Goal: Task Accomplishment & Management: Complete application form

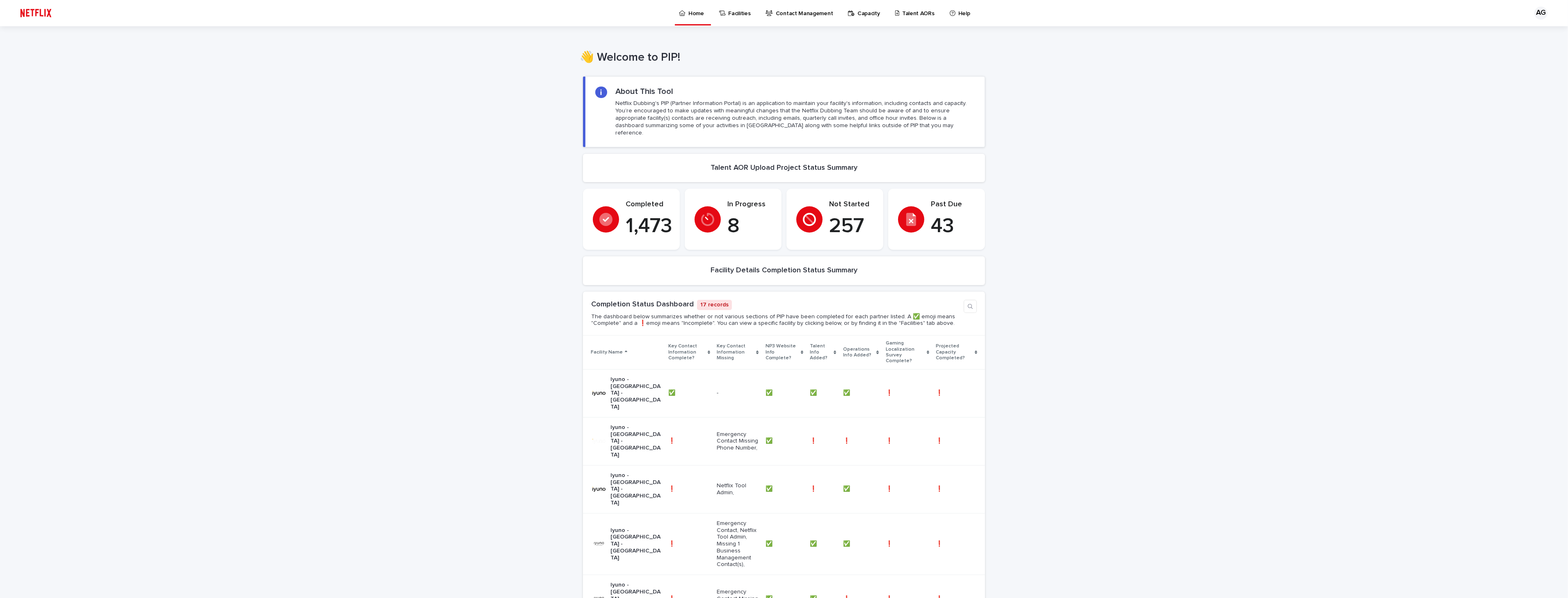
click at [726, 15] on div "Facilities" at bounding box center [736, 9] width 36 height 17
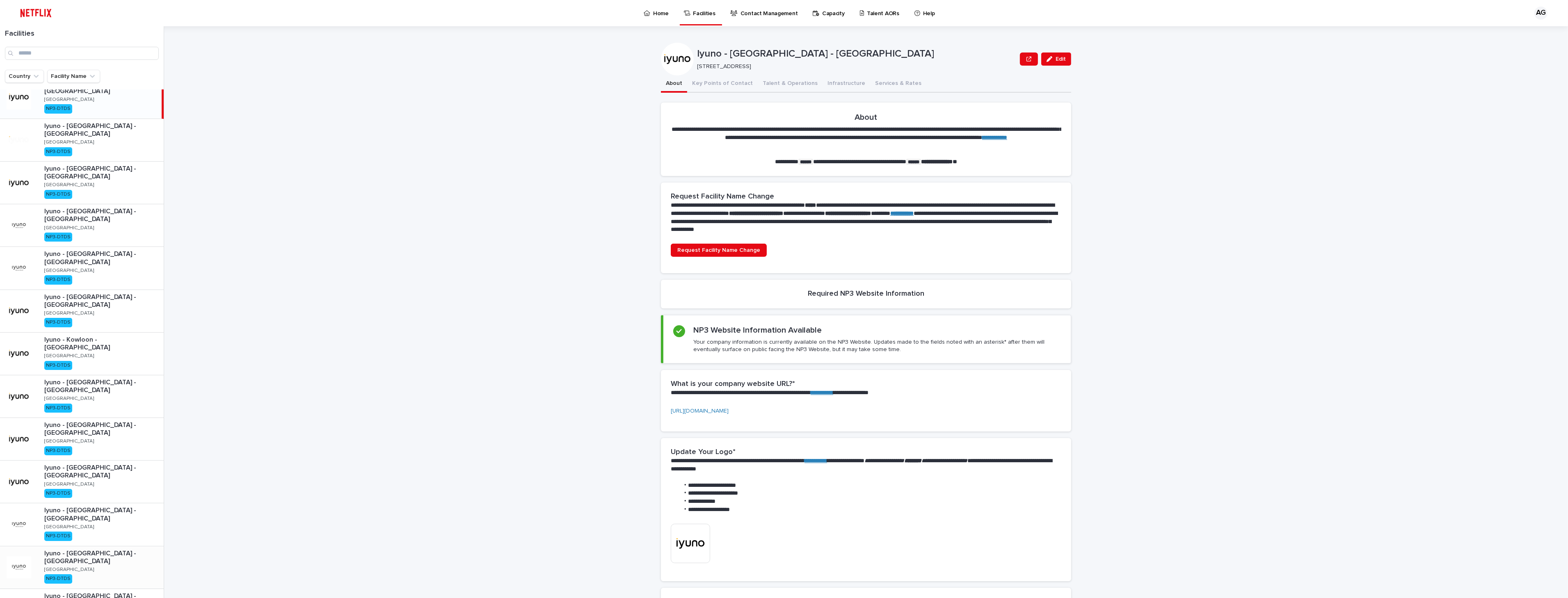
scroll to position [4, 0]
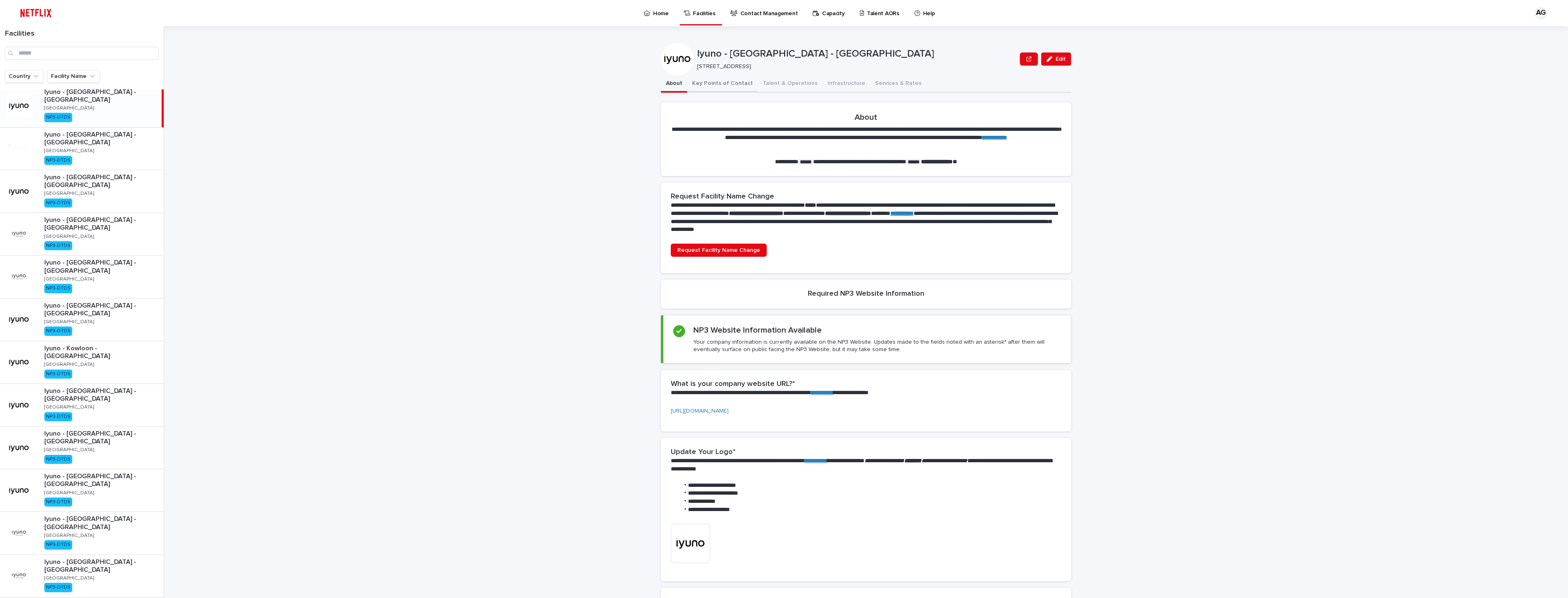
click at [719, 83] on button "Key Points of Contact" at bounding box center [723, 84] width 71 height 17
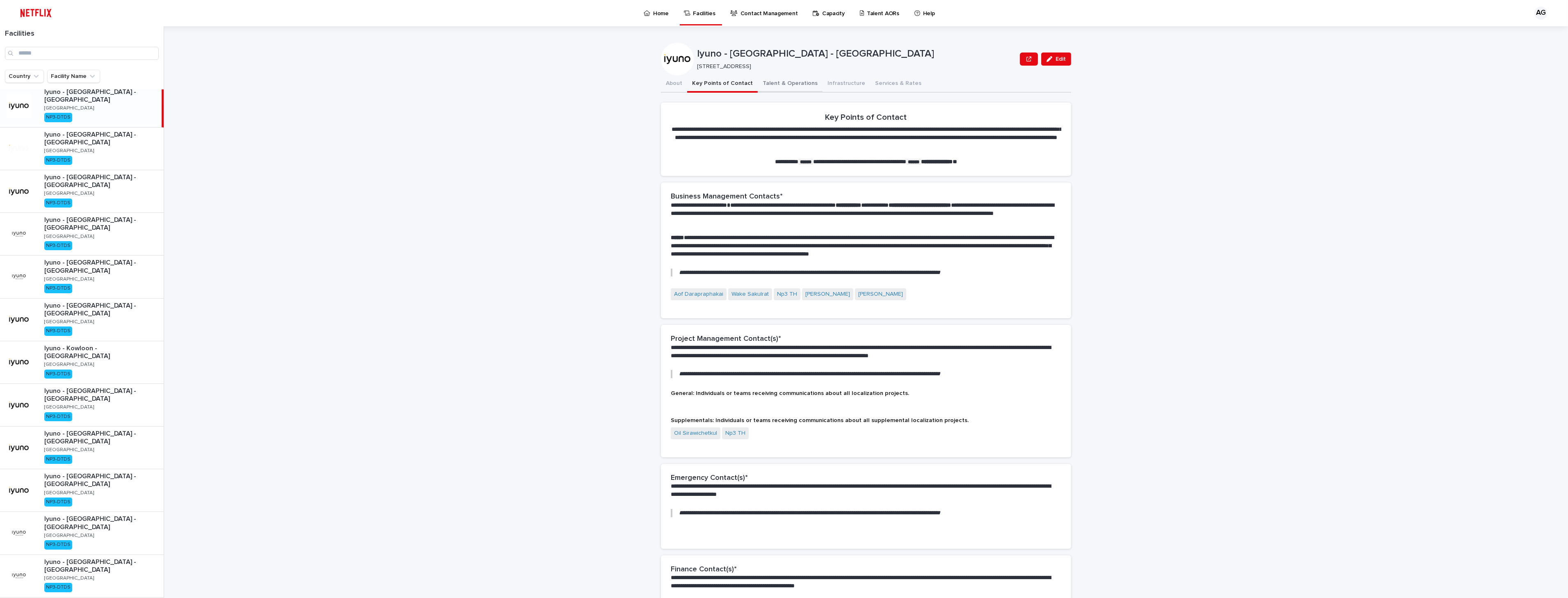
click at [763, 83] on button "Talent & Operations" at bounding box center [790, 84] width 65 height 17
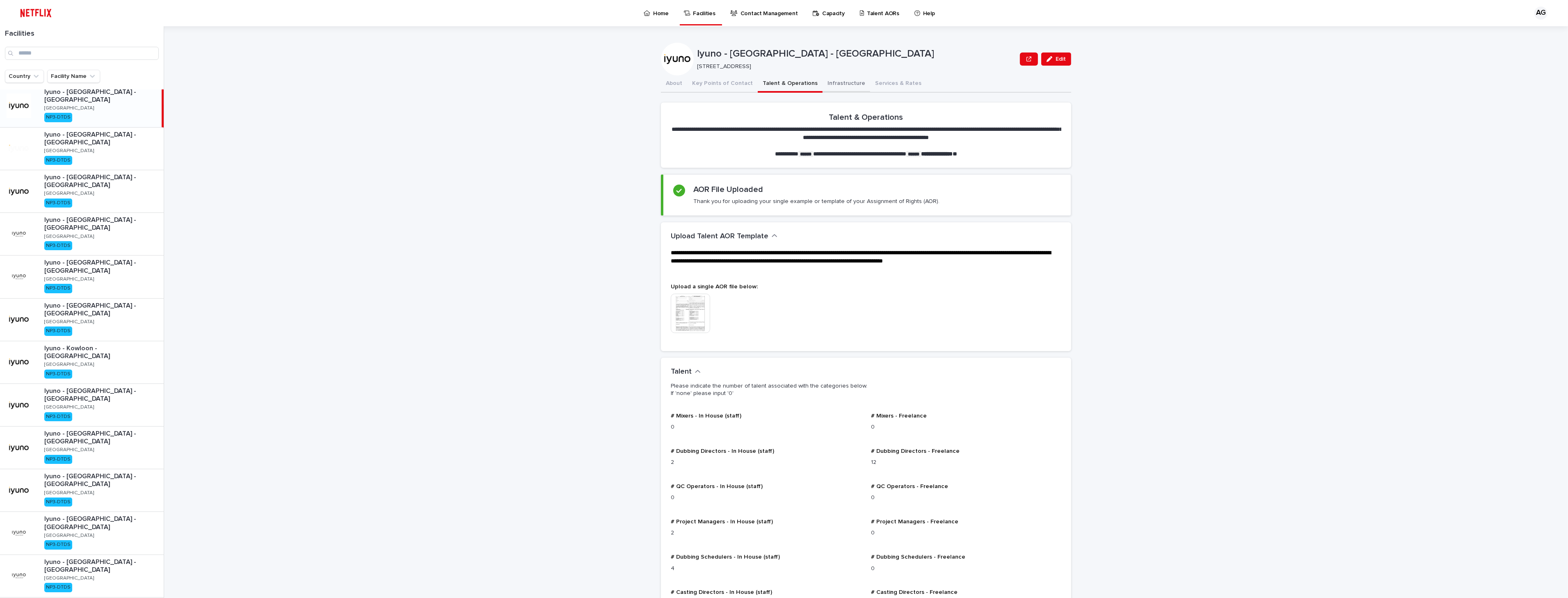
click at [827, 85] on button "Infrastructure" at bounding box center [846, 84] width 47 height 17
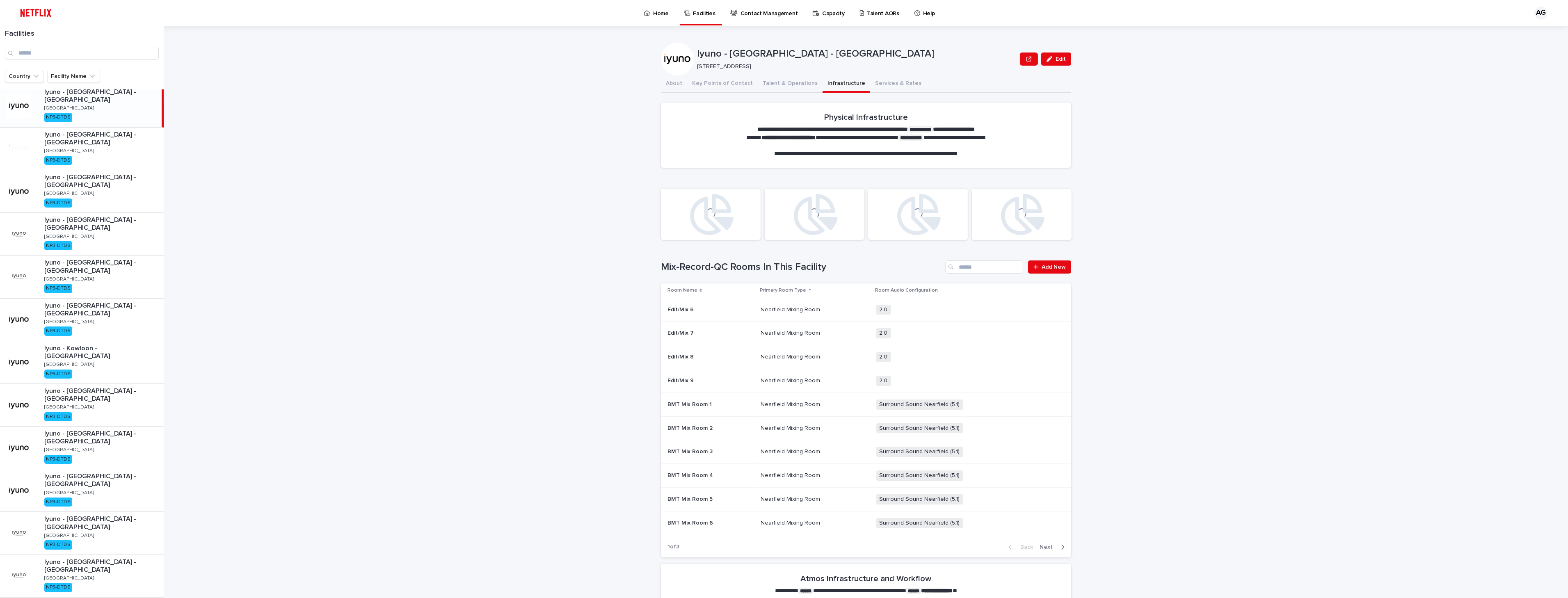
click at [752, 14] on p "Contact Management" at bounding box center [769, 9] width 57 height 17
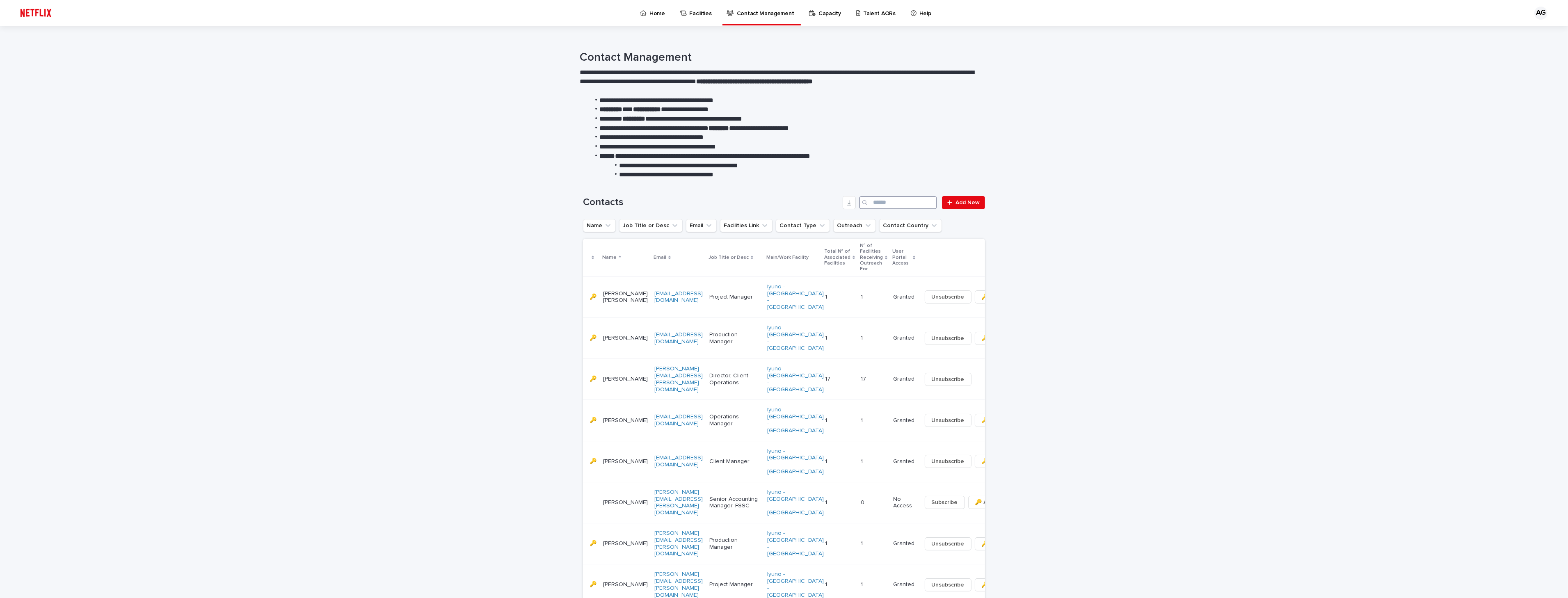
click at [888, 202] on input "Search" at bounding box center [898, 203] width 78 height 13
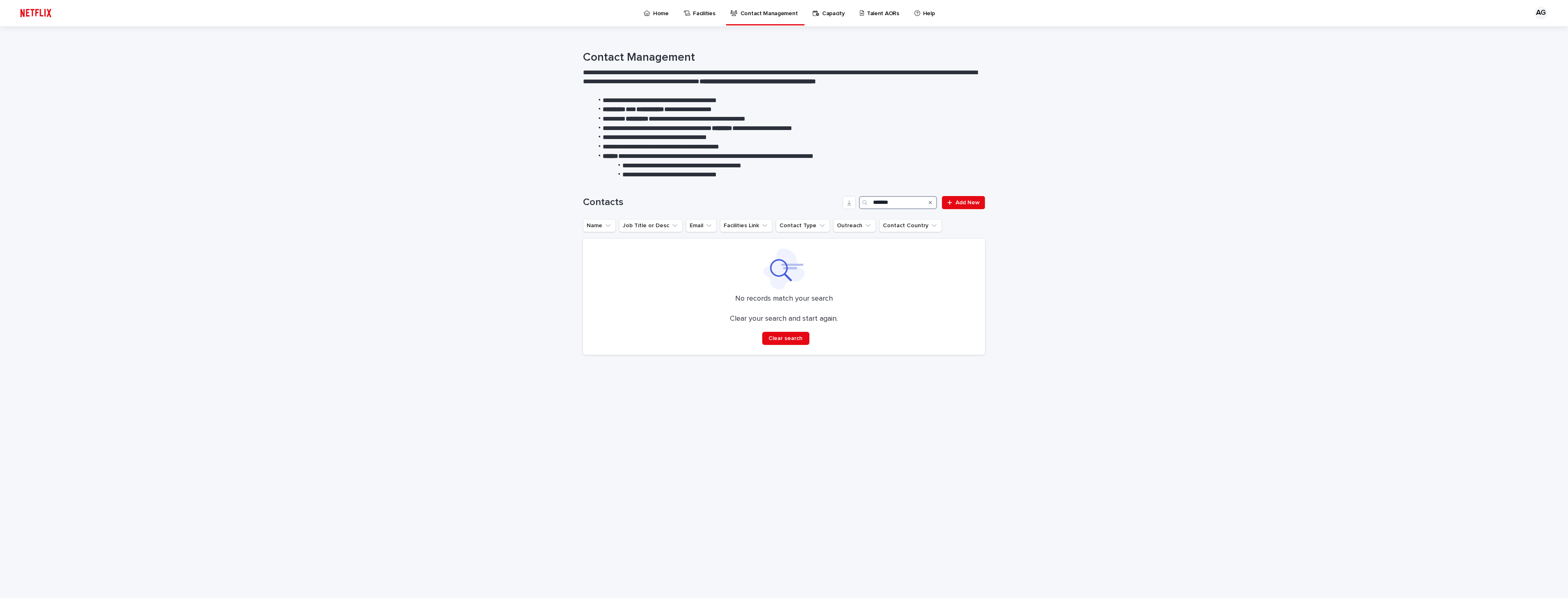
type input "*******"
click at [1452, 143] on div "**********" at bounding box center [784, 116] width 1568 height 129
click at [895, 203] on input "*******" at bounding box center [898, 203] width 78 height 13
click at [964, 209] on link "Add New" at bounding box center [963, 203] width 43 height 13
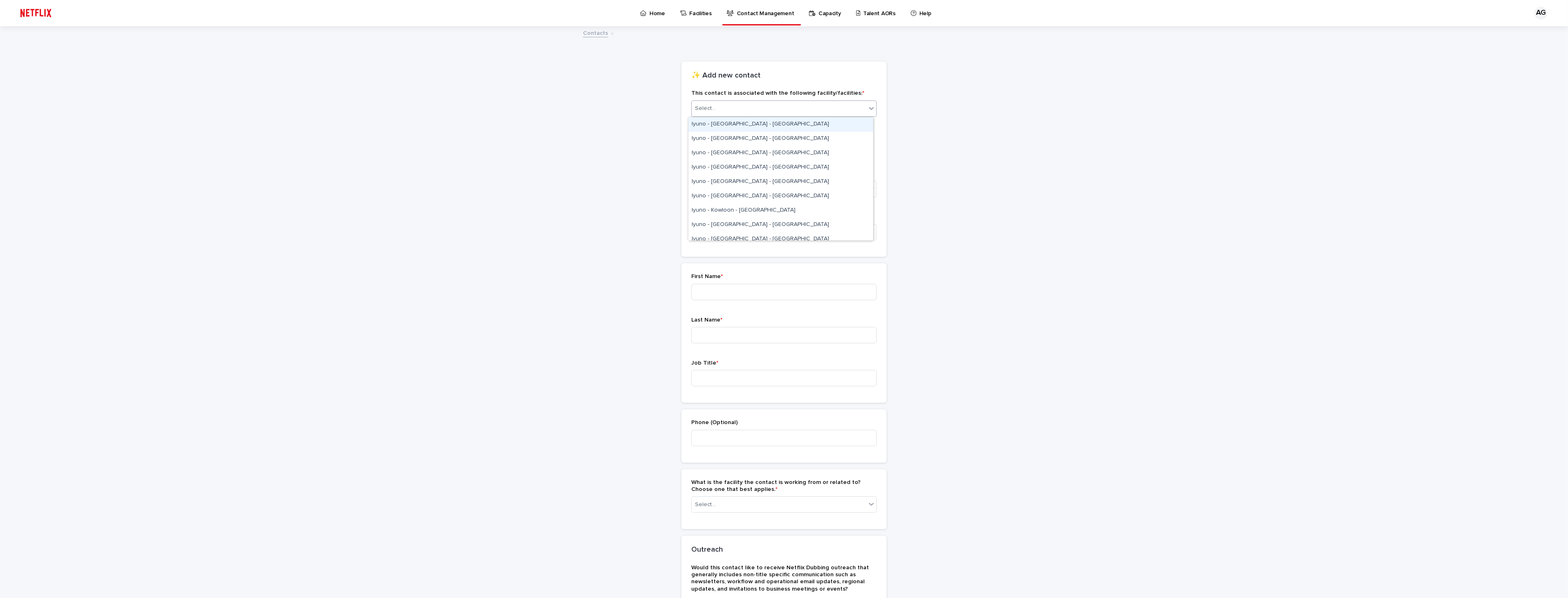
click at [738, 110] on div "Select..." at bounding box center [779, 108] width 174 height 13
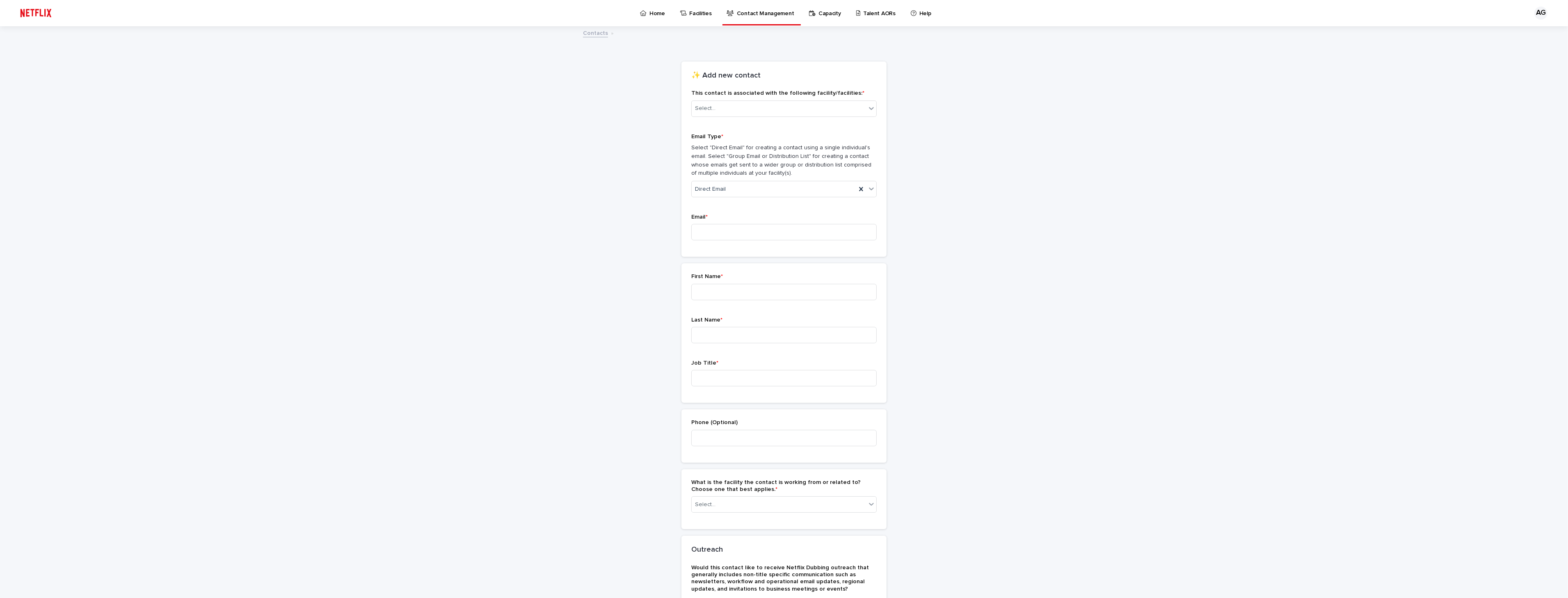
click at [975, 156] on div "Loading... Saving… Loading... Saving… Loading... Saving… ✨ Add new contact This…" at bounding box center [784, 347] width 402 height 640
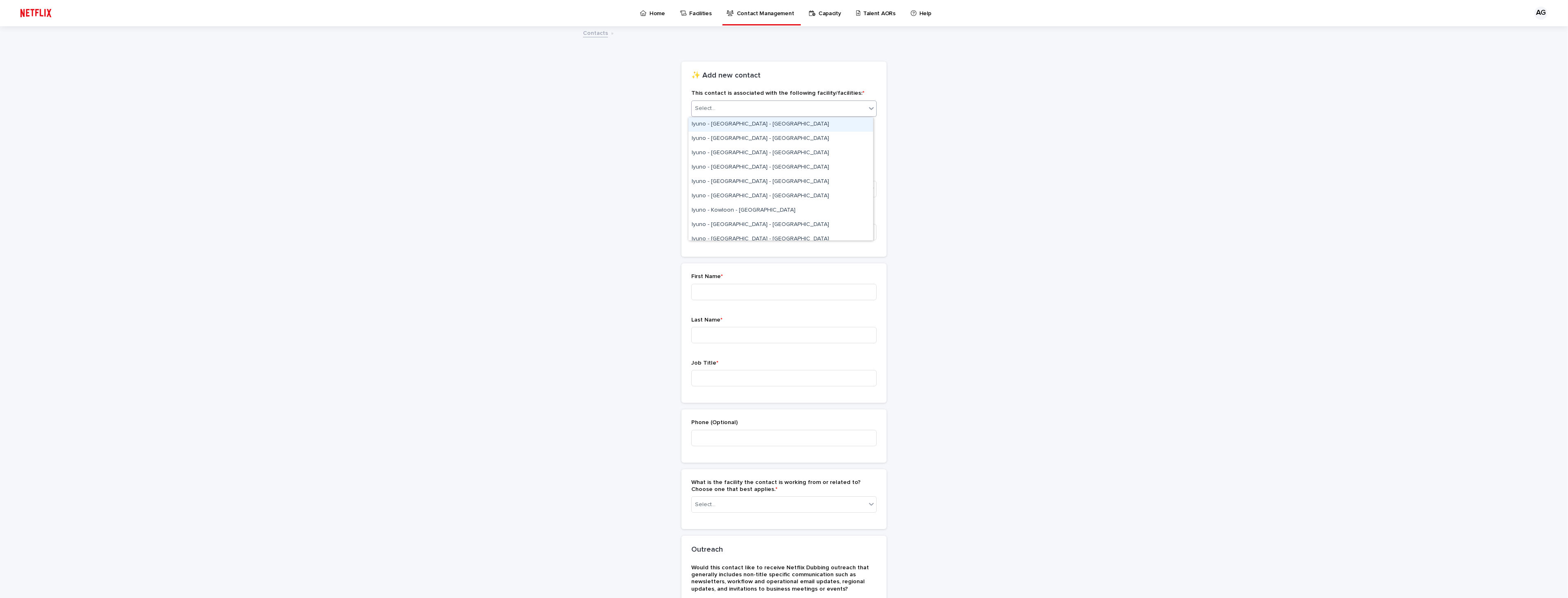
click at [866, 116] on div at bounding box center [871, 109] width 10 height 16
click at [761, 169] on div "Iyuno - [GEOGRAPHIC_DATA] - [GEOGRAPHIC_DATA]" at bounding box center [780, 172] width 184 height 15
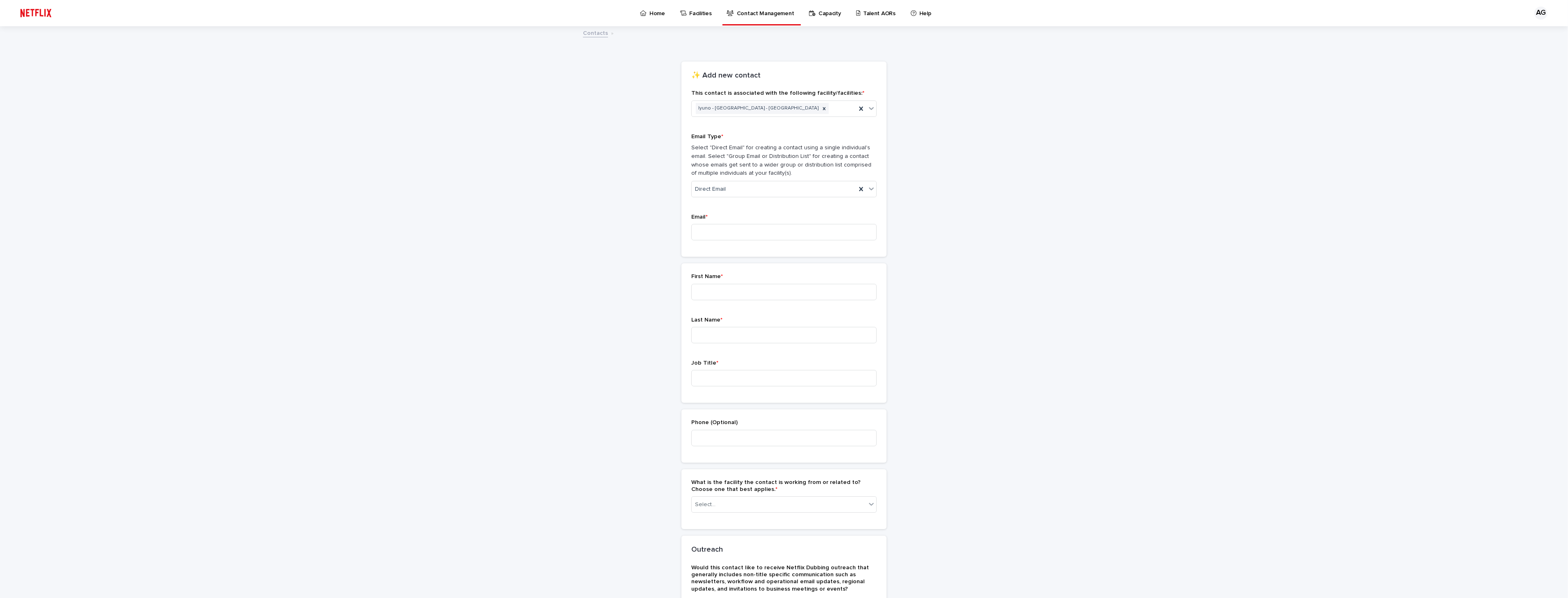
click at [987, 183] on div "Loading... Saving… Loading... Saving… Loading... Saving… Loading... Saving… Loa…" at bounding box center [784, 367] width 1568 height 681
click at [781, 184] on div "Direct Email" at bounding box center [774, 189] width 164 height 13
click at [735, 205] on div "Direct Email" at bounding box center [780, 205] width 184 height 15
click at [740, 231] on input at bounding box center [784, 232] width 186 height 16
paste input "**********"
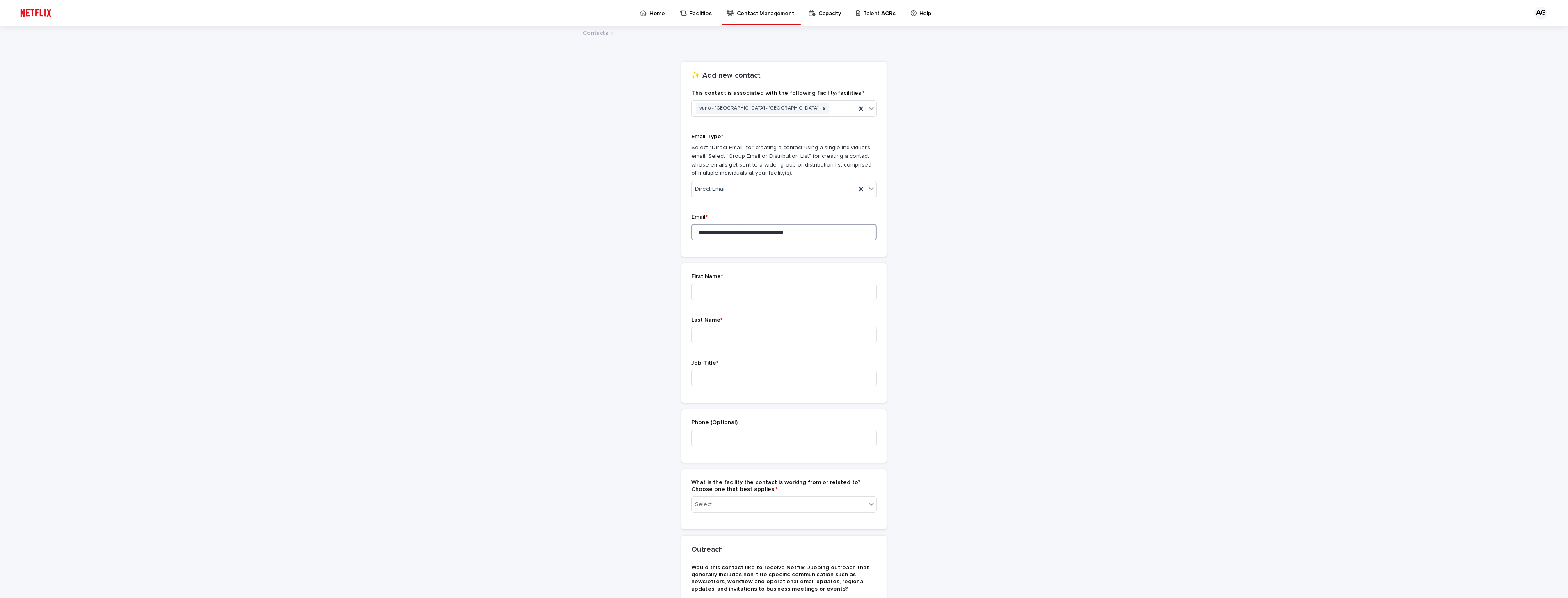
drag, startPoint x: 736, startPoint y: 232, endPoint x: 654, endPoint y: 232, distance: 82.0
click at [654, 232] on div "**********" at bounding box center [784, 347] width 402 height 640
click at [774, 232] on input "**********" at bounding box center [784, 232] width 186 height 16
type input "**********"
drag, startPoint x: 743, startPoint y: 287, endPoint x: 739, endPoint y: 296, distance: 9.8
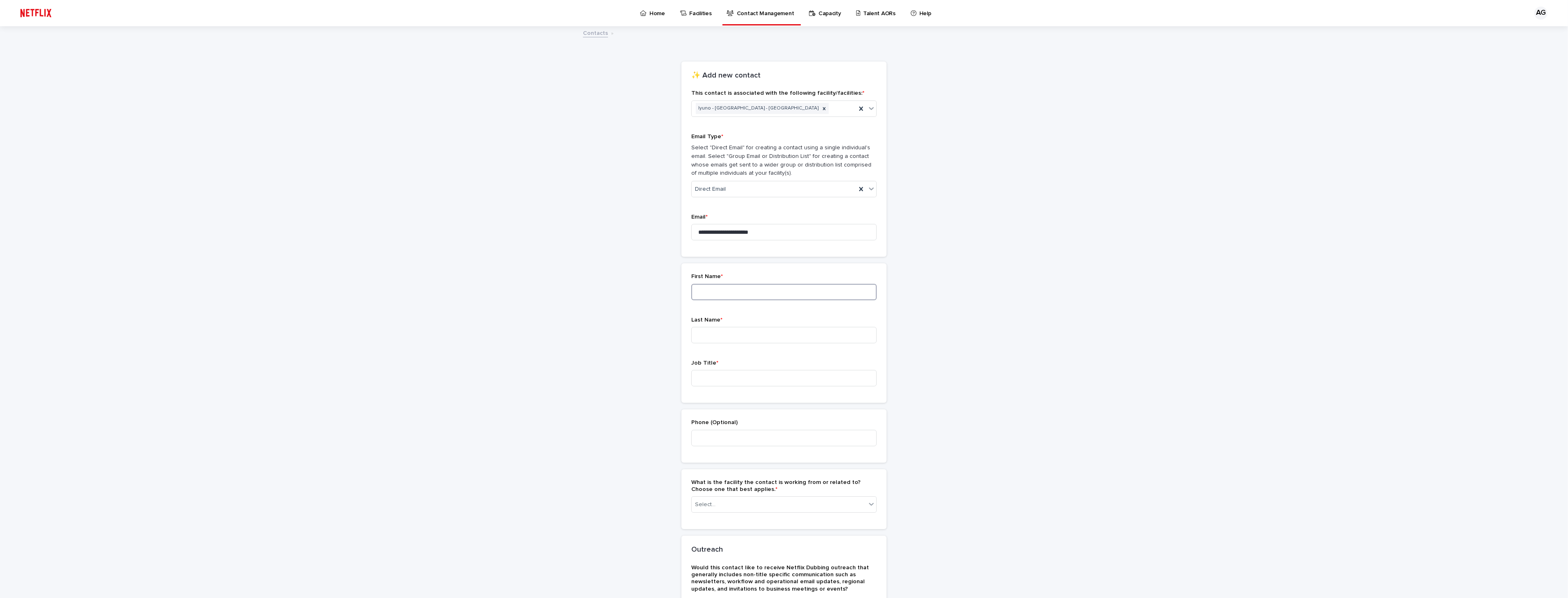
click at [743, 287] on input at bounding box center [784, 291] width 186 height 16
paste input "**********"
drag, startPoint x: 817, startPoint y: 290, endPoint x: 713, endPoint y: 293, distance: 104.0
click at [713, 293] on input "**********" at bounding box center [784, 291] width 186 height 16
type input "*******"
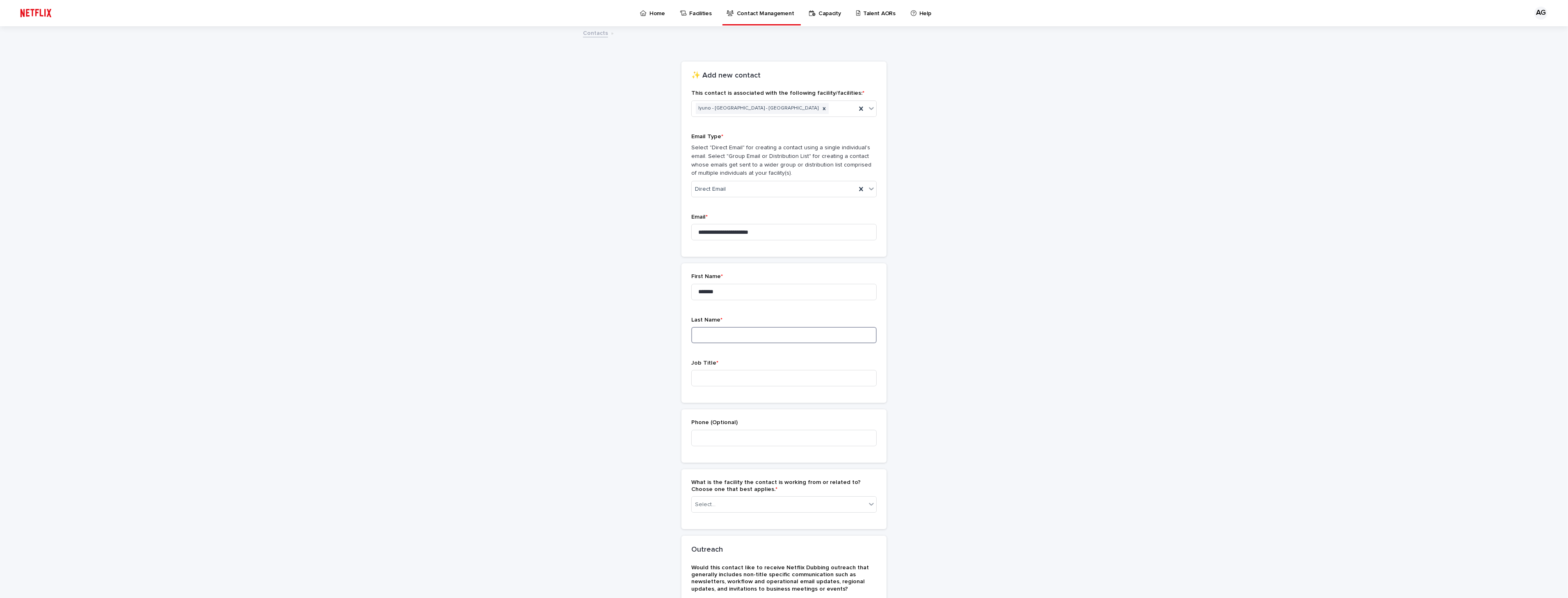
click at [716, 338] on input at bounding box center [784, 335] width 186 height 16
paste input "**********"
drag, startPoint x: 715, startPoint y: 334, endPoint x: 667, endPoint y: 333, distance: 48.0
click at [667, 333] on div "**********" at bounding box center [784, 347] width 402 height 640
drag, startPoint x: 796, startPoint y: 333, endPoint x: 711, endPoint y: 339, distance: 85.2
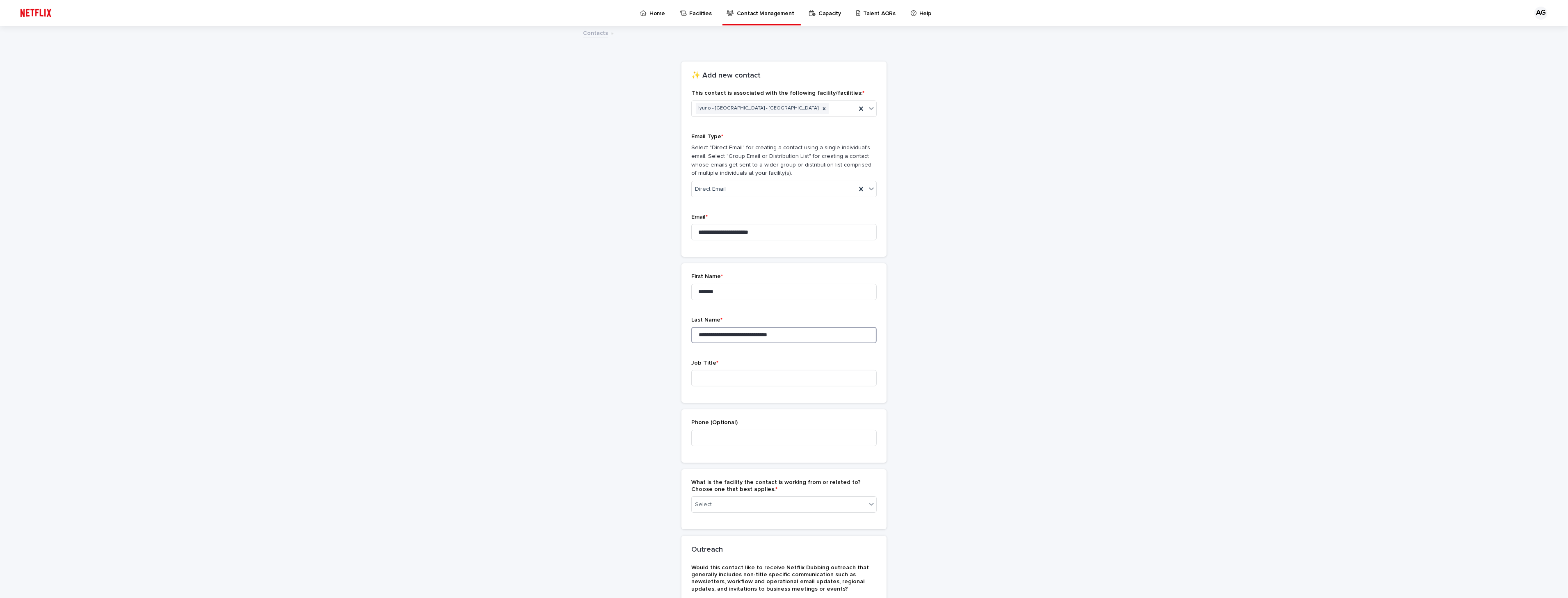
click at [711, 339] on input "**********" at bounding box center [784, 335] width 186 height 16
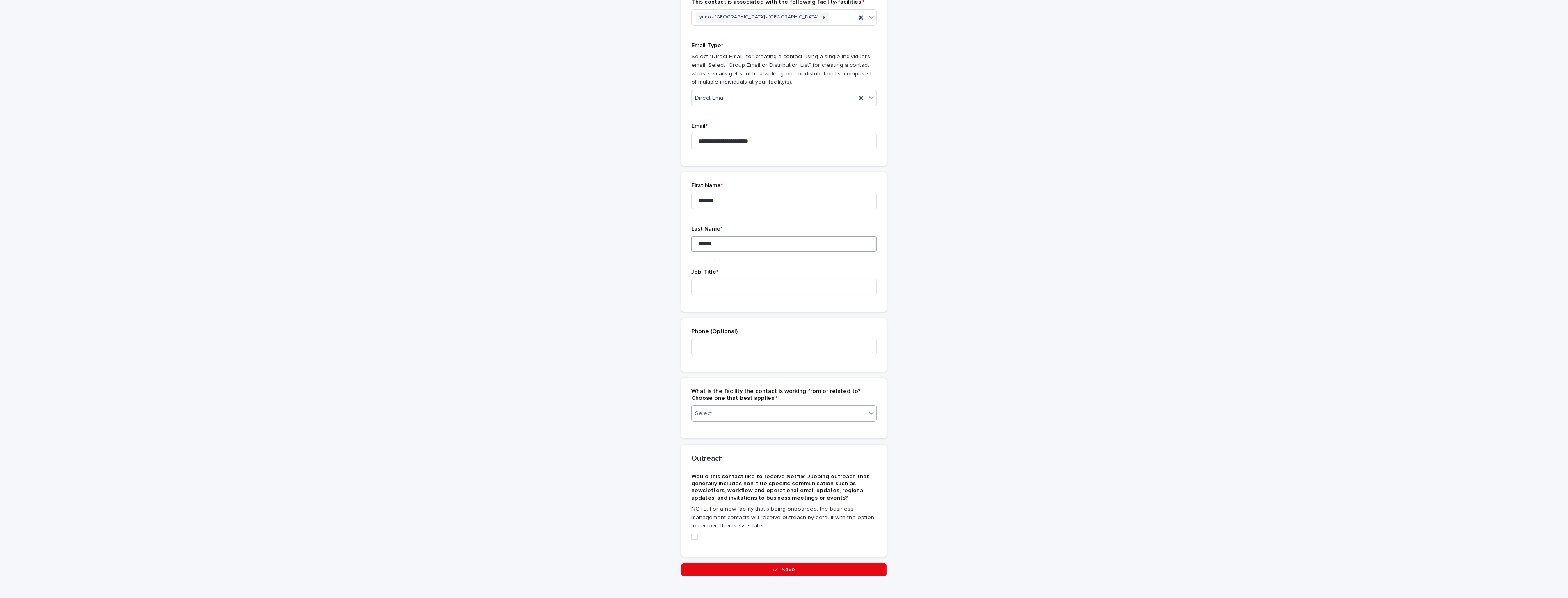
scroll to position [110, 0]
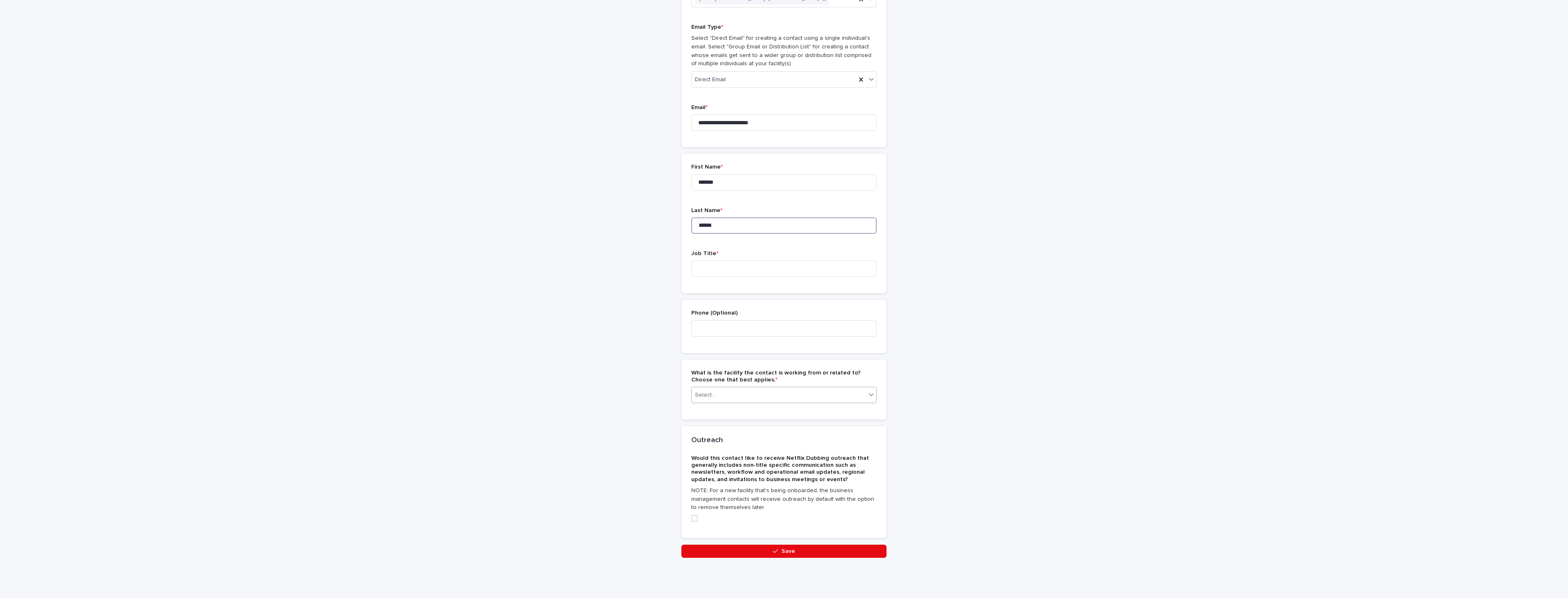
type input "******"
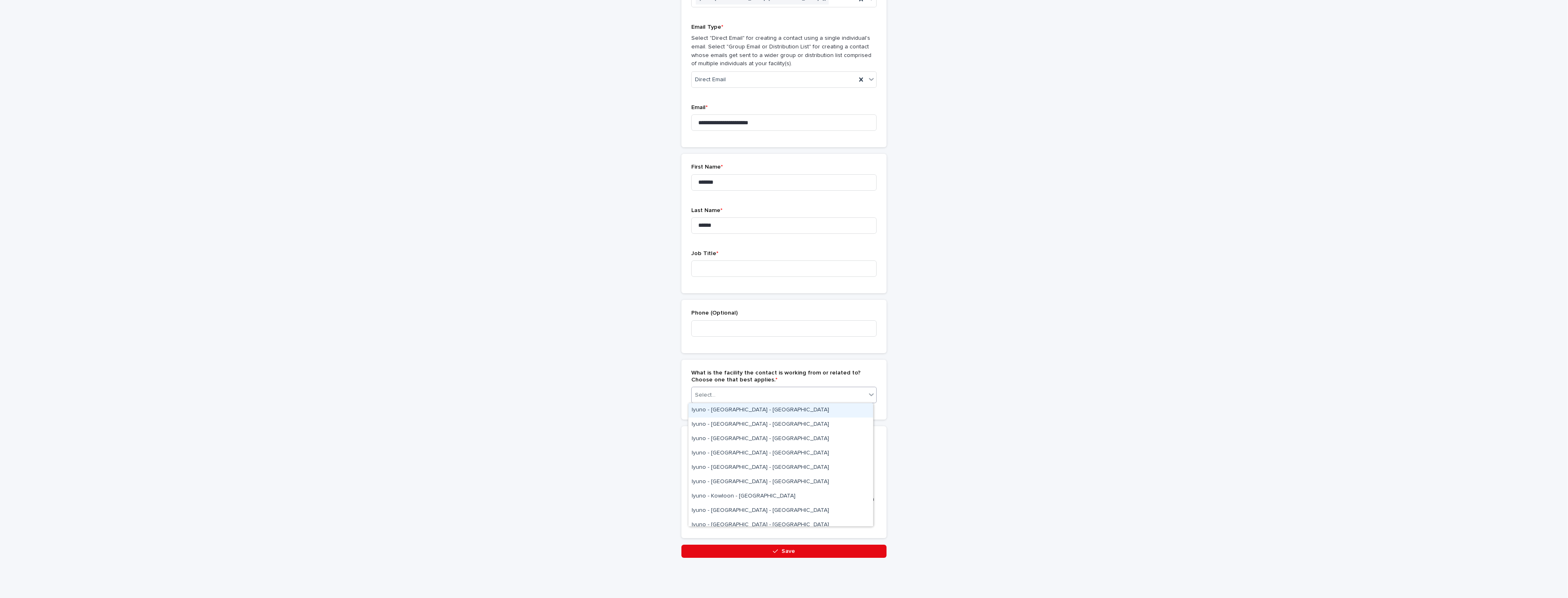
click at [850, 398] on div "Select..." at bounding box center [779, 395] width 174 height 13
click at [832, 464] on div "Iyuno - [GEOGRAPHIC_DATA] - [GEOGRAPHIC_DATA]" at bounding box center [780, 468] width 184 height 15
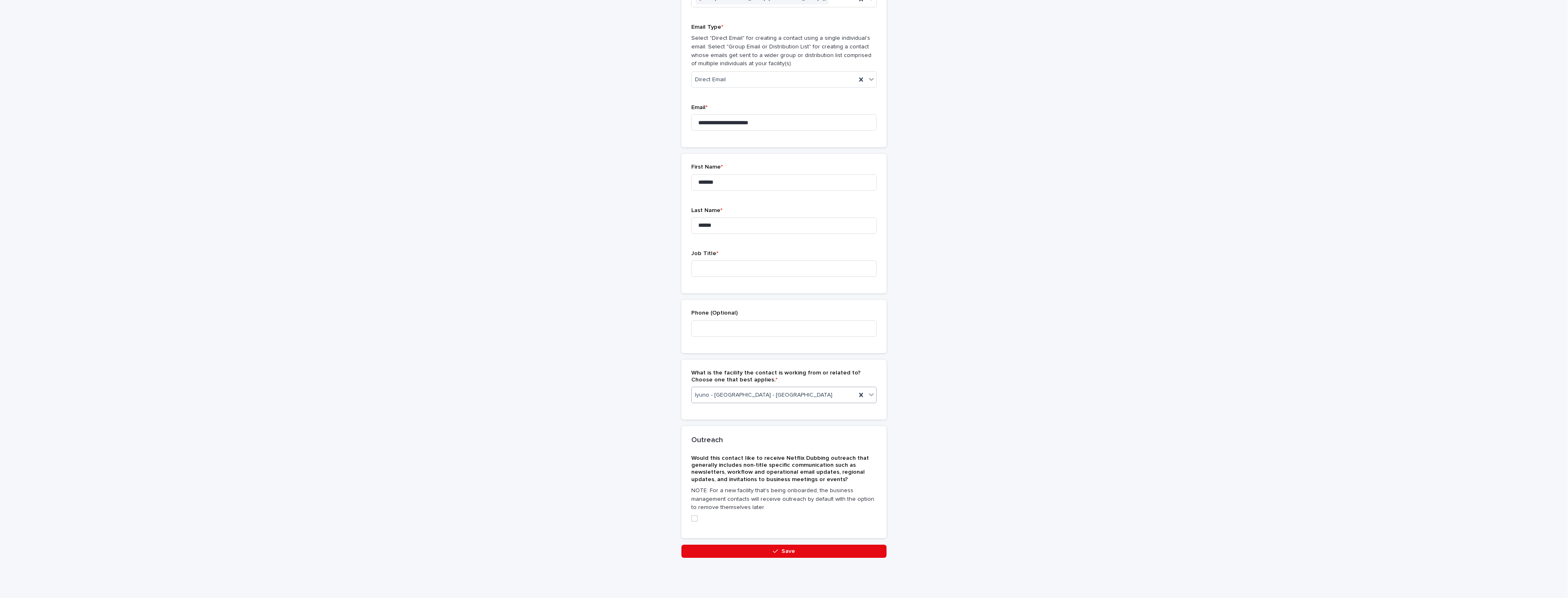
click at [695, 518] on label at bounding box center [784, 518] width 186 height 7
click at [1334, 339] on div "**********" at bounding box center [784, 259] width 1568 height 681
click at [732, 271] on input at bounding box center [784, 268] width 186 height 16
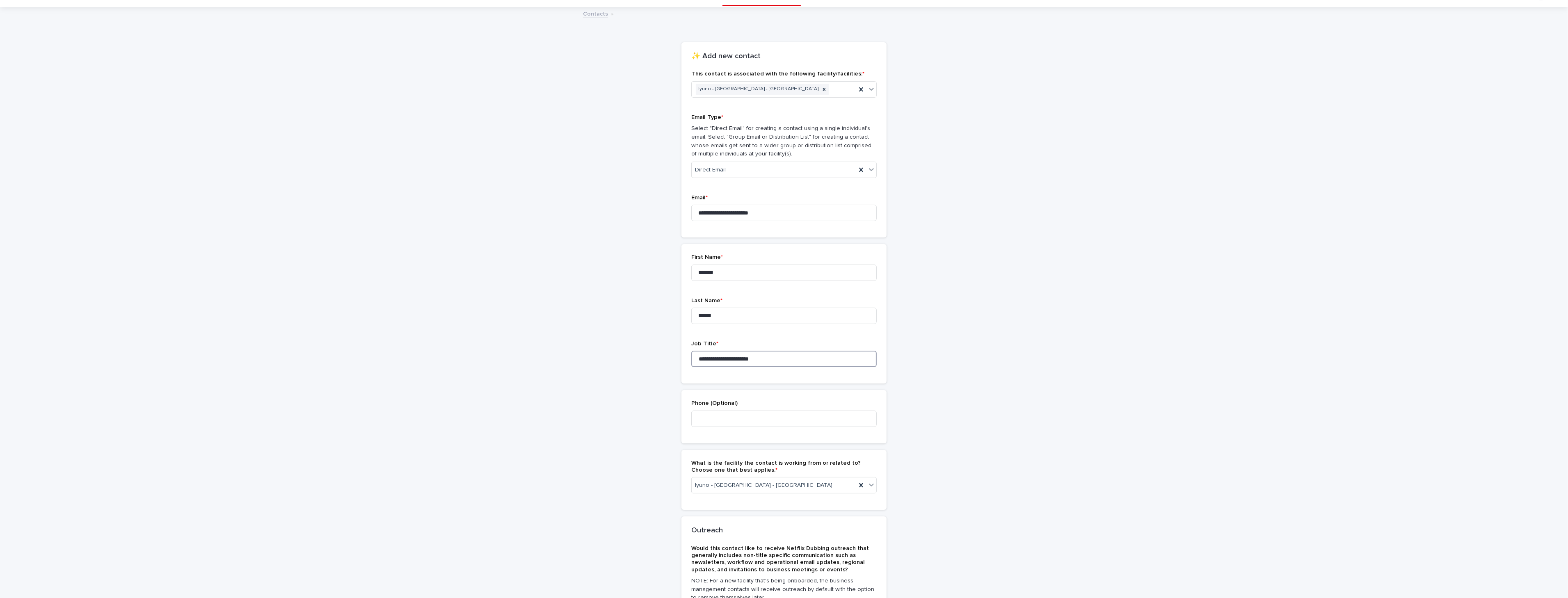
scroll to position [18, 0]
type input "**********"
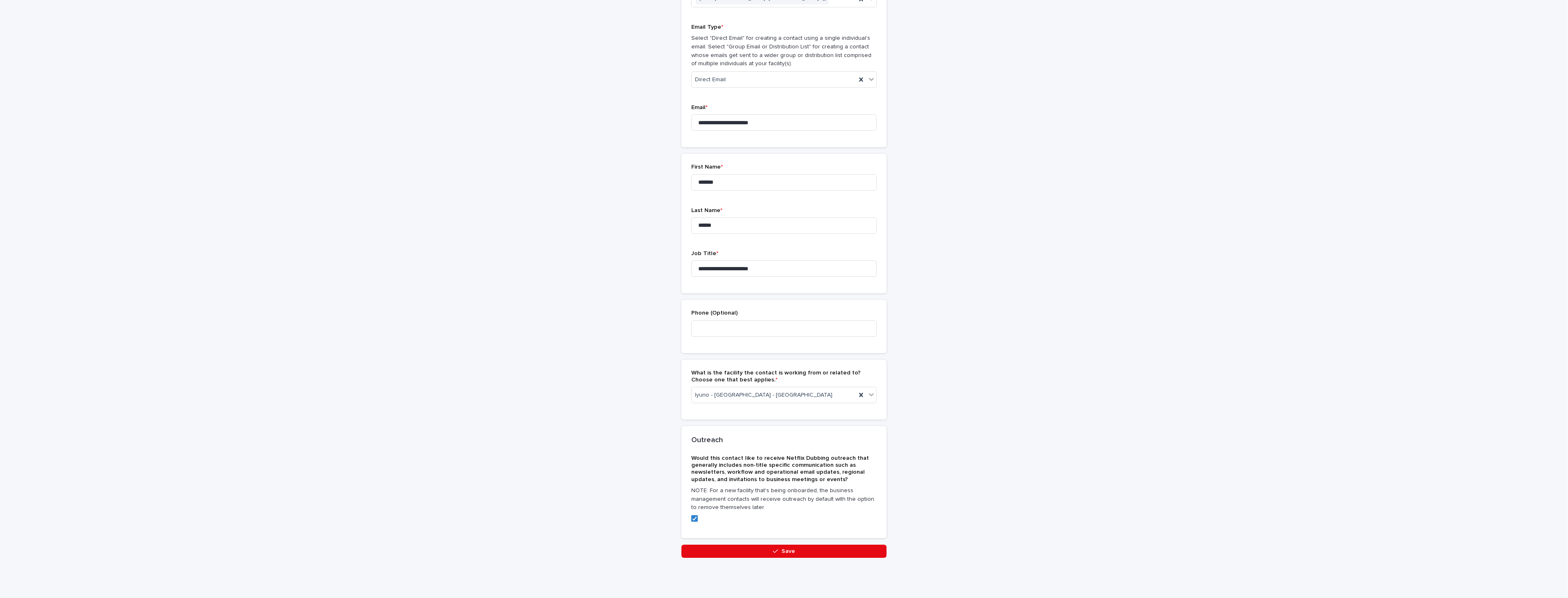
click at [1508, 355] on div "**********" at bounding box center [784, 259] width 1568 height 681
click at [785, 553] on span "Save" at bounding box center [788, 551] width 13 height 5
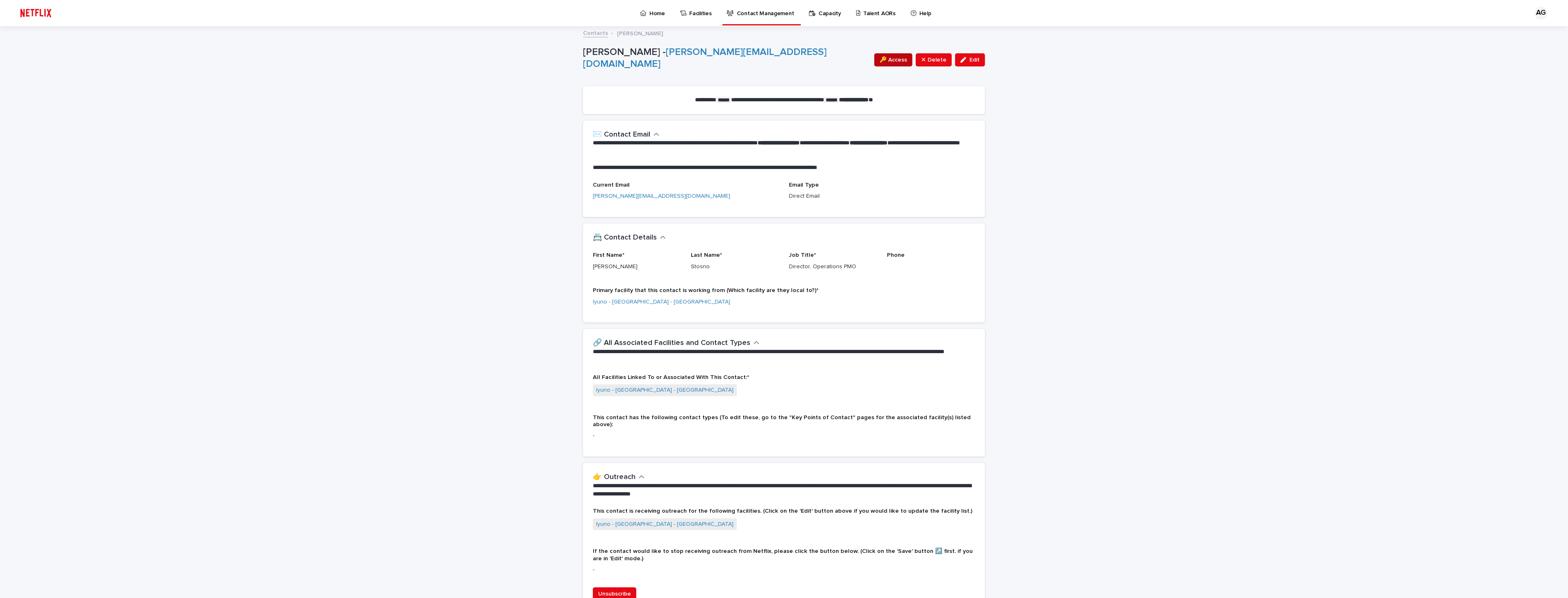
click at [891, 60] on span "🔑 Access" at bounding box center [893, 60] width 27 height 8
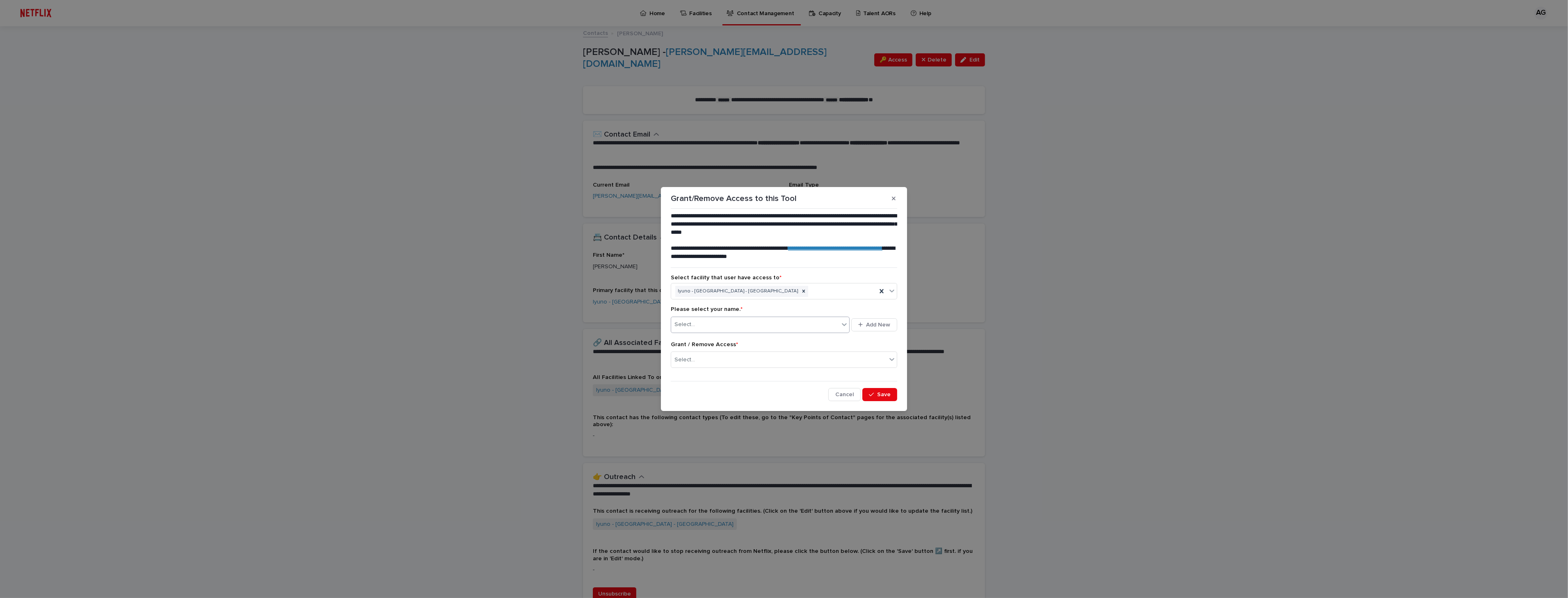
click at [794, 330] on div "Select..." at bounding box center [755, 324] width 168 height 13
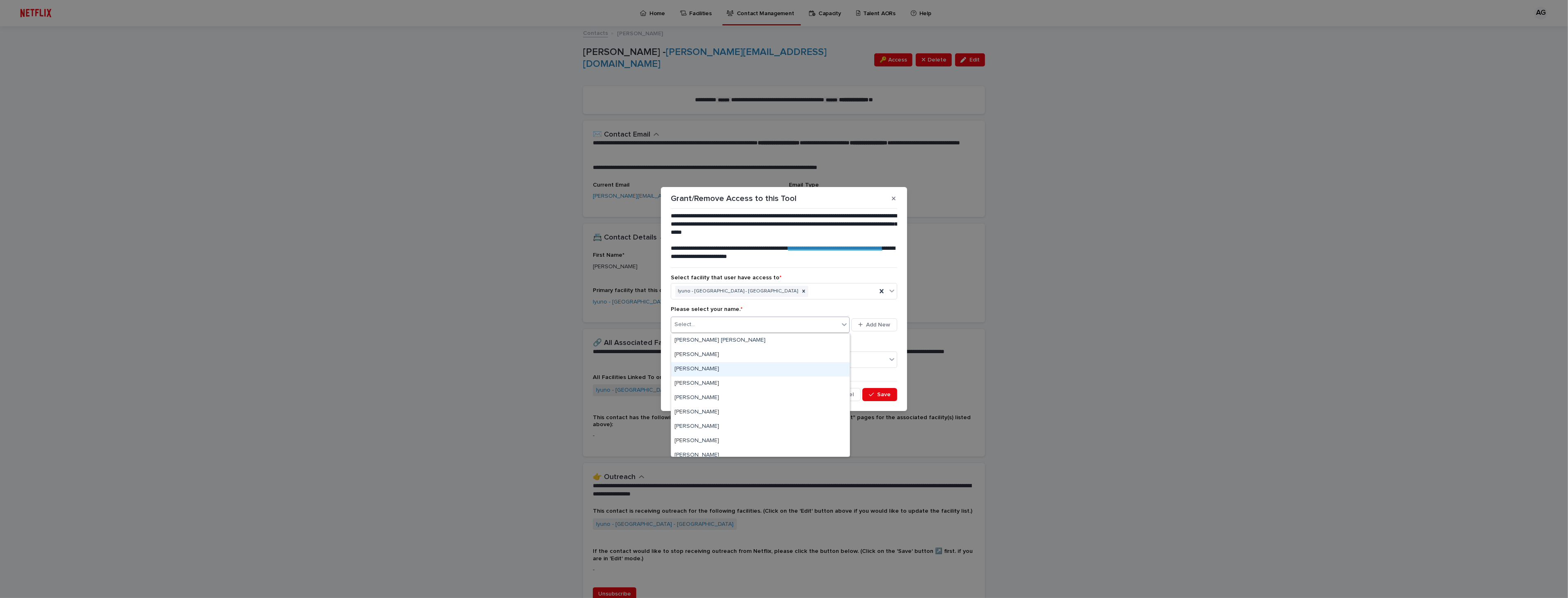
drag, startPoint x: 755, startPoint y: 361, endPoint x: 752, endPoint y: 372, distance: 11.4
click at [752, 372] on div "[PERSON_NAME]" at bounding box center [760, 369] width 178 height 15
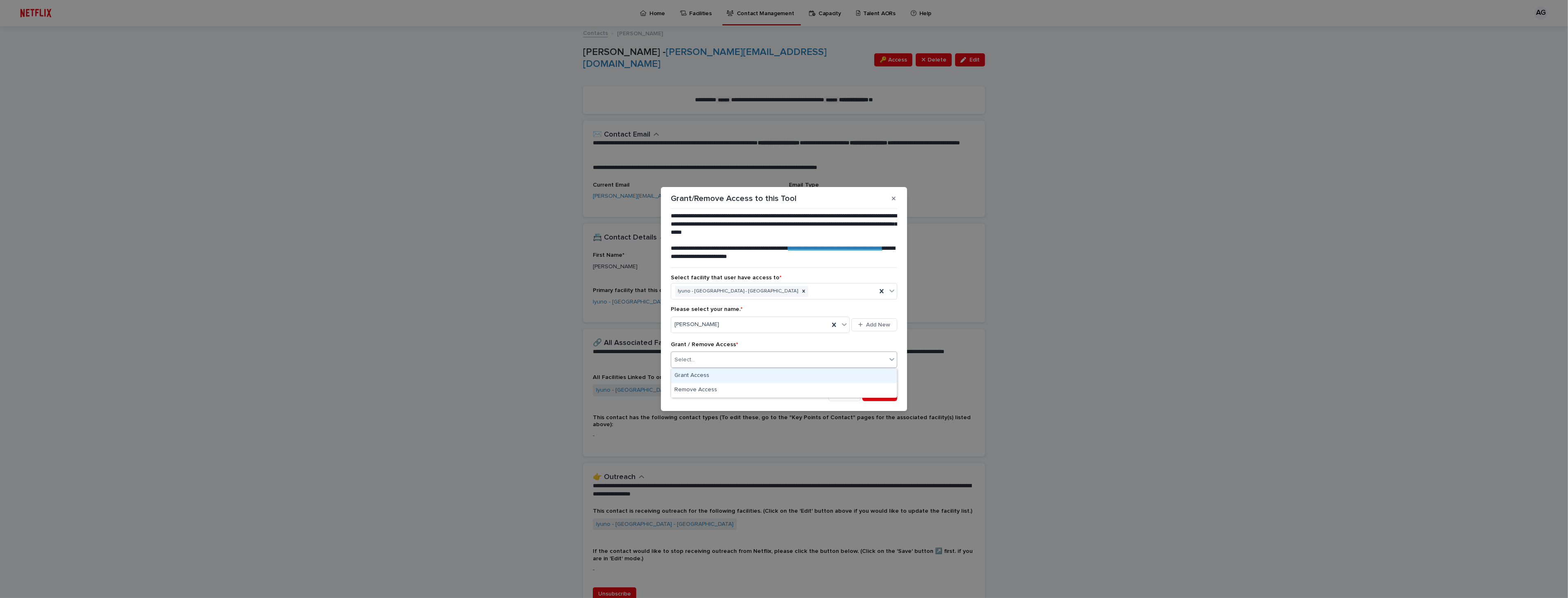
click at [757, 360] on div "Select..." at bounding box center [779, 360] width 215 height 13
click at [741, 376] on div "Grant Access" at bounding box center [784, 376] width 226 height 15
click at [880, 392] on span "Save" at bounding box center [884, 394] width 13 height 5
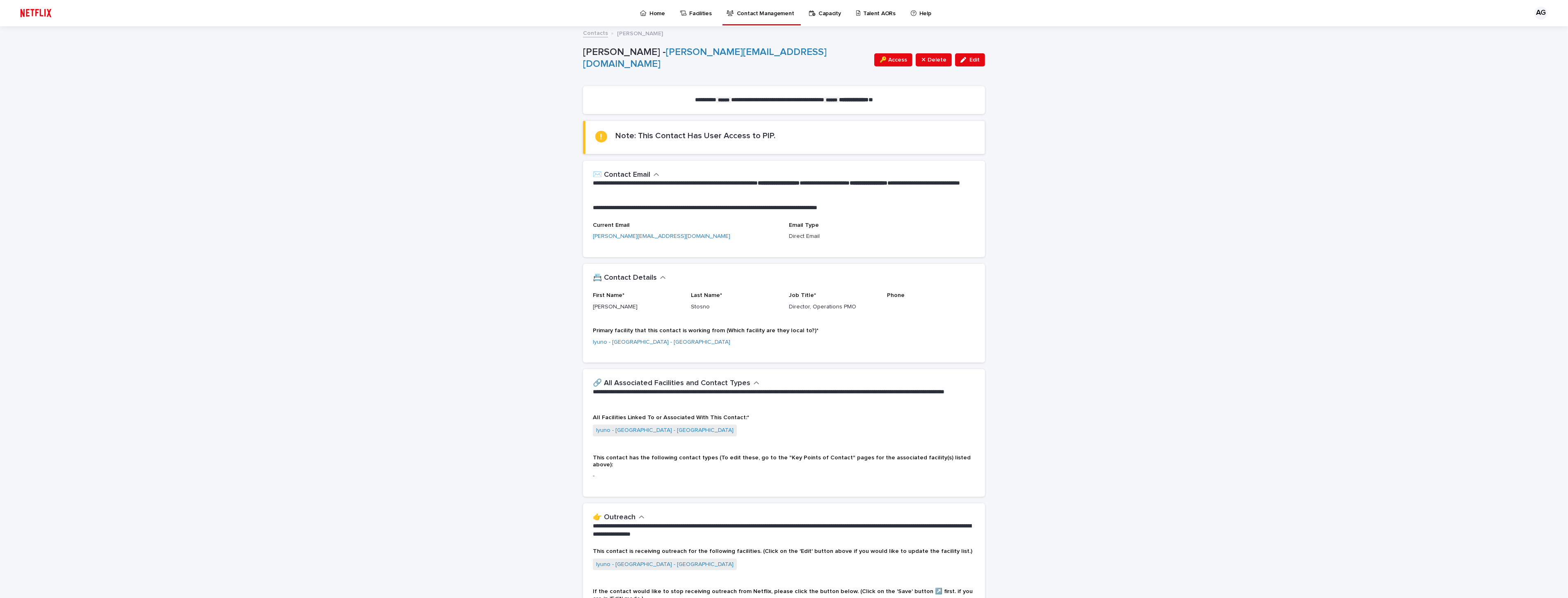
click at [751, 12] on p "Contact Management" at bounding box center [765, 9] width 57 height 17
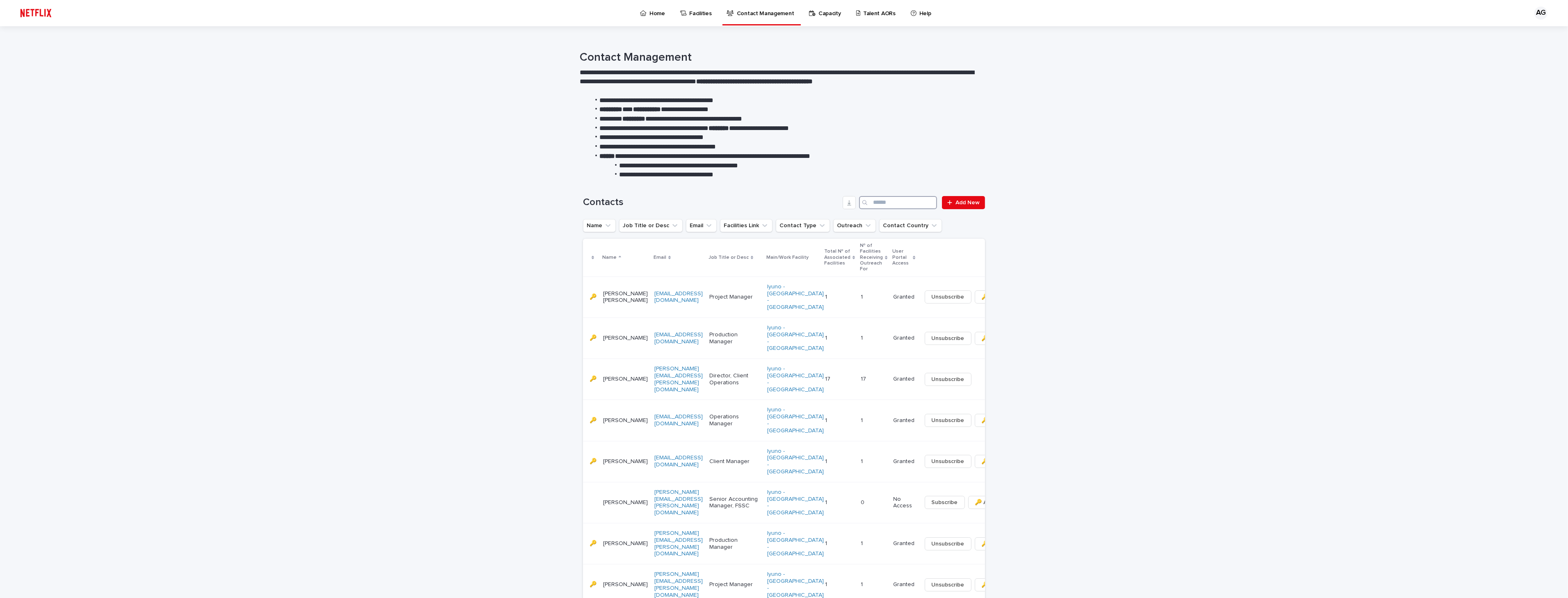
click at [877, 205] on input "Search" at bounding box center [898, 203] width 78 height 13
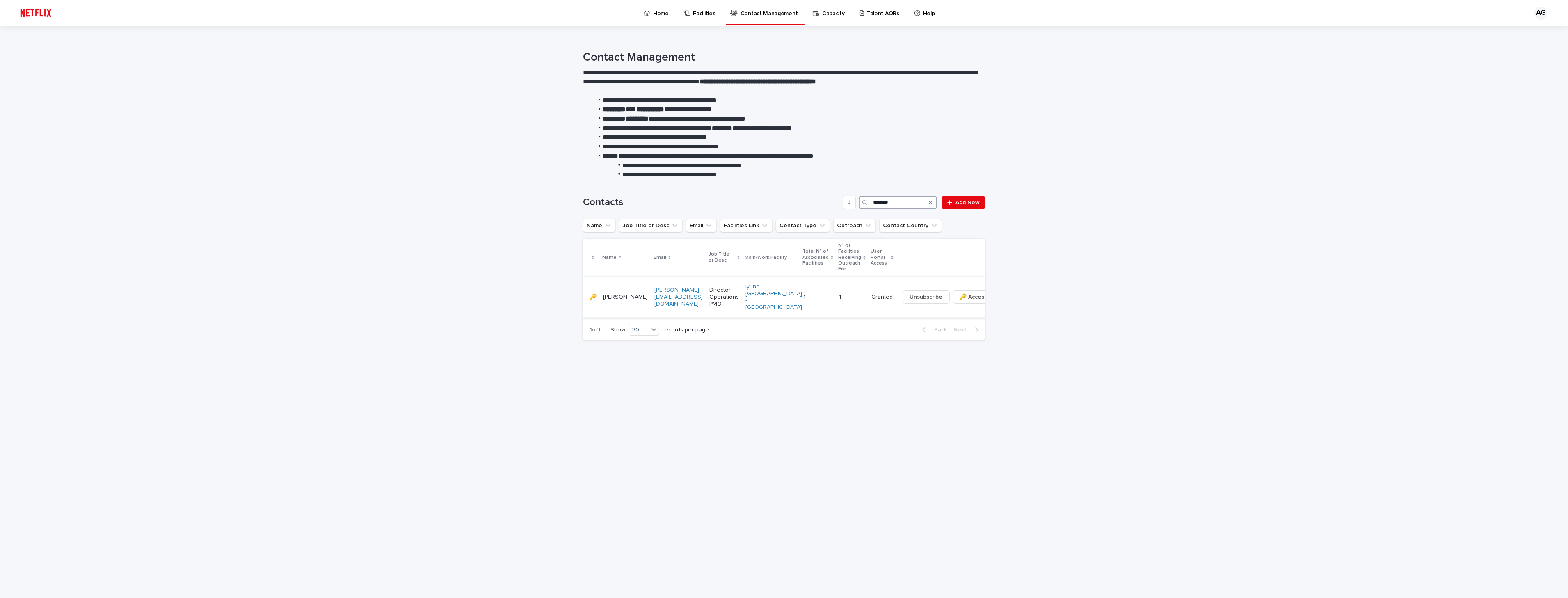
type input "*******"
click at [998, 296] on button "button" at bounding box center [1003, 296] width 12 height 5
click at [1046, 289] on div "Loading... Saving… Loading... Saving… Contacts ******* Add New Name Job Title o…" at bounding box center [784, 388] width 1568 height 418
click at [803, 293] on p "1" at bounding box center [805, 296] width 4 height 9
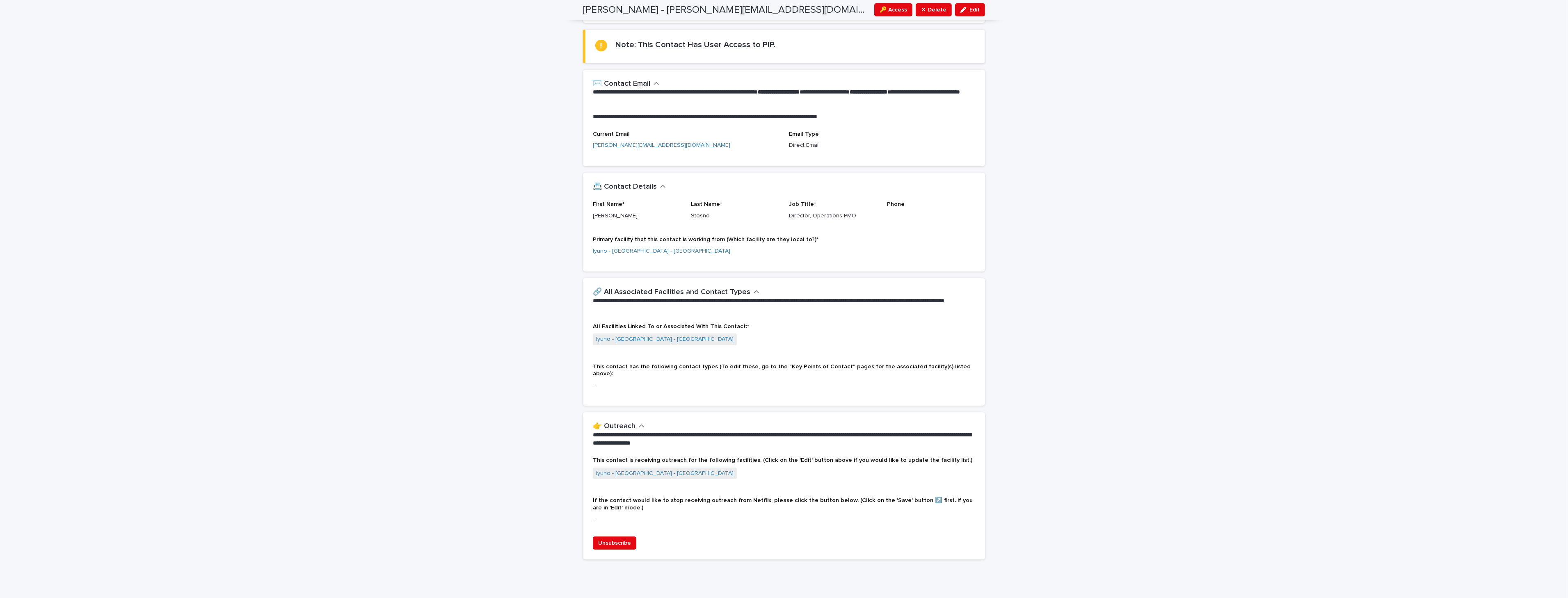
scroll to position [92, 0]
click at [716, 322] on span "All Facilities Linked To or Associated With This Contact:*" at bounding box center [671, 325] width 156 height 5
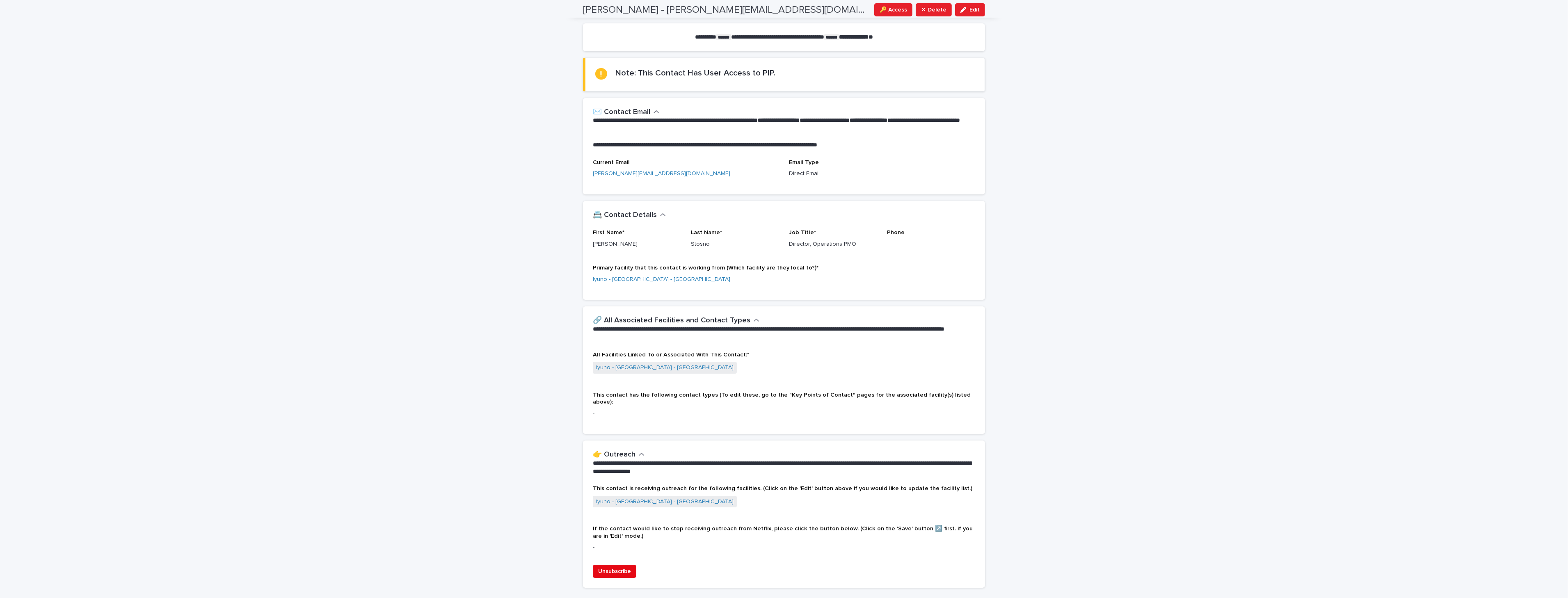
scroll to position [47, 0]
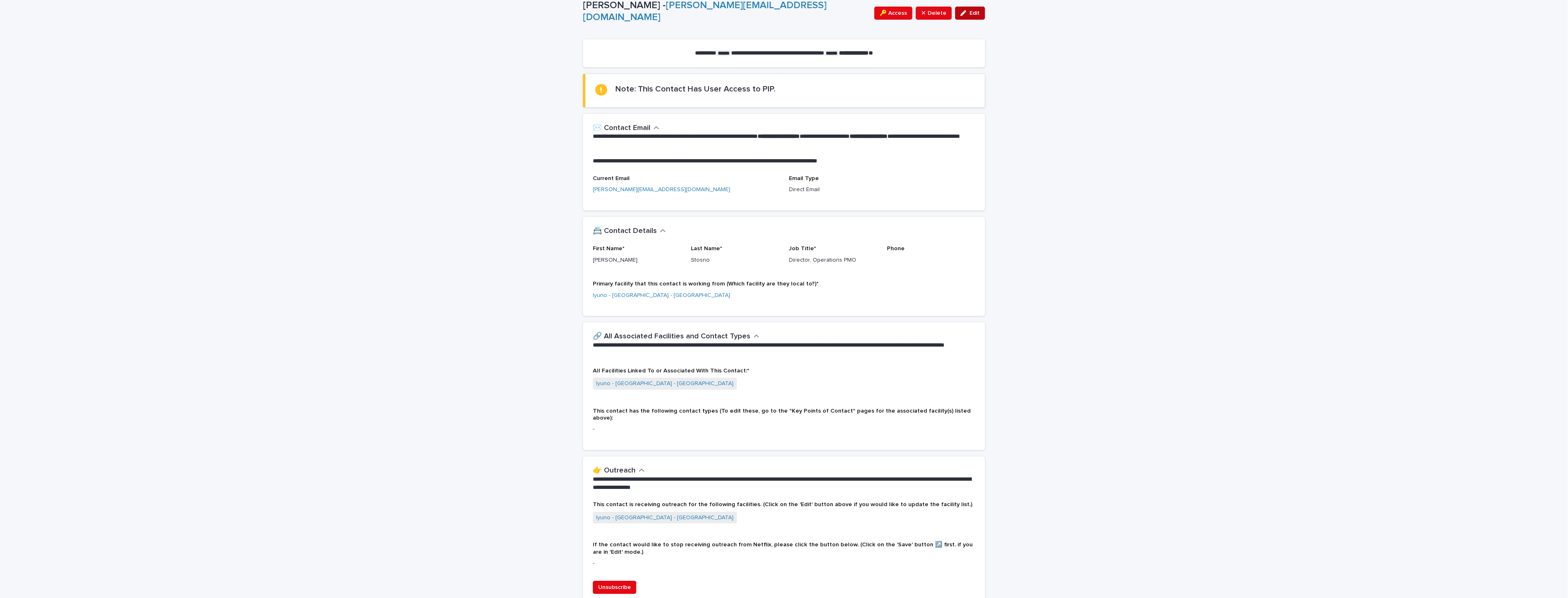
click at [964, 13] on div "button" at bounding box center [965, 13] width 9 height 5
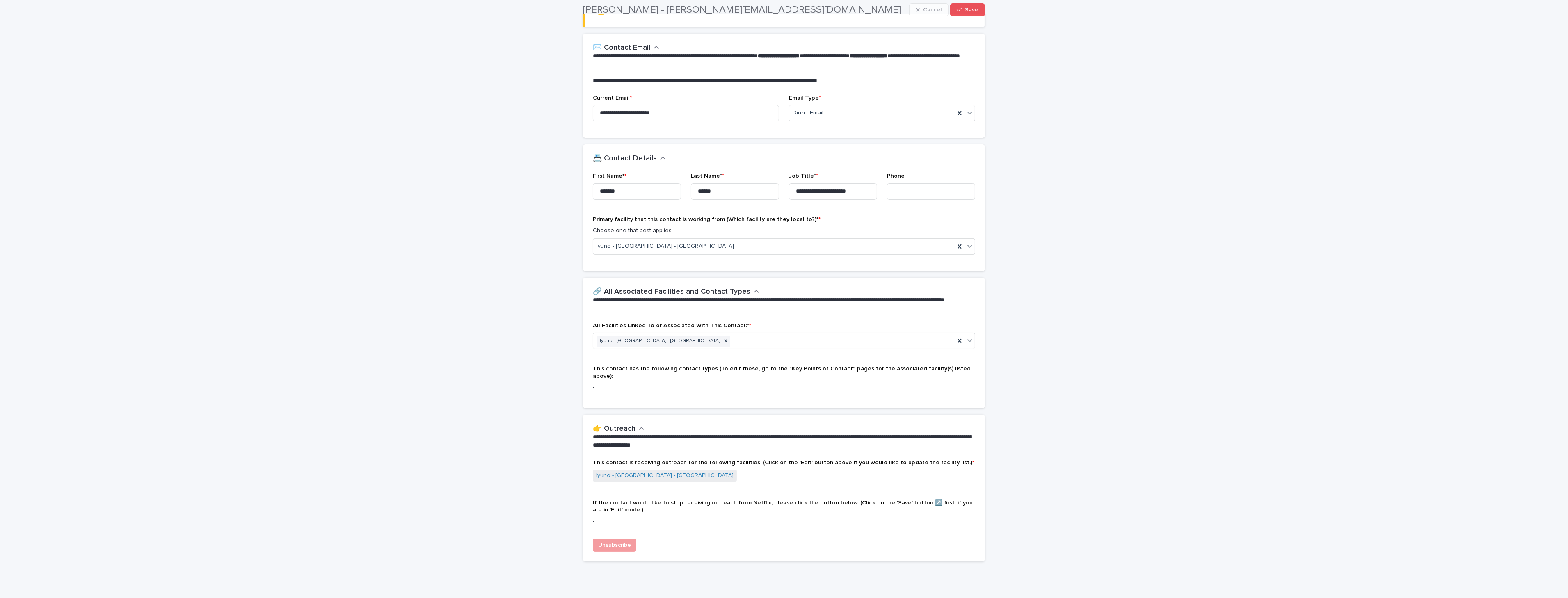
scroll to position [131, 0]
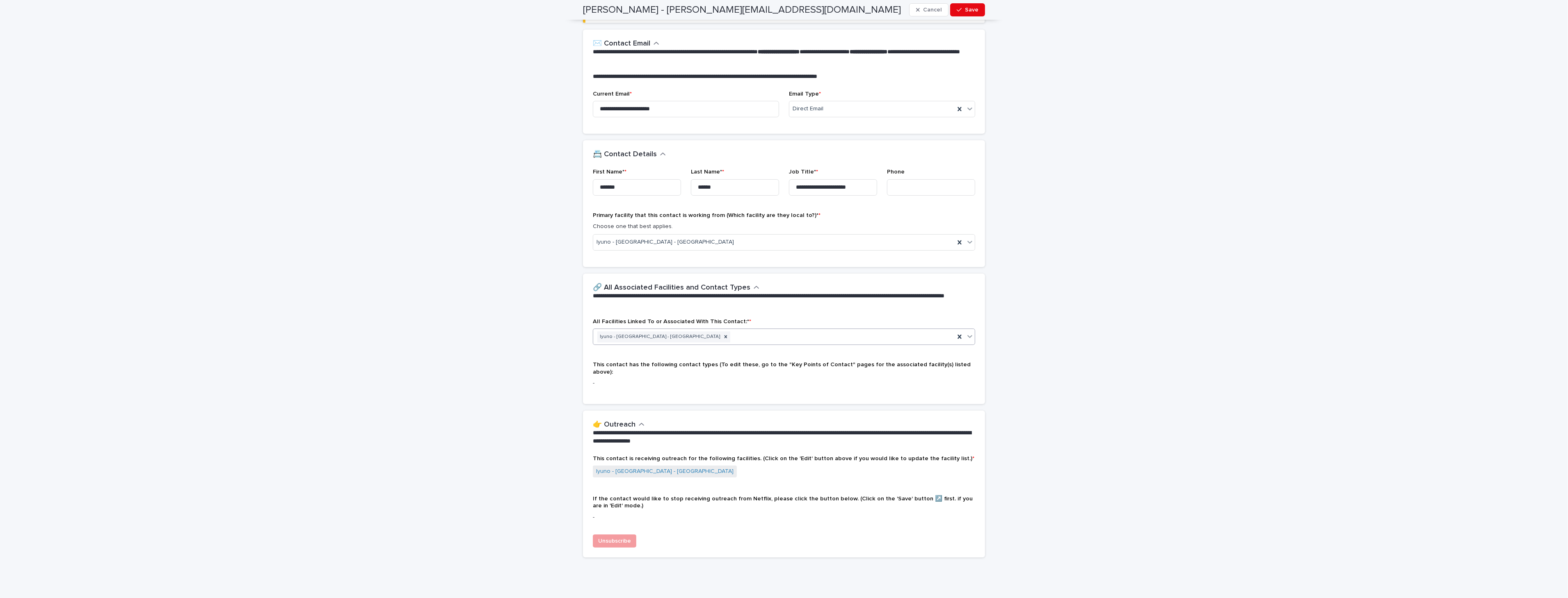
click at [968, 339] on icon at bounding box center [970, 336] width 8 height 8
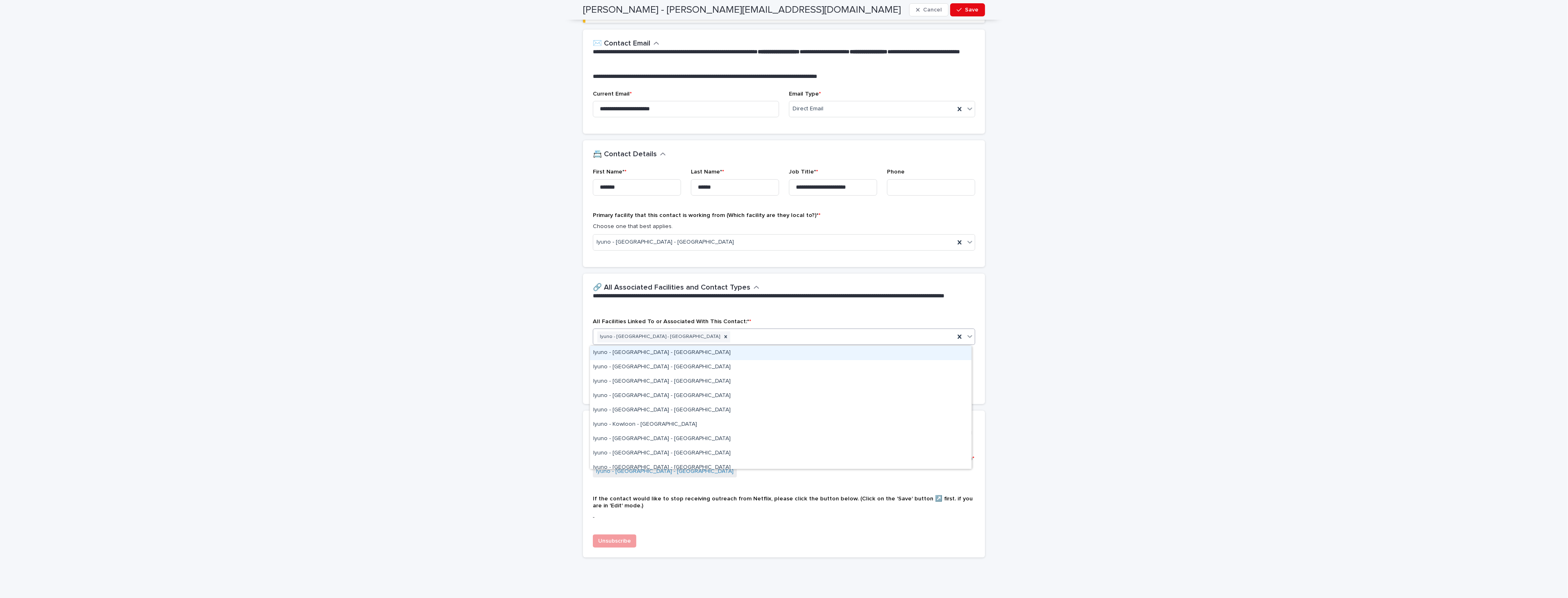
click at [921, 356] on div "Iyuno - [GEOGRAPHIC_DATA] - [GEOGRAPHIC_DATA]" at bounding box center [780, 353] width 382 height 15
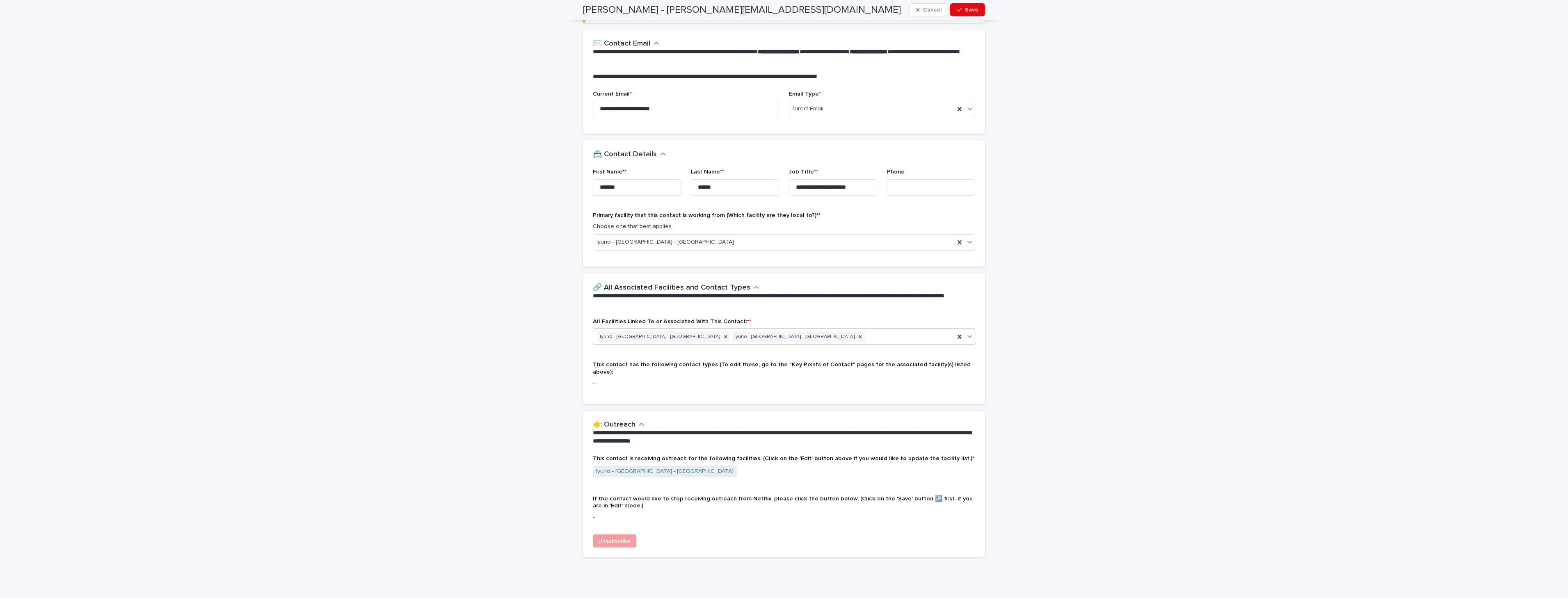
click at [966, 340] on icon at bounding box center [970, 336] width 8 height 8
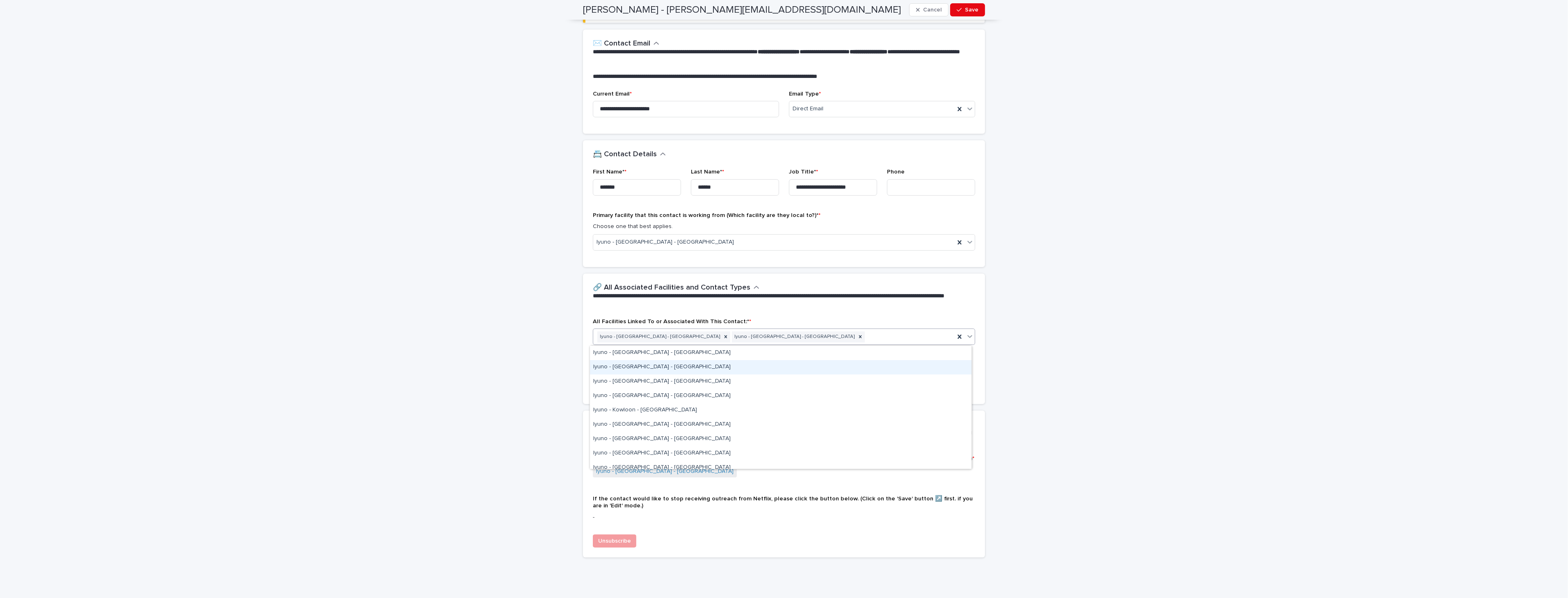
click at [912, 370] on div "Iyuno - [GEOGRAPHIC_DATA] - [GEOGRAPHIC_DATA]" at bounding box center [780, 367] width 382 height 15
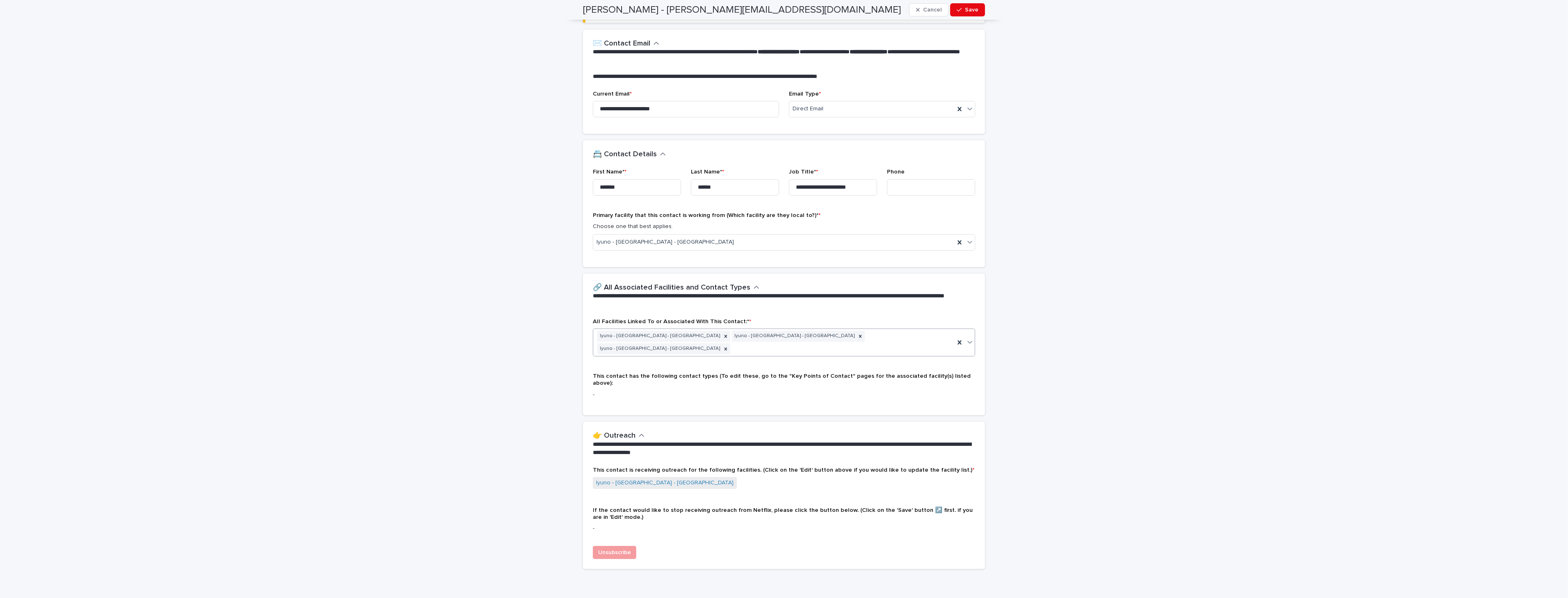
click at [969, 339] on icon at bounding box center [970, 341] width 8 height 8
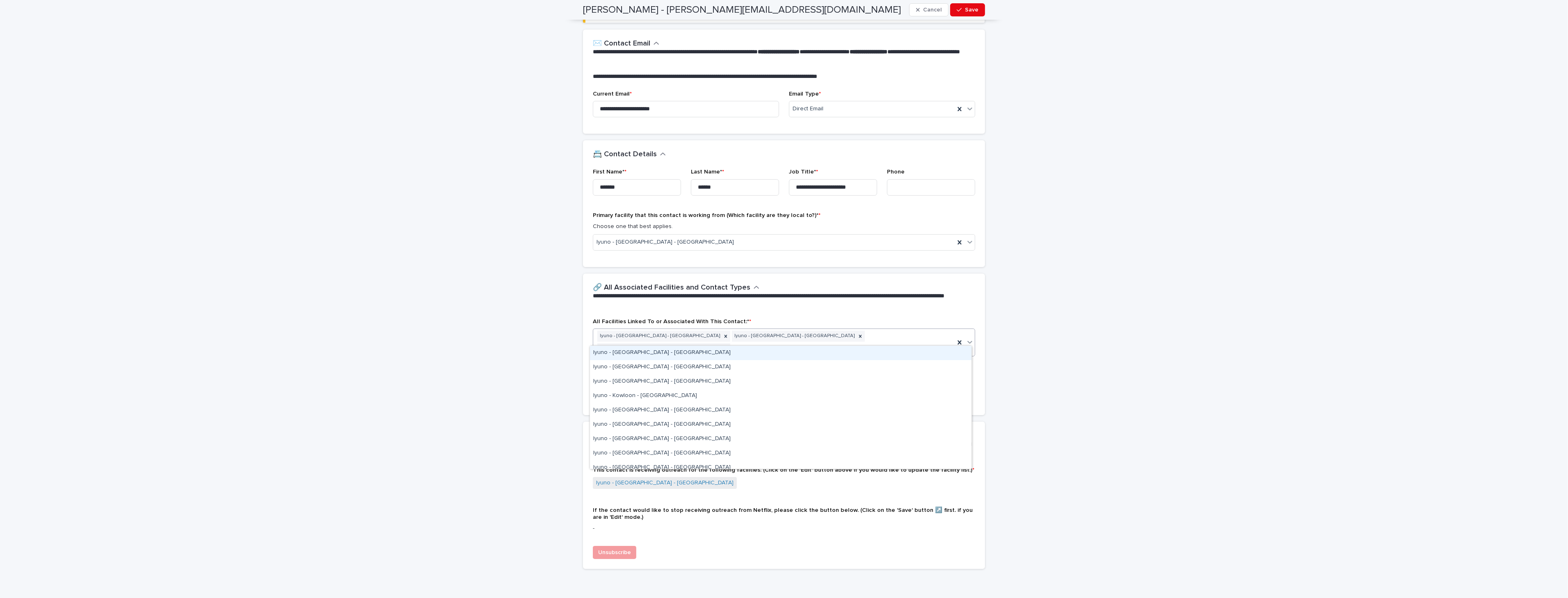
click at [874, 356] on div "Iyuno - [GEOGRAPHIC_DATA] - [GEOGRAPHIC_DATA]" at bounding box center [780, 353] width 382 height 15
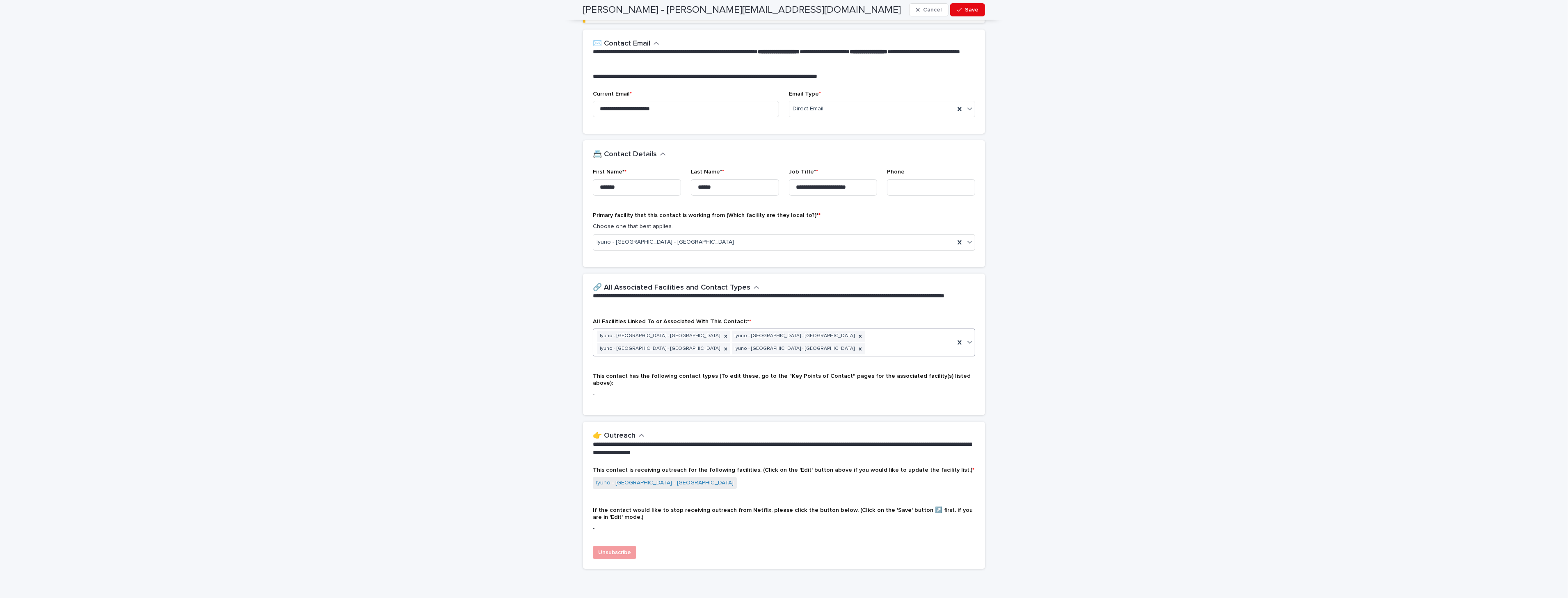
click at [966, 339] on icon at bounding box center [970, 341] width 8 height 8
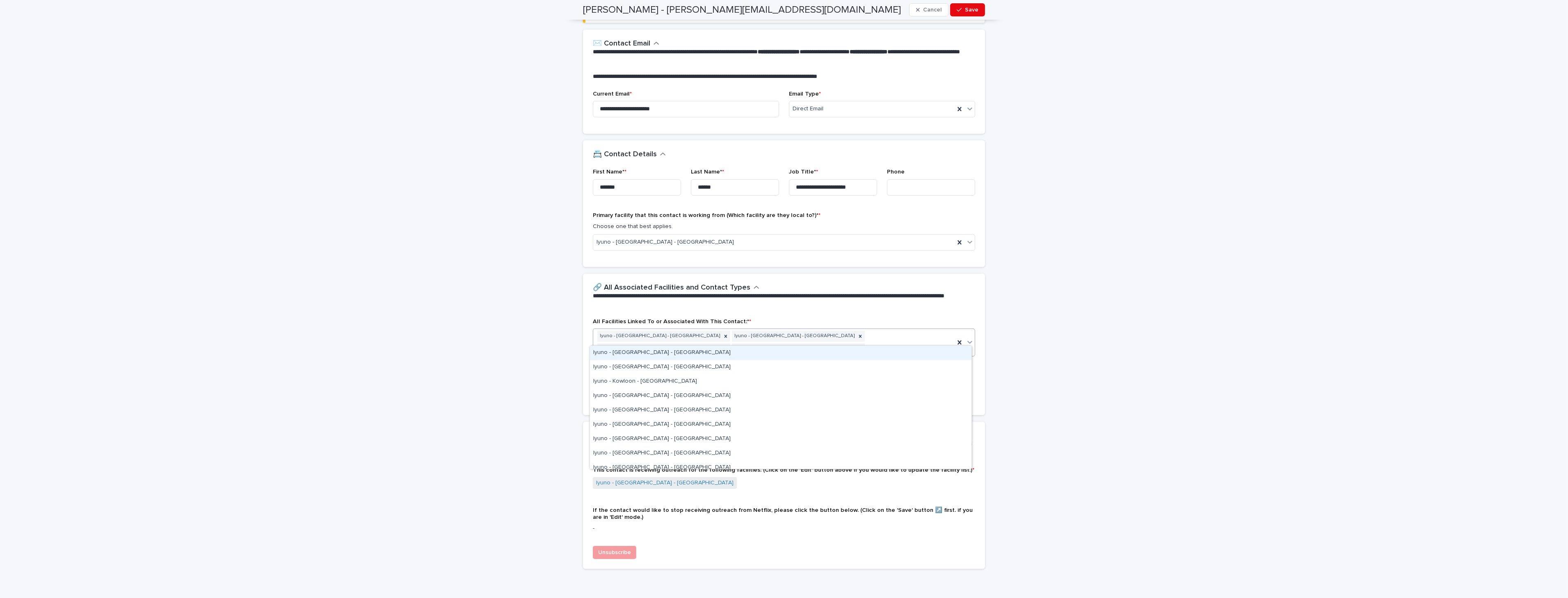
click at [858, 356] on div "Iyuno - [GEOGRAPHIC_DATA] - [GEOGRAPHIC_DATA]" at bounding box center [780, 353] width 382 height 15
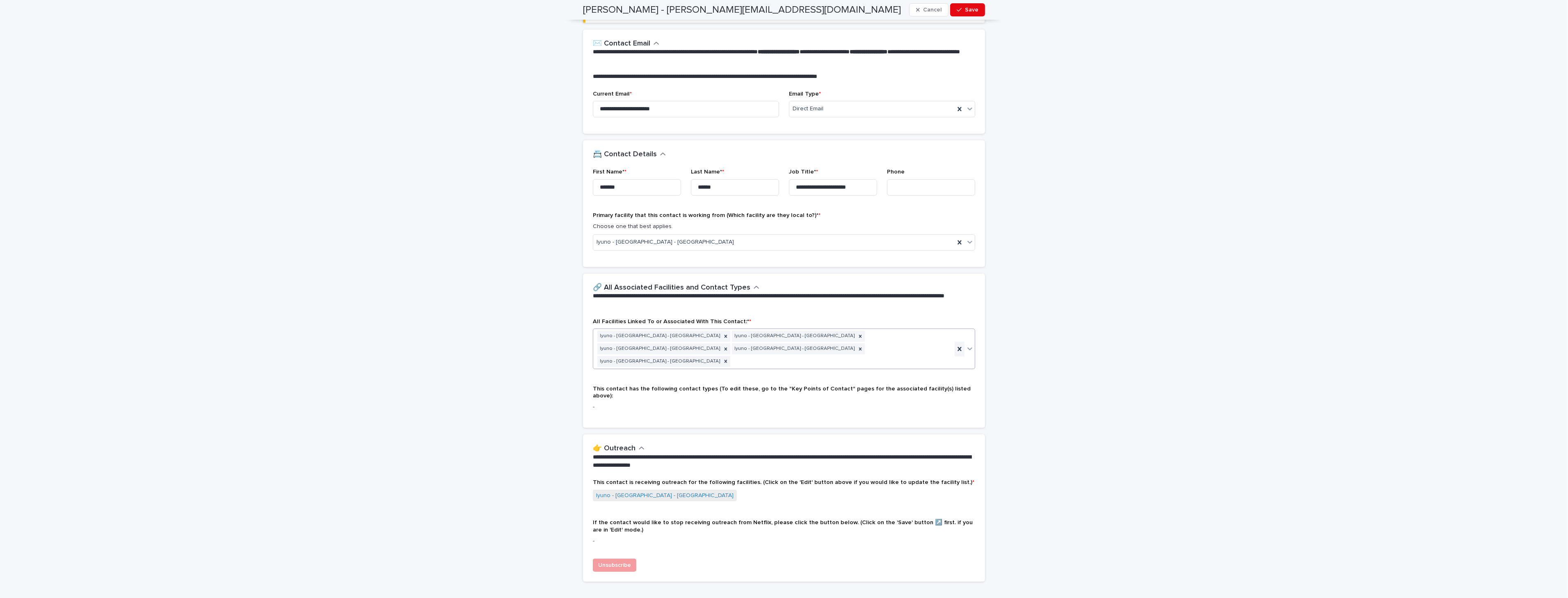
scroll to position [137, 0]
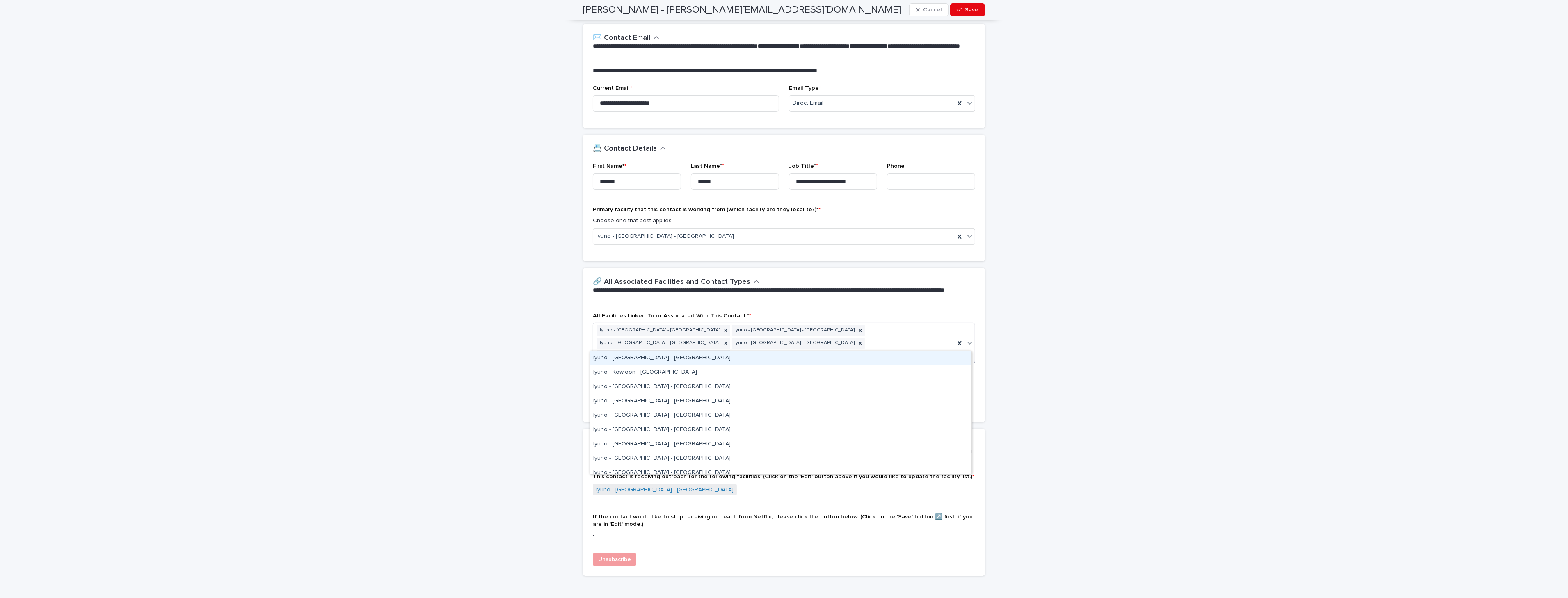
click at [967, 339] on icon at bounding box center [970, 342] width 8 height 8
click at [841, 360] on div "Iyuno - [GEOGRAPHIC_DATA] - [GEOGRAPHIC_DATA]" at bounding box center [780, 358] width 382 height 15
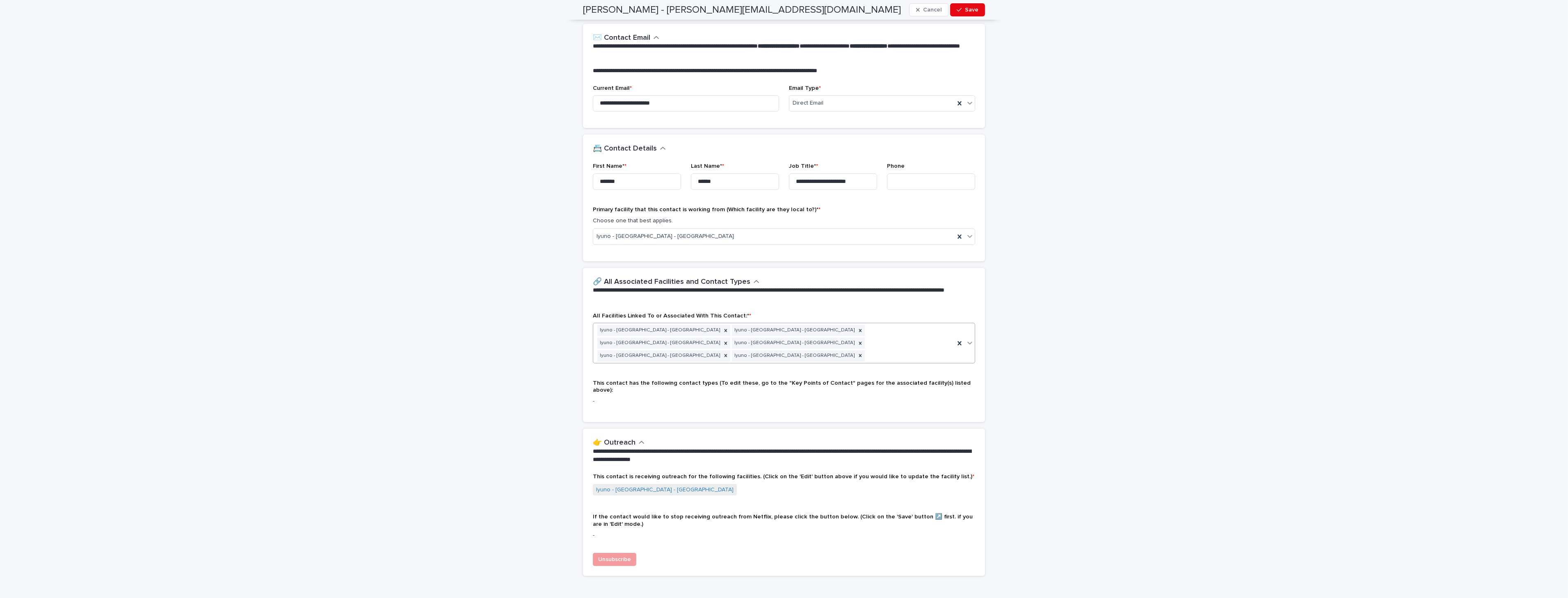
click at [961, 341] on div at bounding box center [964, 342] width 20 height 40
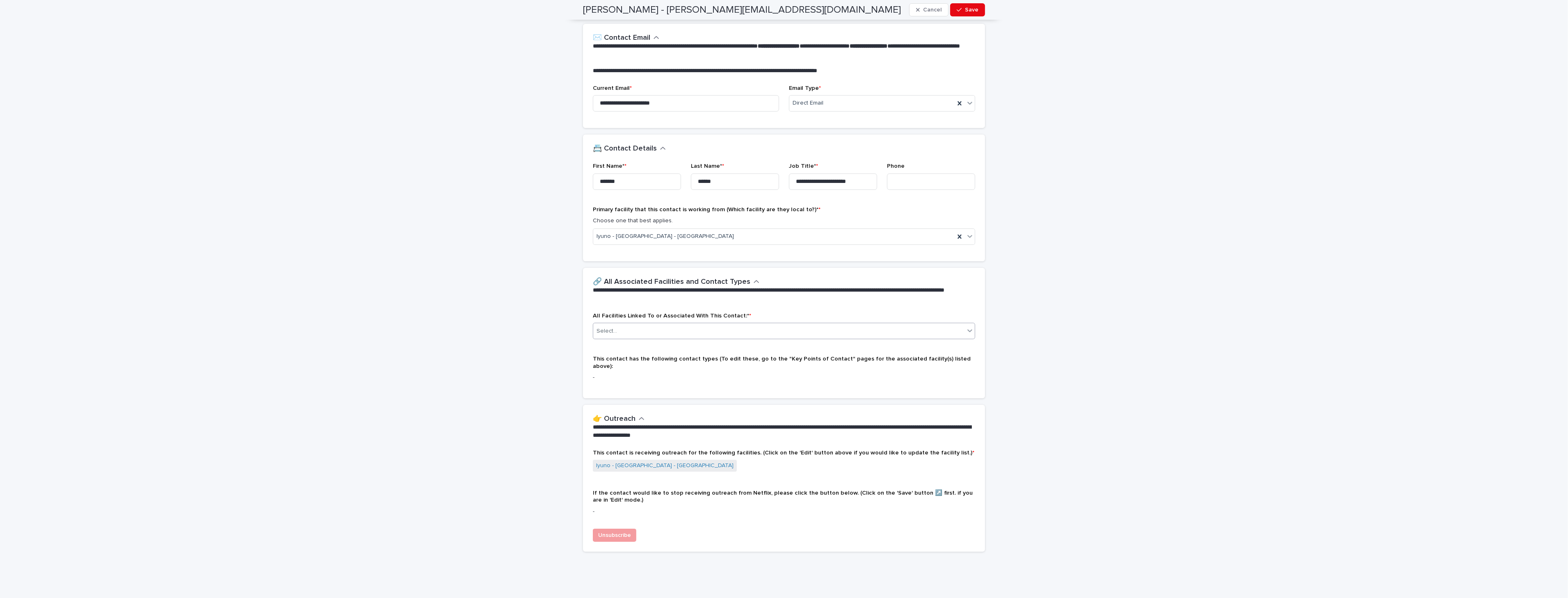
scroll to position [131, 0]
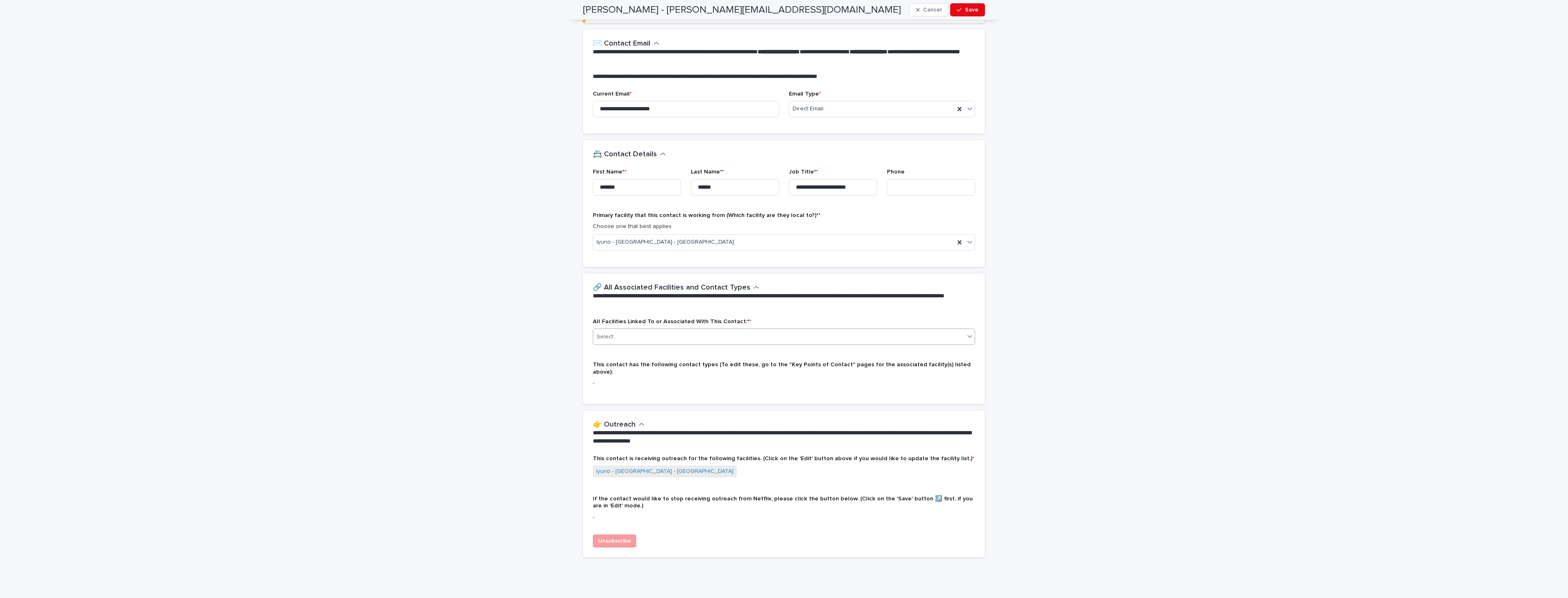
click at [966, 339] on icon at bounding box center [970, 336] width 8 height 8
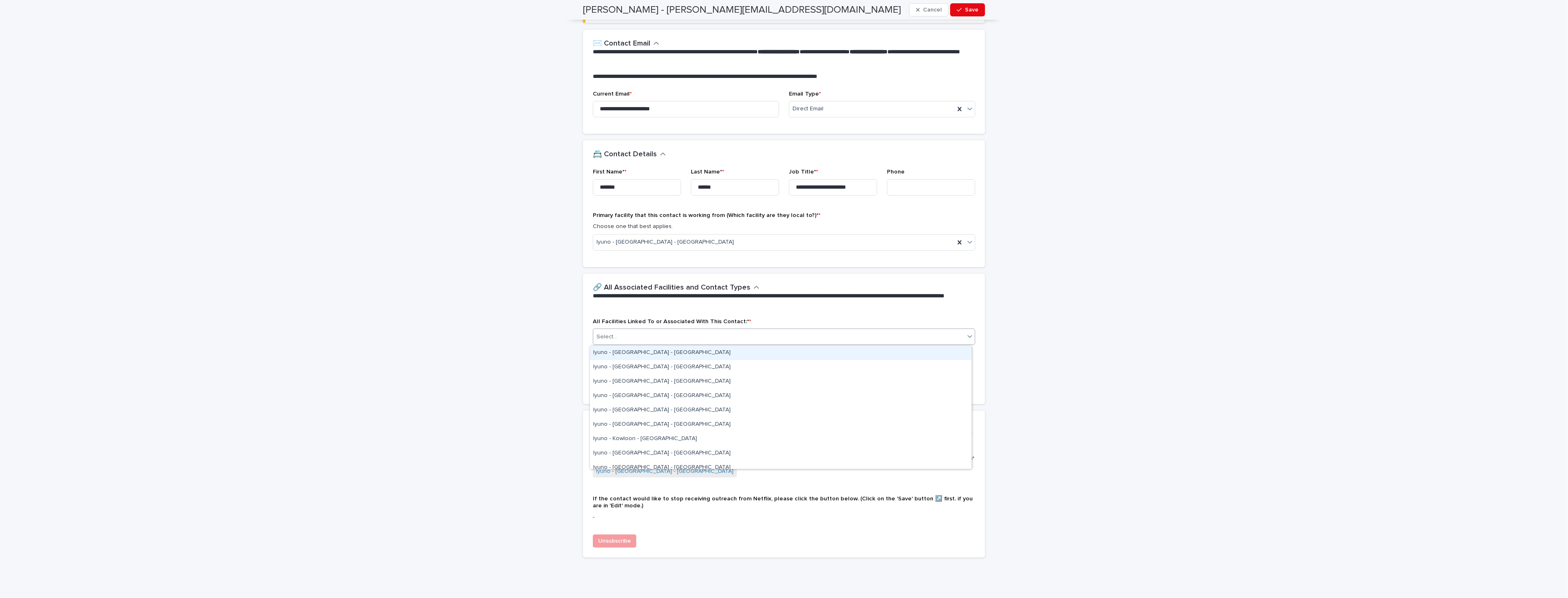
click at [834, 358] on div "Iyuno - [GEOGRAPHIC_DATA] - [GEOGRAPHIC_DATA]" at bounding box center [780, 353] width 382 height 15
click at [967, 338] on icon at bounding box center [970, 336] width 5 height 3
click at [929, 356] on div "Iyuno - [GEOGRAPHIC_DATA] - [GEOGRAPHIC_DATA]" at bounding box center [780, 353] width 382 height 15
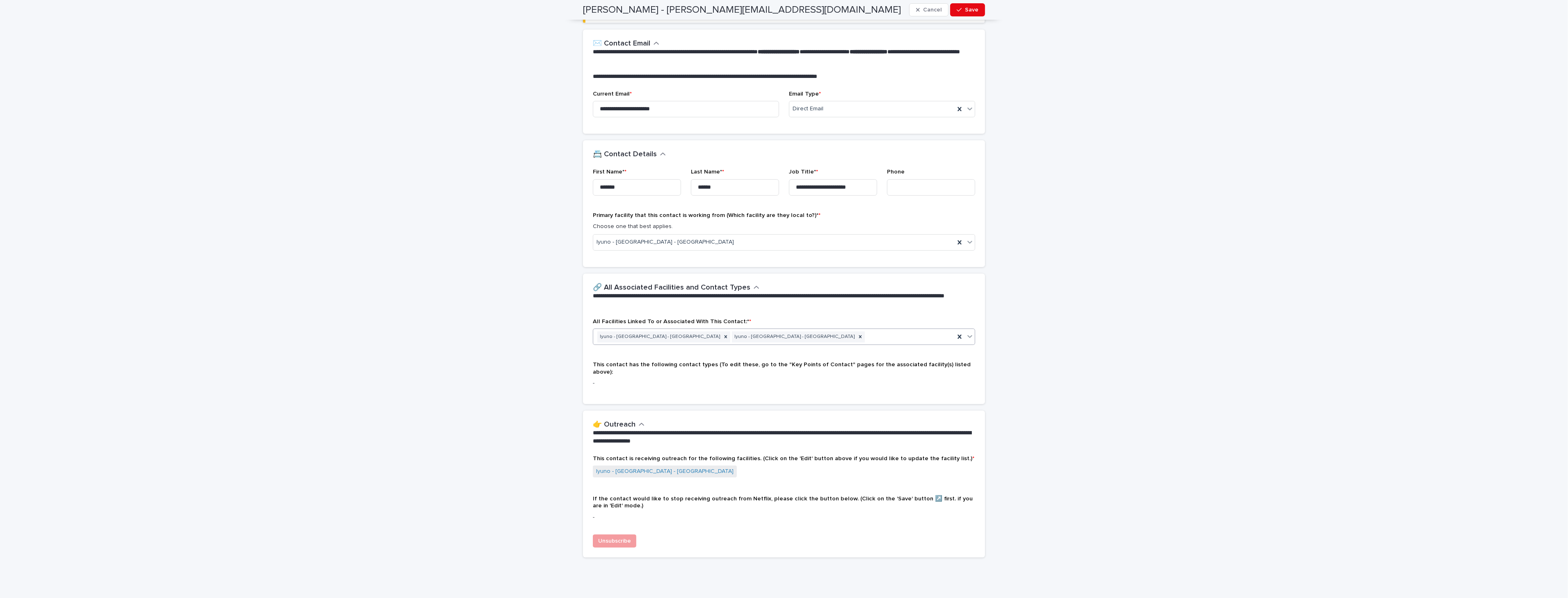
click at [966, 338] on icon at bounding box center [970, 336] width 8 height 8
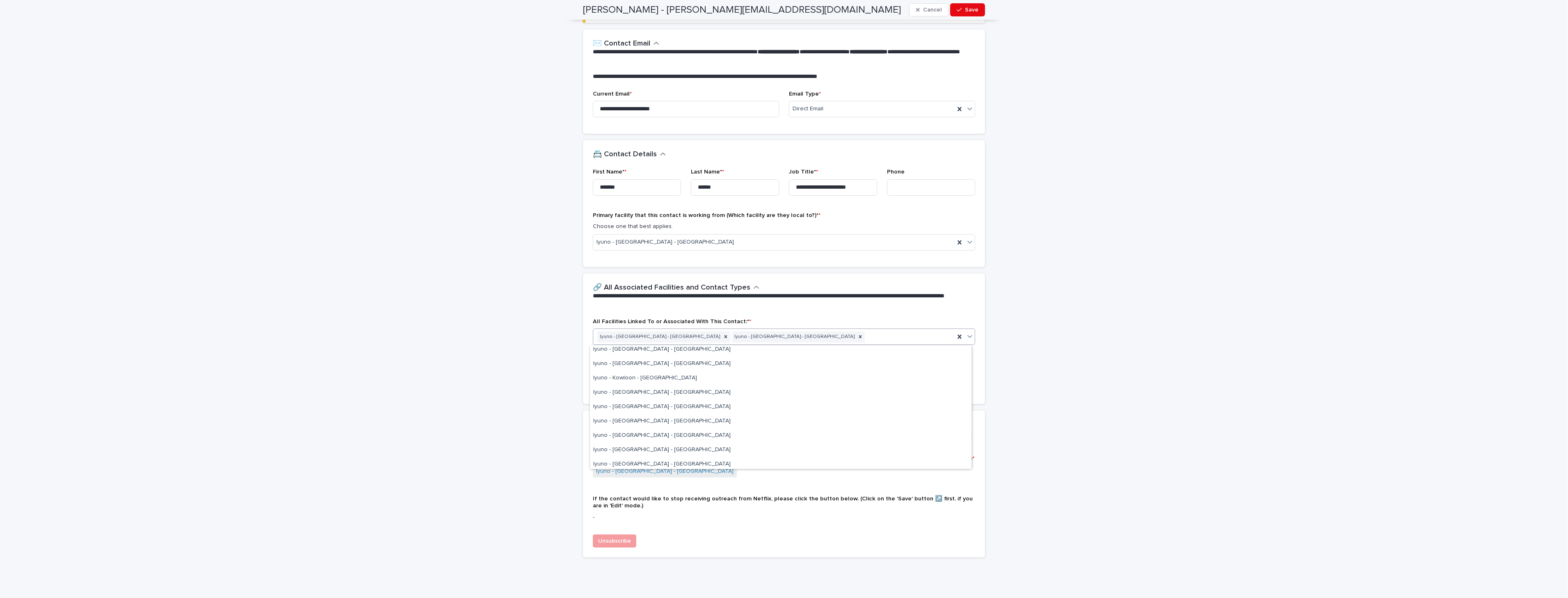
scroll to position [0, 0]
click at [928, 355] on div "Iyuno - [GEOGRAPHIC_DATA] - [GEOGRAPHIC_DATA]" at bounding box center [780, 353] width 382 height 15
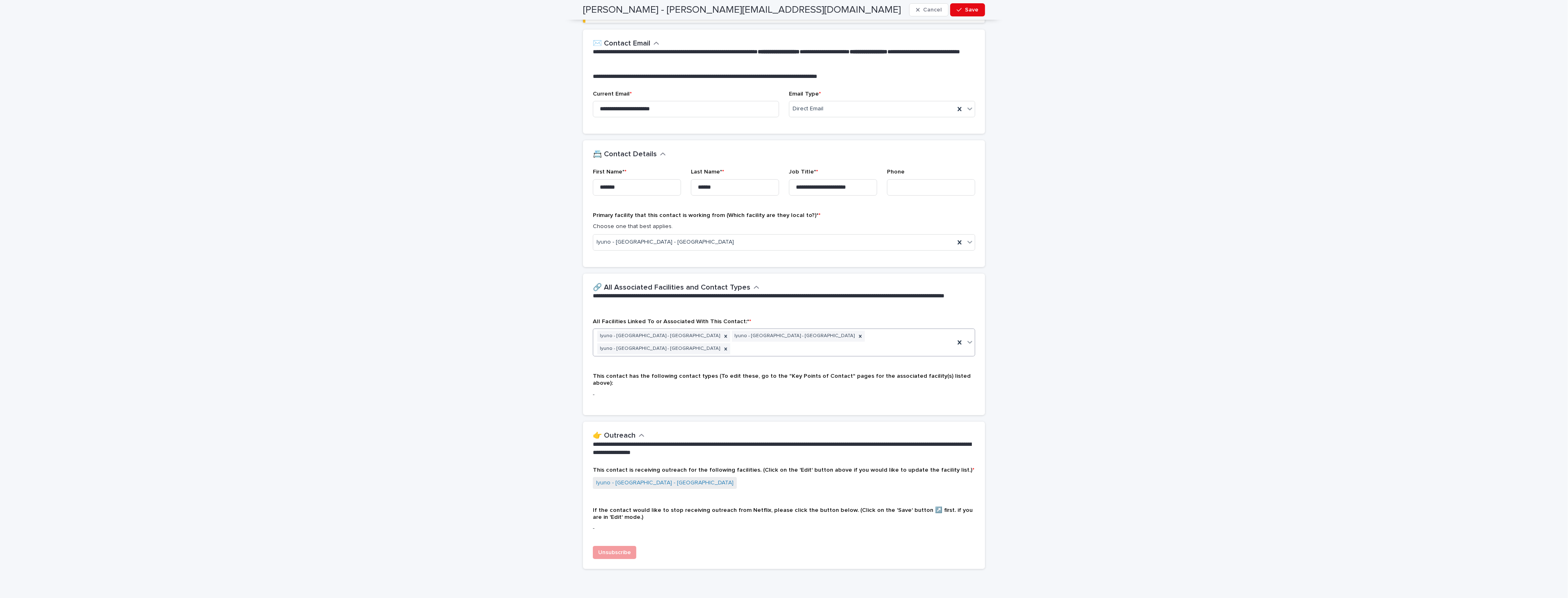
click at [967, 341] on icon at bounding box center [970, 342] width 5 height 3
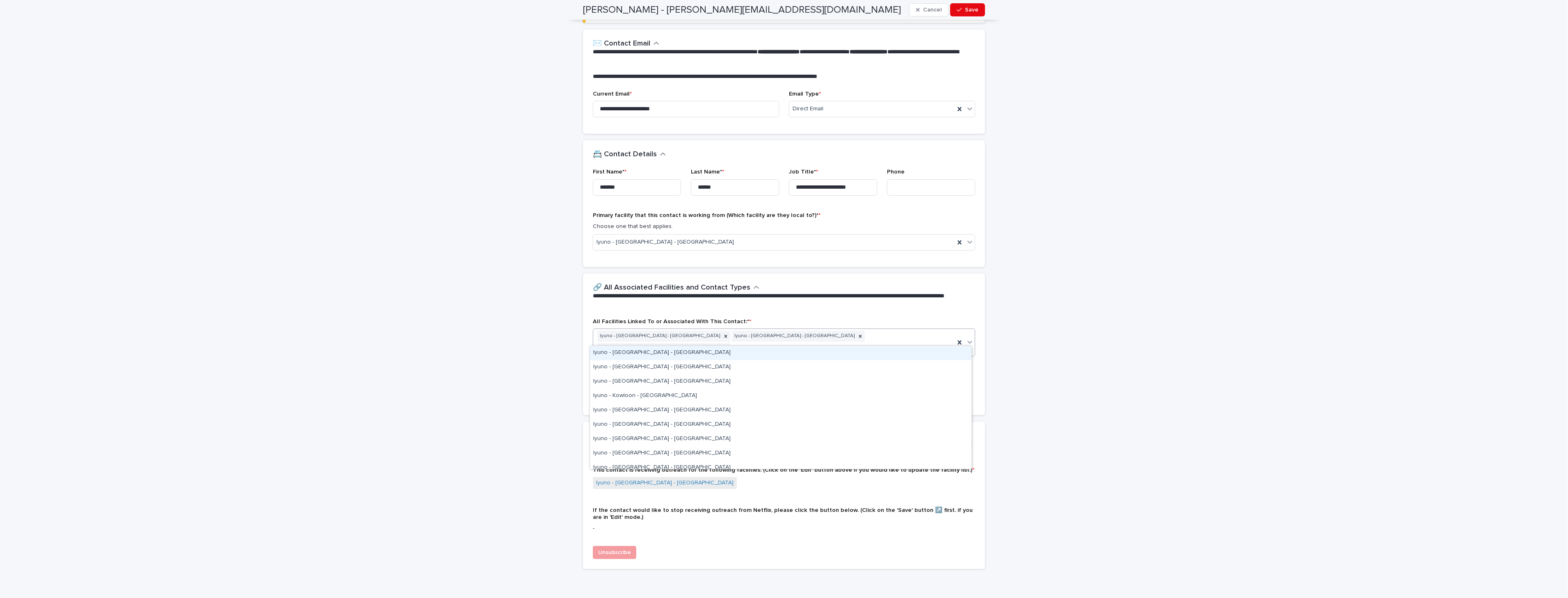
click at [924, 354] on div "Iyuno - [GEOGRAPHIC_DATA] - [GEOGRAPHIC_DATA]" at bounding box center [780, 353] width 382 height 15
click at [966, 339] on icon at bounding box center [970, 341] width 8 height 8
click at [948, 352] on div "Iyuno - [GEOGRAPHIC_DATA] - [GEOGRAPHIC_DATA]" at bounding box center [780, 353] width 382 height 15
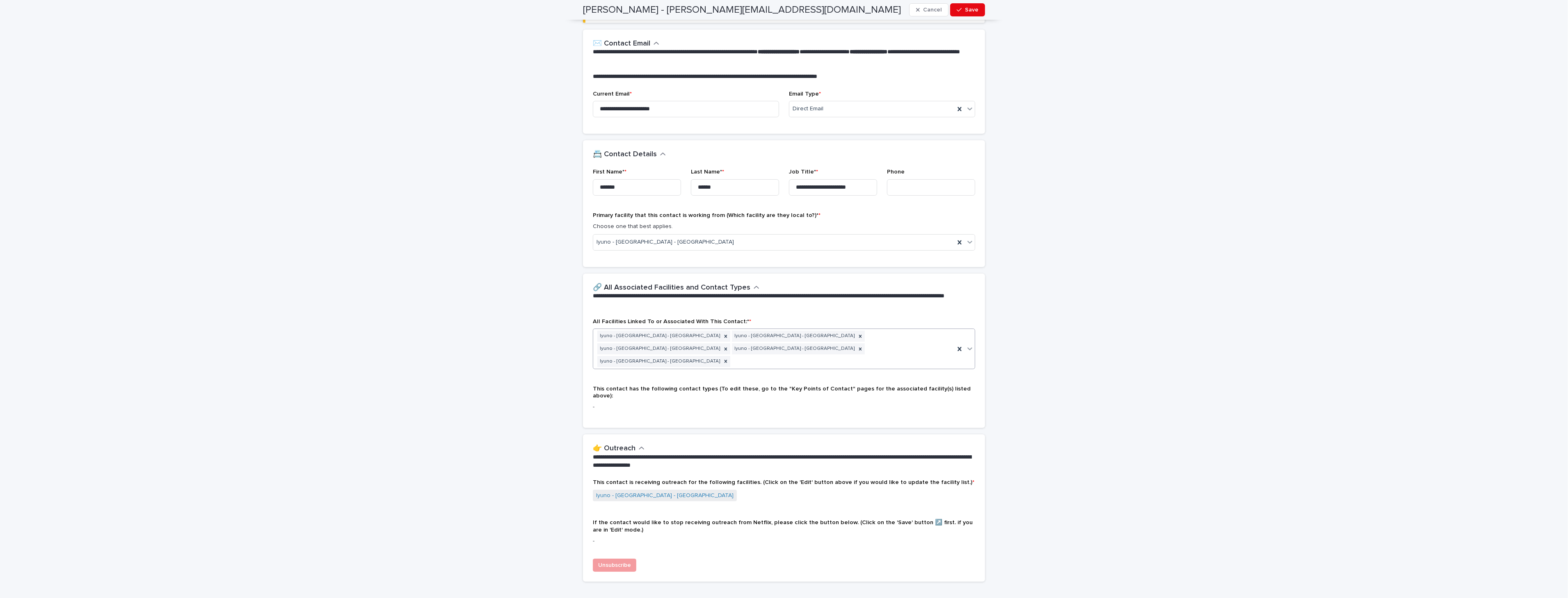
scroll to position [137, 0]
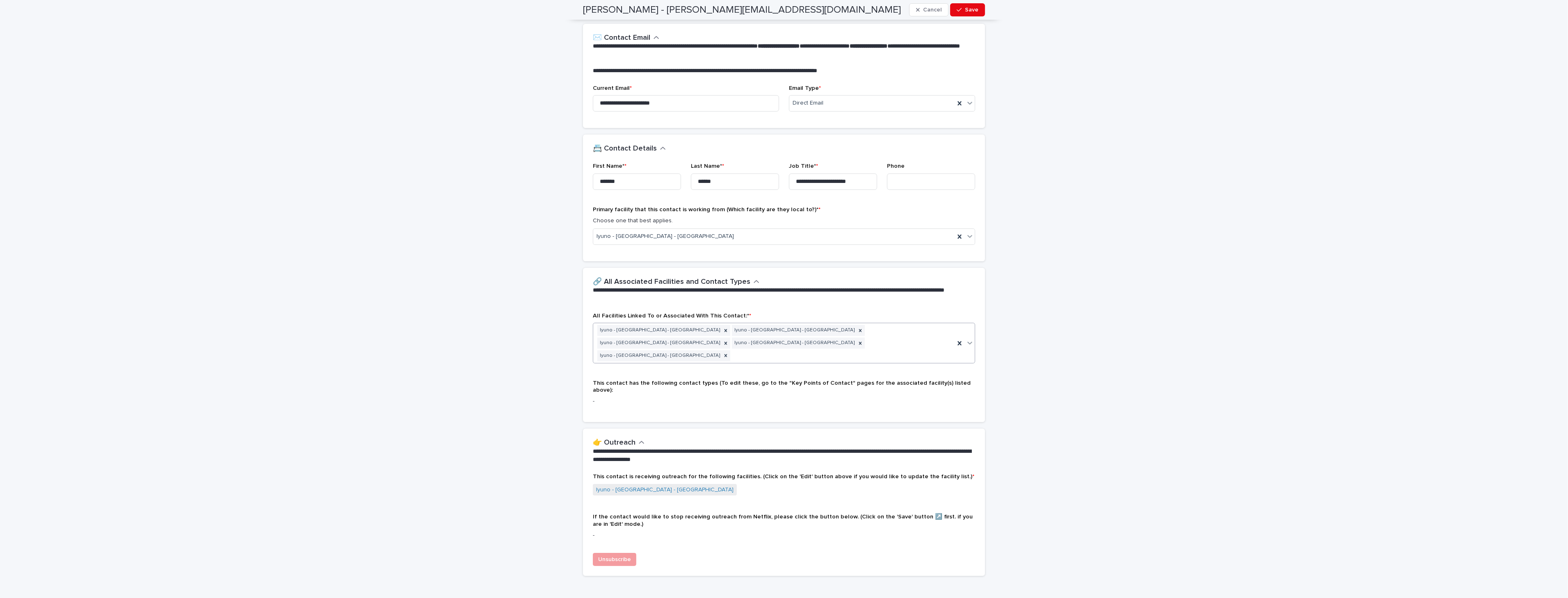
click at [968, 339] on icon at bounding box center [970, 342] width 8 height 8
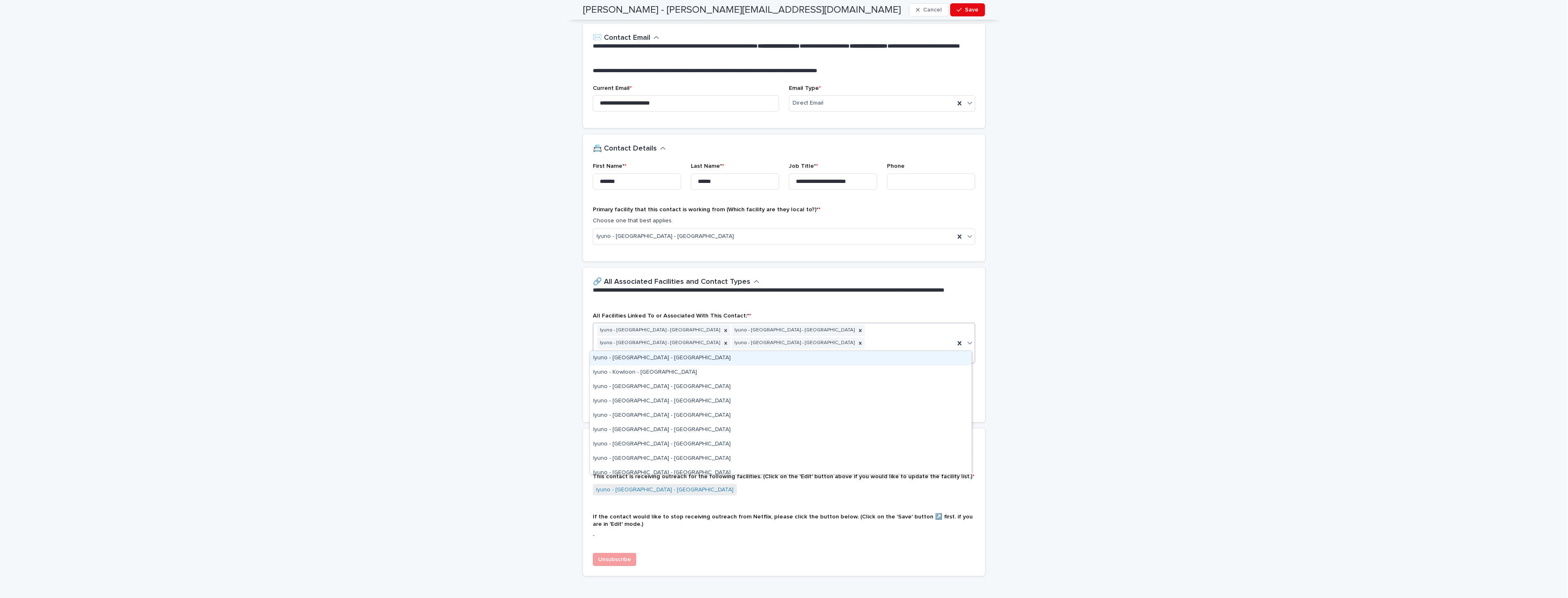
click at [931, 359] on div "Iyuno - [GEOGRAPHIC_DATA] - [GEOGRAPHIC_DATA]" at bounding box center [780, 358] width 382 height 15
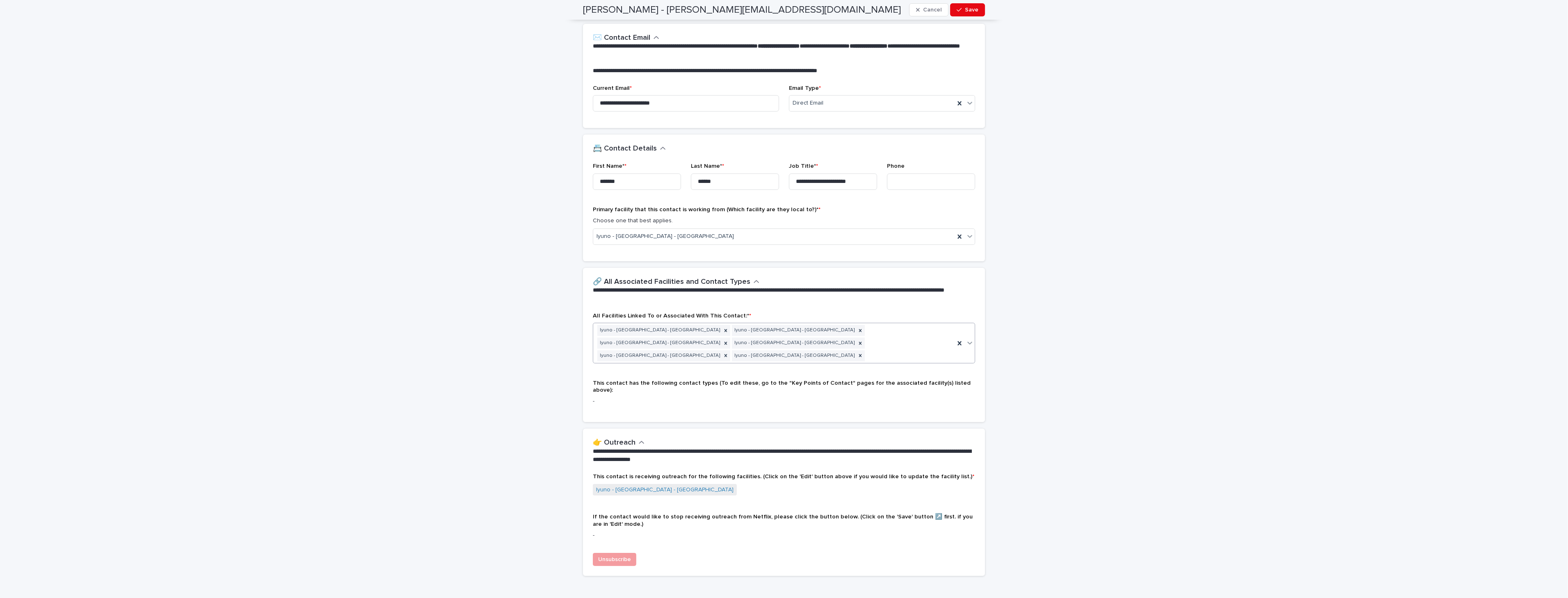
click at [967, 339] on icon at bounding box center [970, 342] width 8 height 8
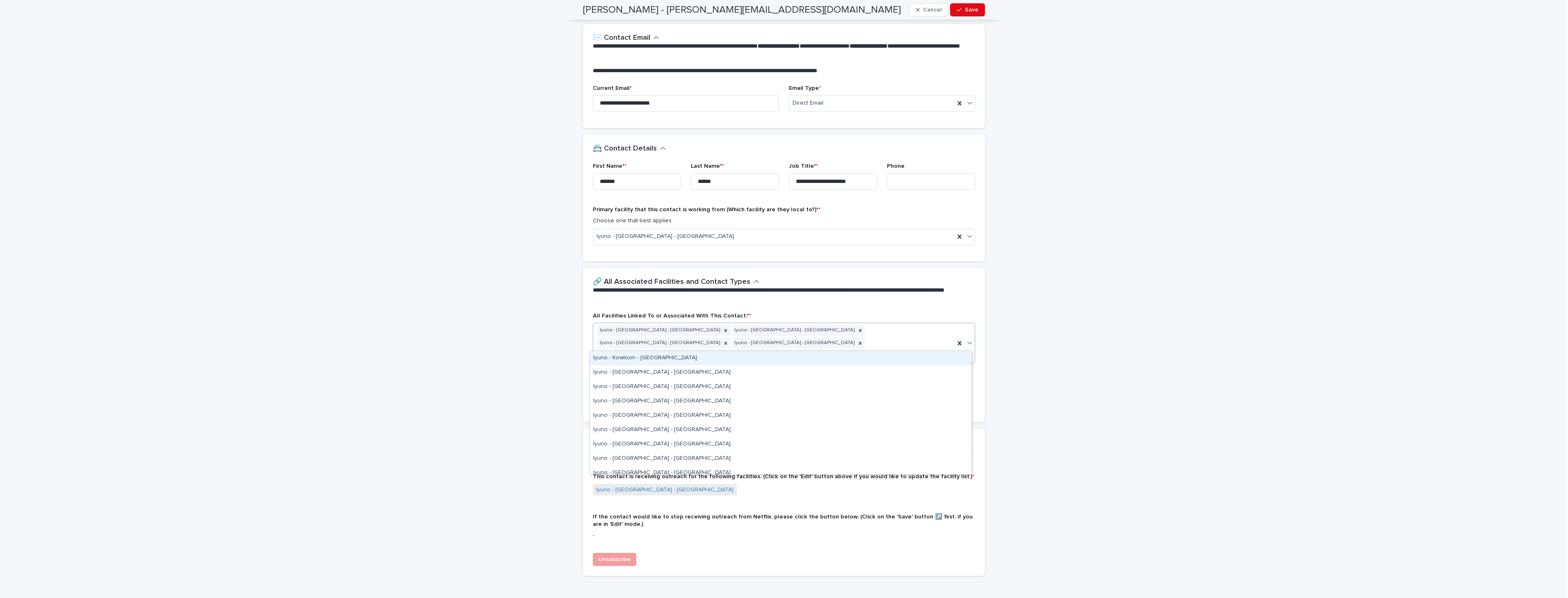
click at [953, 361] on div "Iyuno - Kowloon - [GEOGRAPHIC_DATA]" at bounding box center [780, 358] width 382 height 15
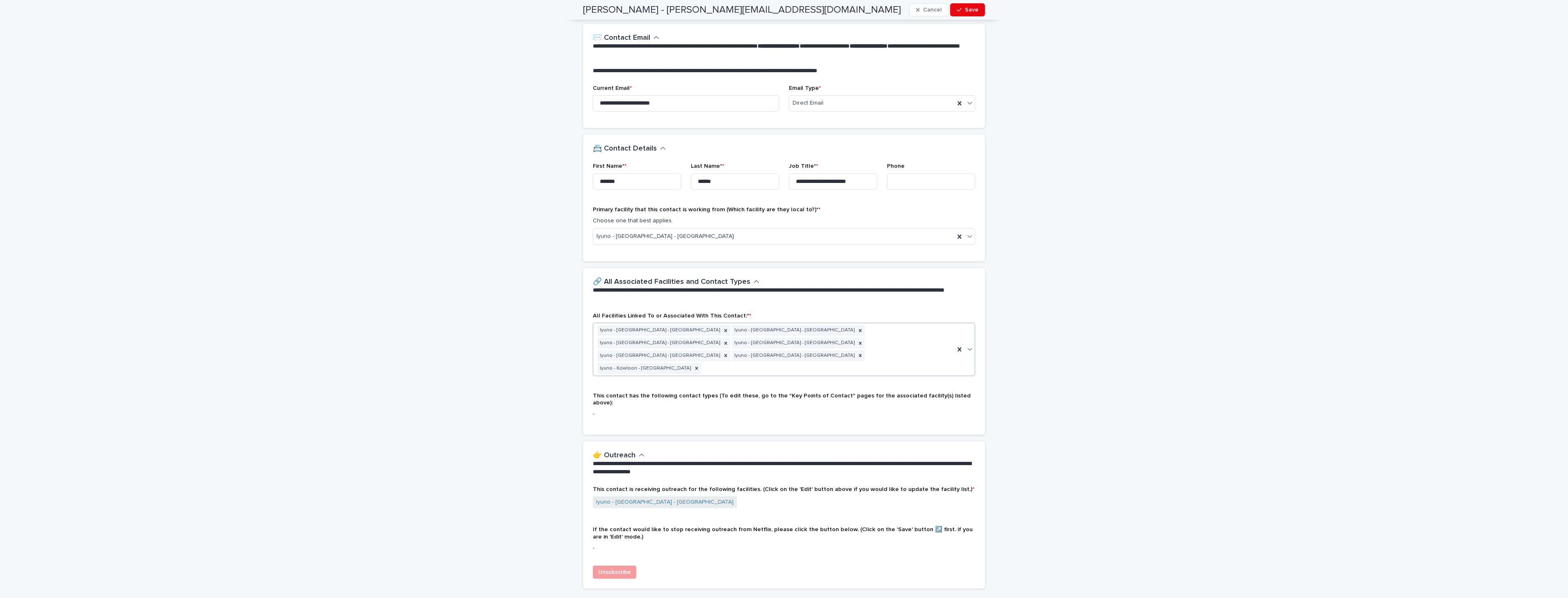
click at [968, 345] on icon at bounding box center [970, 349] width 8 height 8
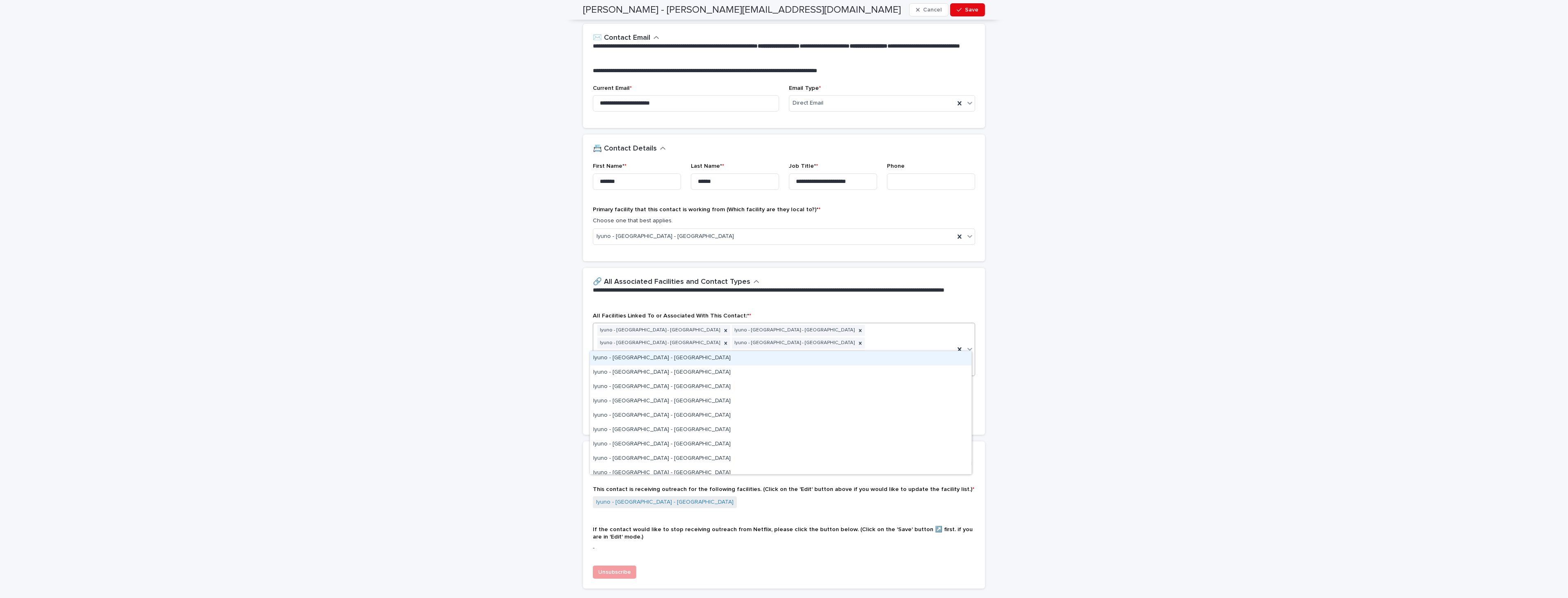
click at [938, 360] on div "Iyuno - [GEOGRAPHIC_DATA] - [GEOGRAPHIC_DATA]" at bounding box center [780, 358] width 382 height 15
click at [967, 348] on icon at bounding box center [970, 349] width 5 height 3
click at [928, 366] on div "Iyuno - [GEOGRAPHIC_DATA] - [GEOGRAPHIC_DATA]" at bounding box center [780, 373] width 382 height 15
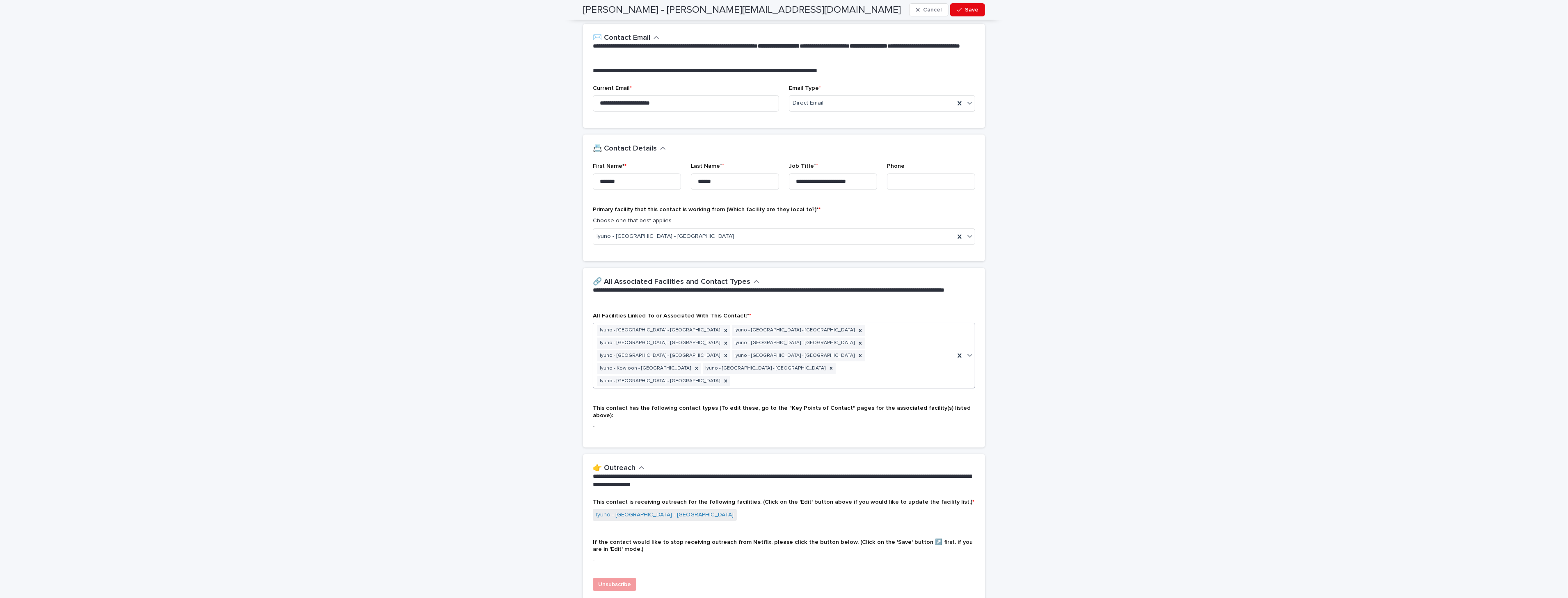
scroll to position [144, 0]
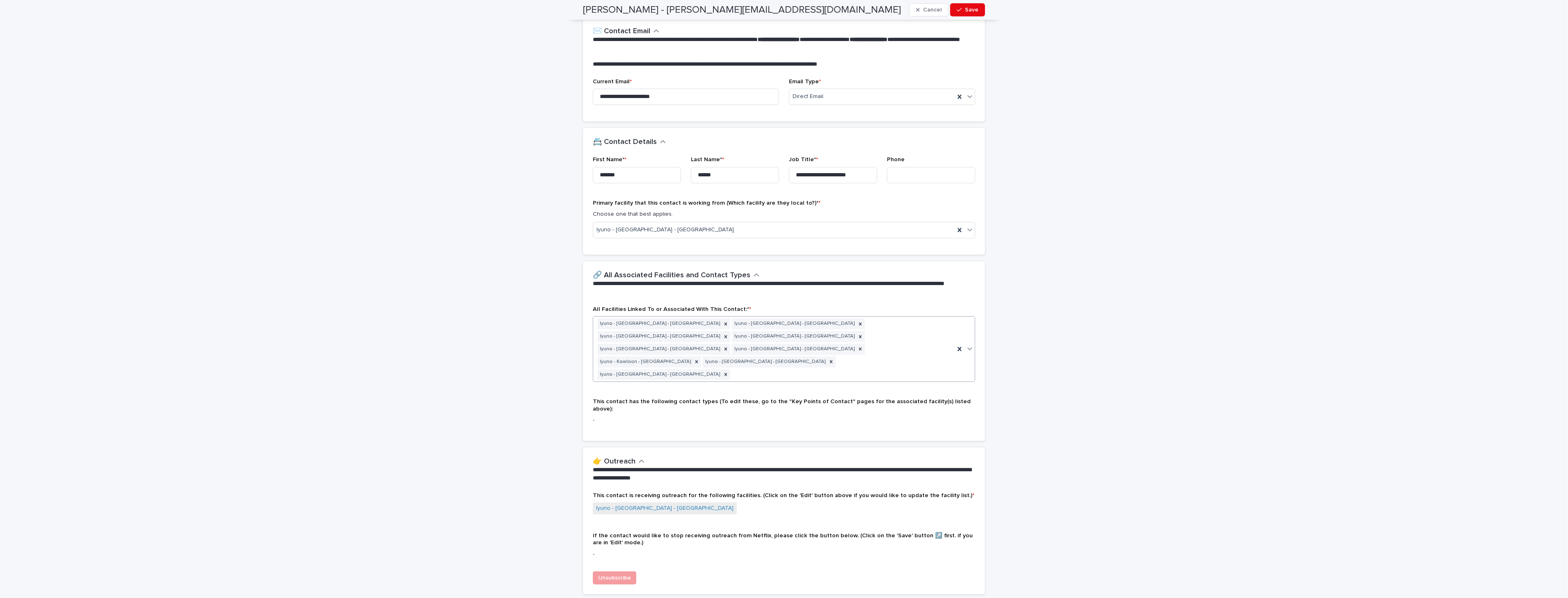
click at [967, 348] on icon at bounding box center [970, 349] width 5 height 3
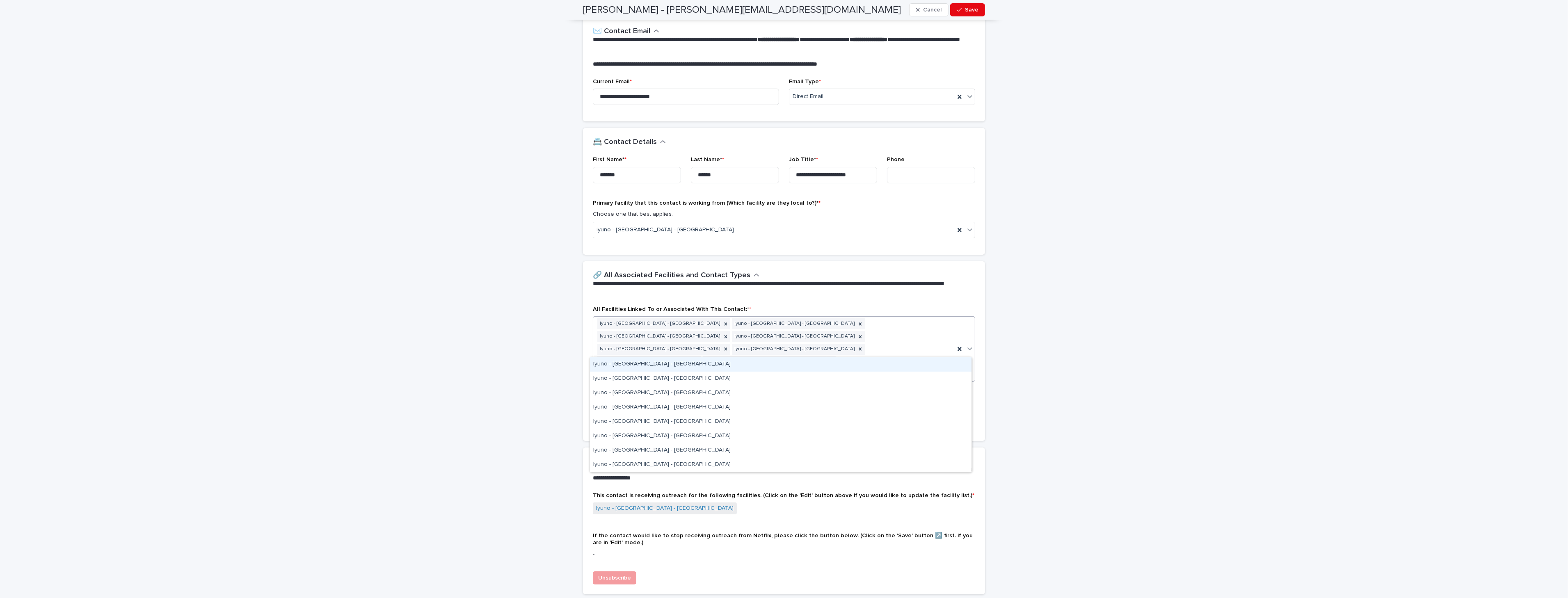
click at [927, 363] on div "Iyuno - [GEOGRAPHIC_DATA] - [GEOGRAPHIC_DATA]" at bounding box center [780, 364] width 382 height 15
click at [967, 344] on icon at bounding box center [970, 348] width 8 height 8
click at [922, 365] on div "Iyuno - [GEOGRAPHIC_DATA] - [GEOGRAPHIC_DATA]" at bounding box center [780, 364] width 382 height 15
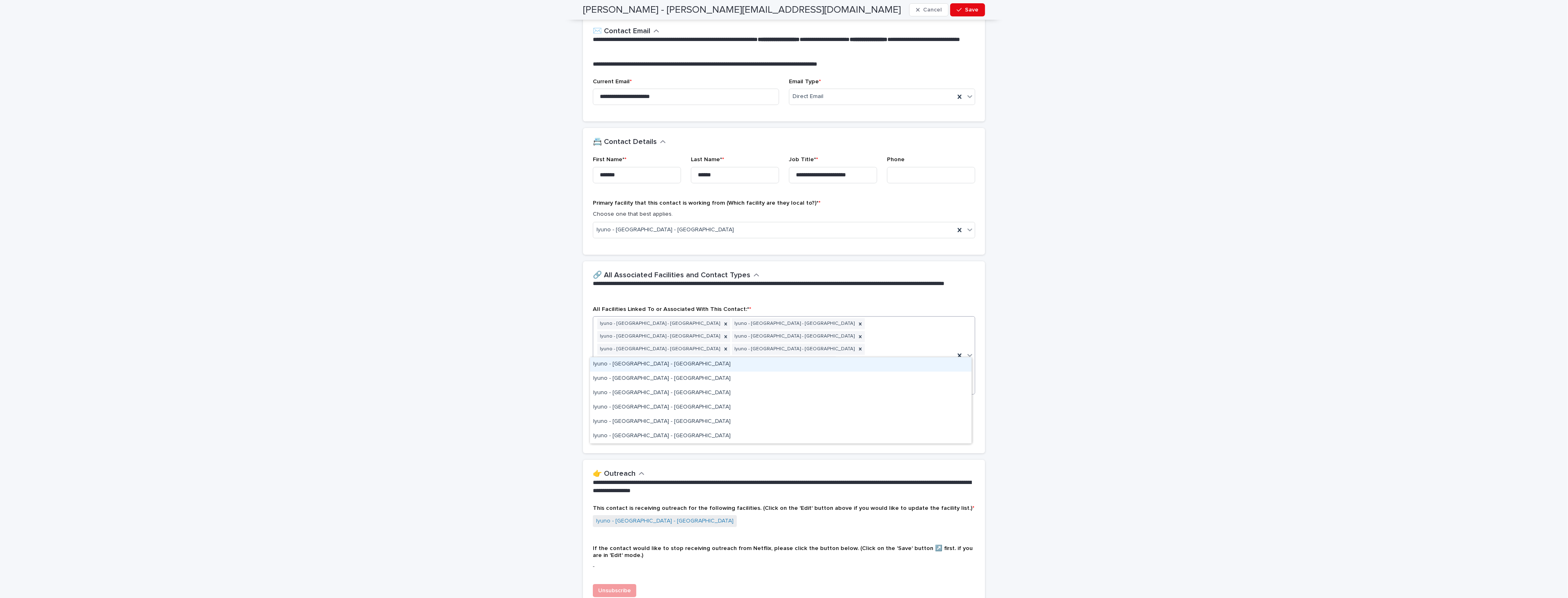
click at [967, 354] on icon at bounding box center [970, 355] width 5 height 3
click at [927, 365] on div "Iyuno - [GEOGRAPHIC_DATA] - [GEOGRAPHIC_DATA]" at bounding box center [780, 364] width 382 height 15
click at [967, 351] on icon at bounding box center [970, 355] width 8 height 8
click at [933, 365] on div "Iyuno - [GEOGRAPHIC_DATA] - [GEOGRAPHIC_DATA]" at bounding box center [780, 364] width 382 height 15
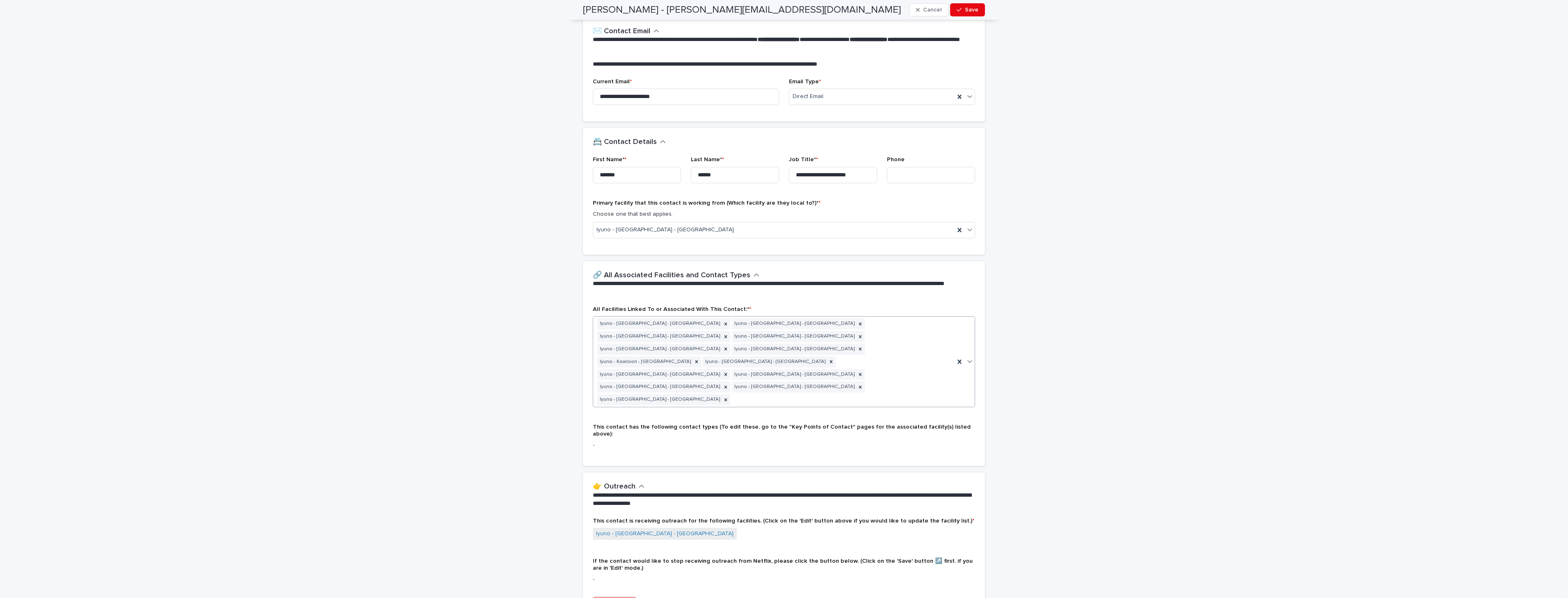
scroll to position [149, 0]
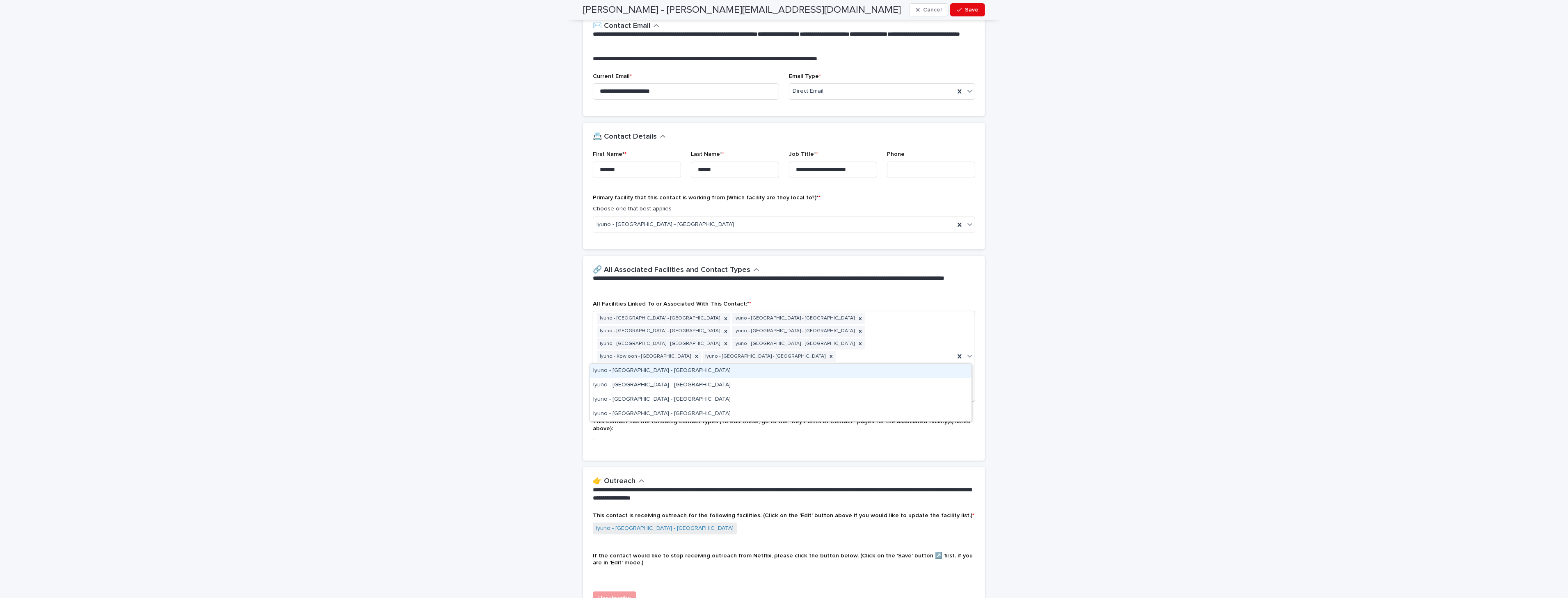
click at [968, 352] on icon at bounding box center [970, 355] width 8 height 8
click at [928, 372] on div "Iyuno - [GEOGRAPHIC_DATA] - [GEOGRAPHIC_DATA]" at bounding box center [780, 371] width 382 height 15
click at [970, 352] on icon at bounding box center [970, 355] width 8 height 8
click at [940, 368] on div "Iyuno - [GEOGRAPHIC_DATA] - [GEOGRAPHIC_DATA]" at bounding box center [780, 372] width 382 height 15
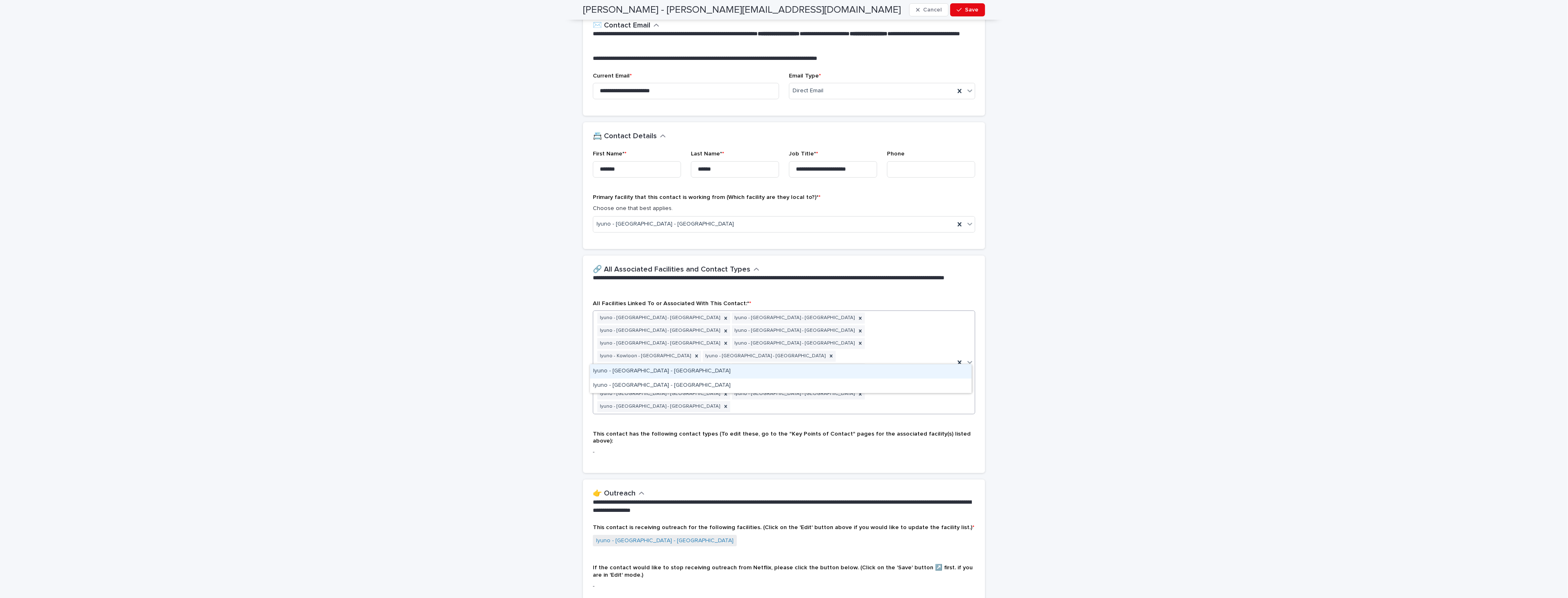
click at [968, 358] on icon at bounding box center [970, 361] width 8 height 8
click at [918, 370] on div "Iyuno - [GEOGRAPHIC_DATA] - [GEOGRAPHIC_DATA]" at bounding box center [780, 372] width 382 height 15
click at [967, 358] on icon at bounding box center [970, 361] width 8 height 8
click at [940, 372] on div "Iyuno - [GEOGRAPHIC_DATA] - [GEOGRAPHIC_DATA]" at bounding box center [780, 372] width 382 height 15
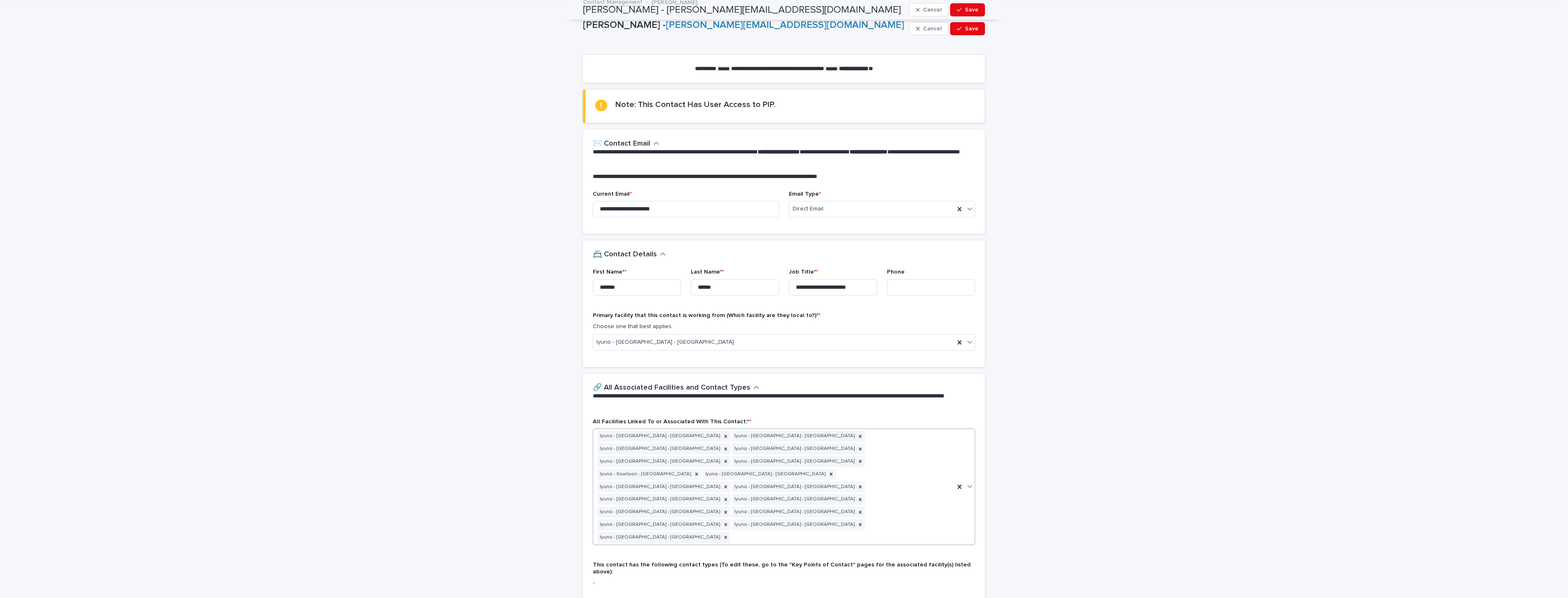
scroll to position [31, 0]
click at [974, 31] on span "Save" at bounding box center [971, 29] width 13 height 5
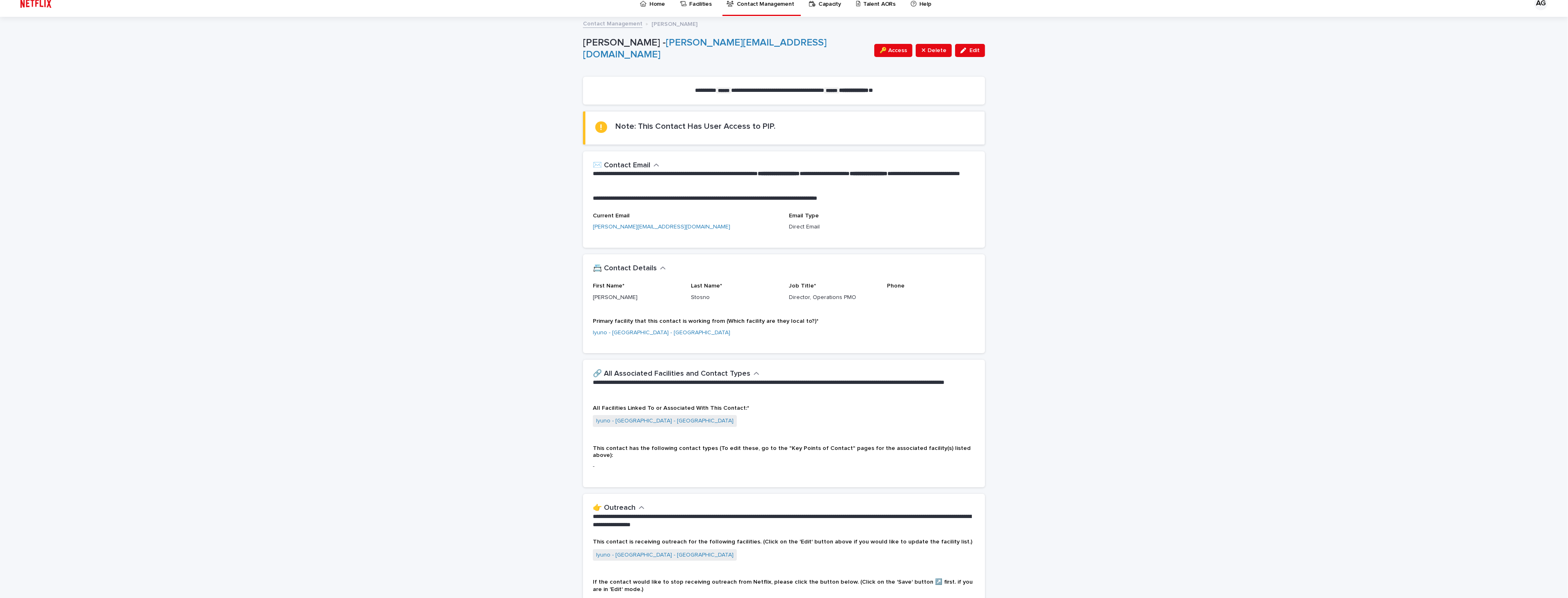
scroll to position [0, 0]
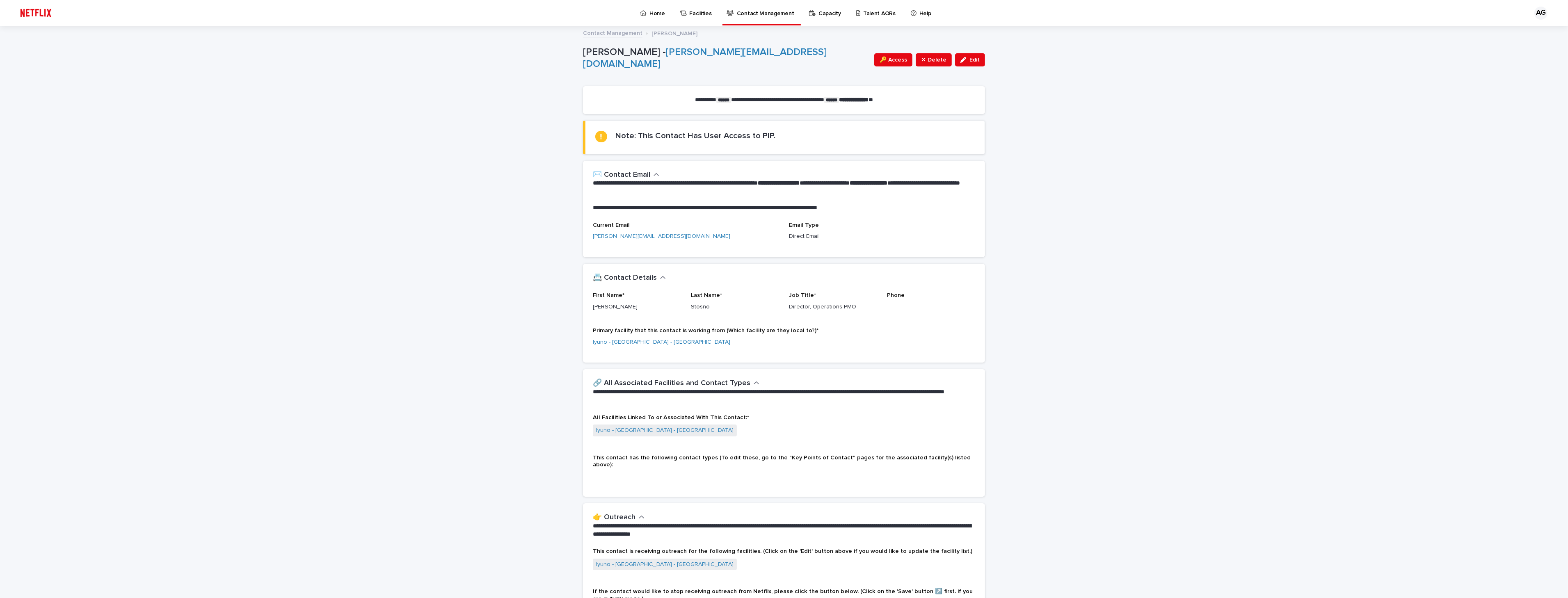
click at [755, 15] on p "Contact Management" at bounding box center [765, 9] width 57 height 17
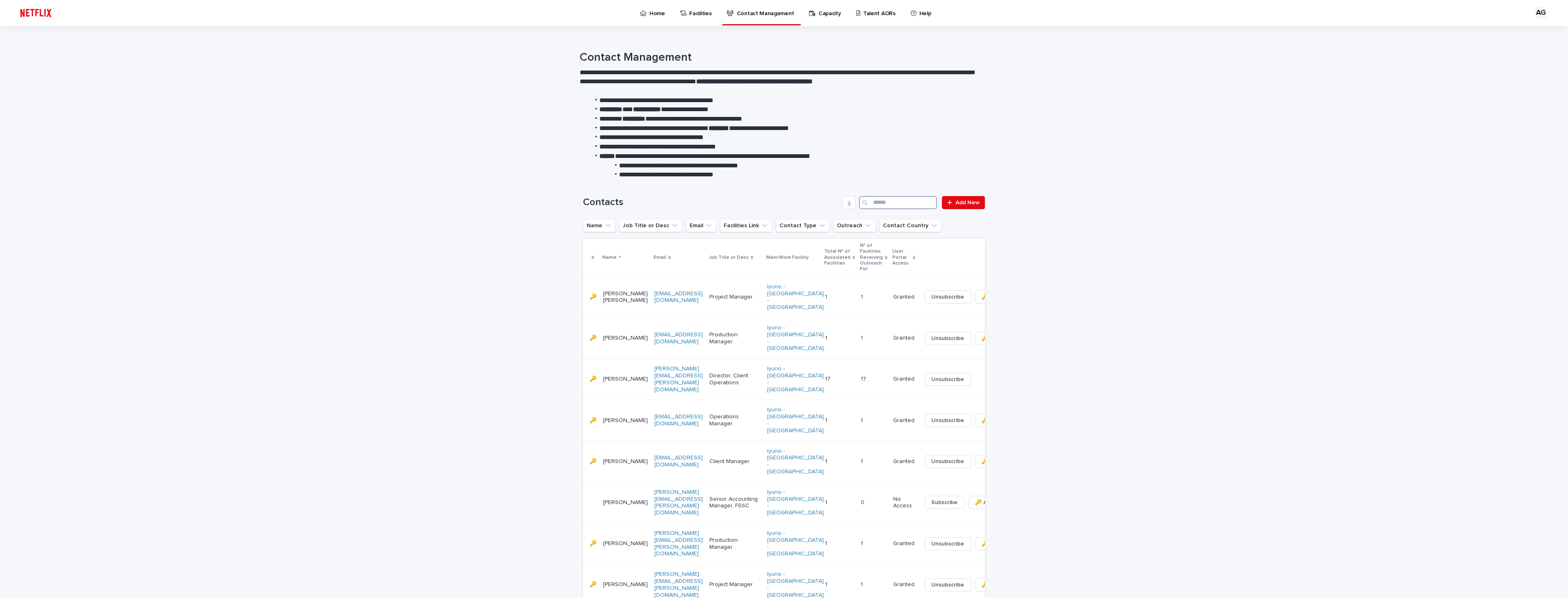
click at [888, 206] on input "Search" at bounding box center [898, 203] width 78 height 13
click at [887, 202] on input "Search" at bounding box center [898, 203] width 78 height 13
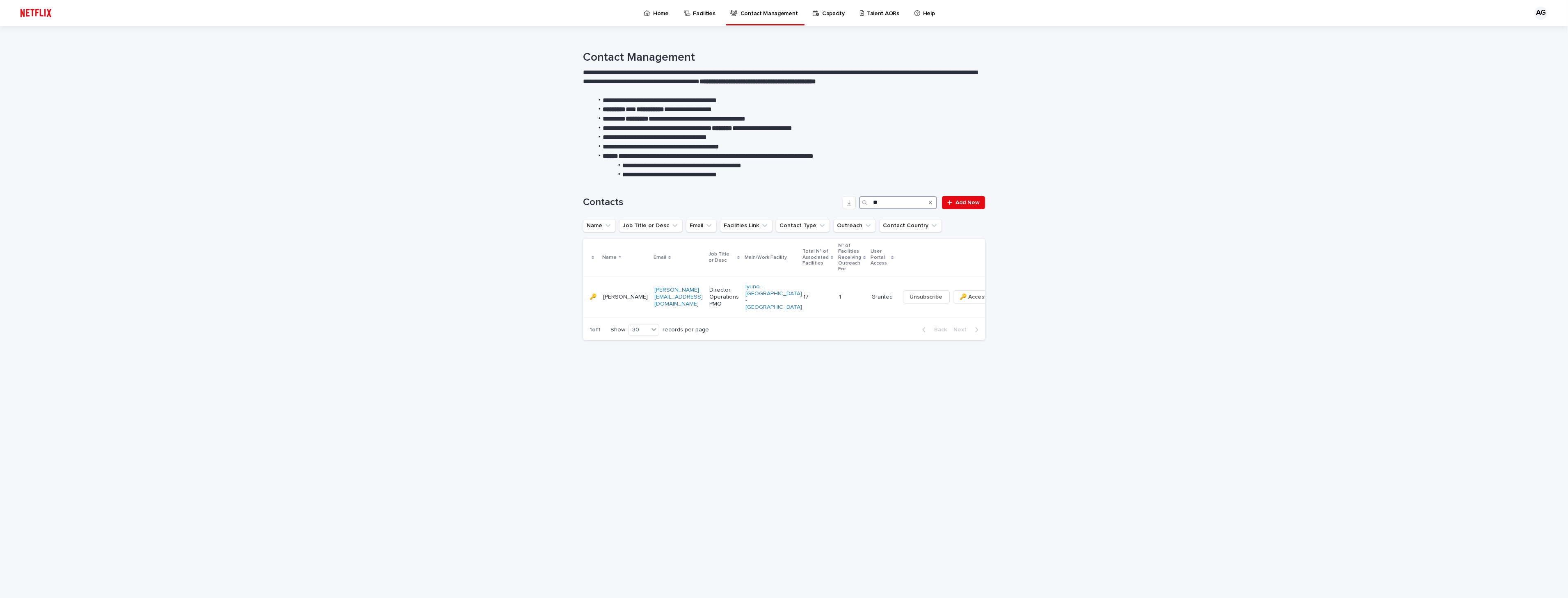
type input "*"
click at [888, 202] on input "****" at bounding box center [898, 203] width 78 height 13
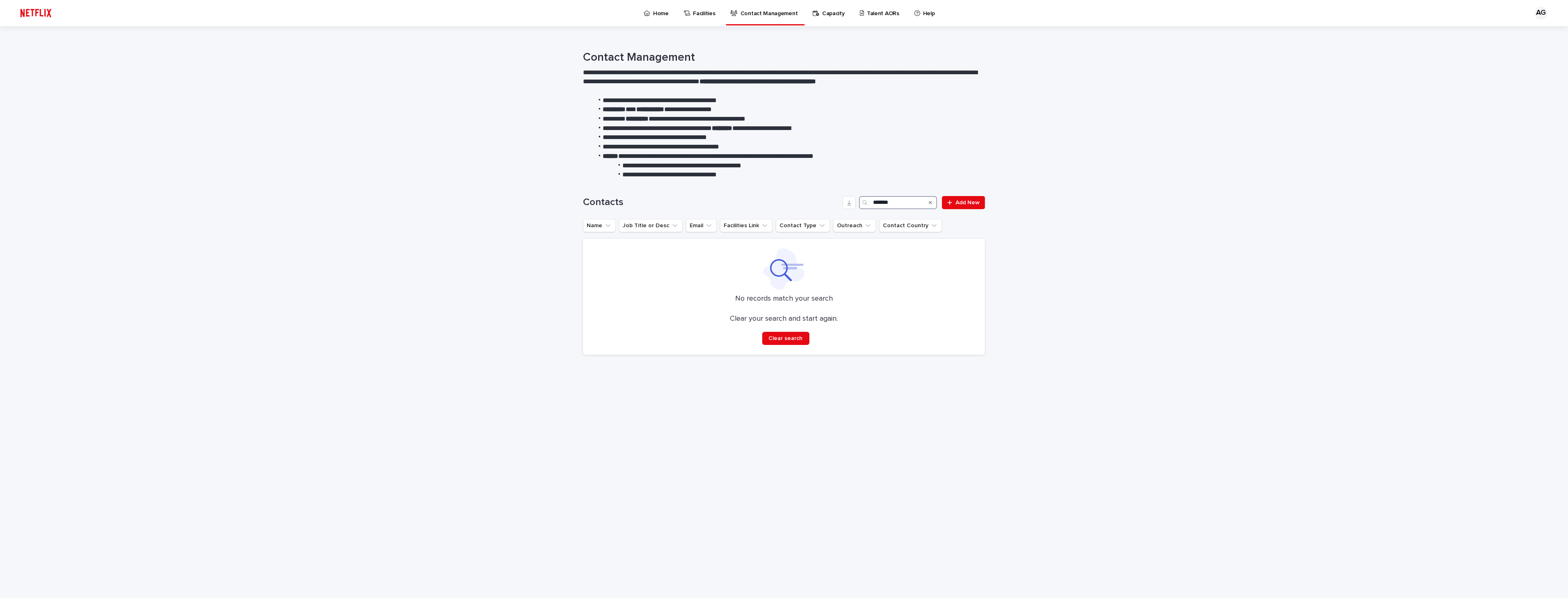
type input "*******"
click at [1019, 294] on icon "button" at bounding box center [1020, 296] width 2 height 5
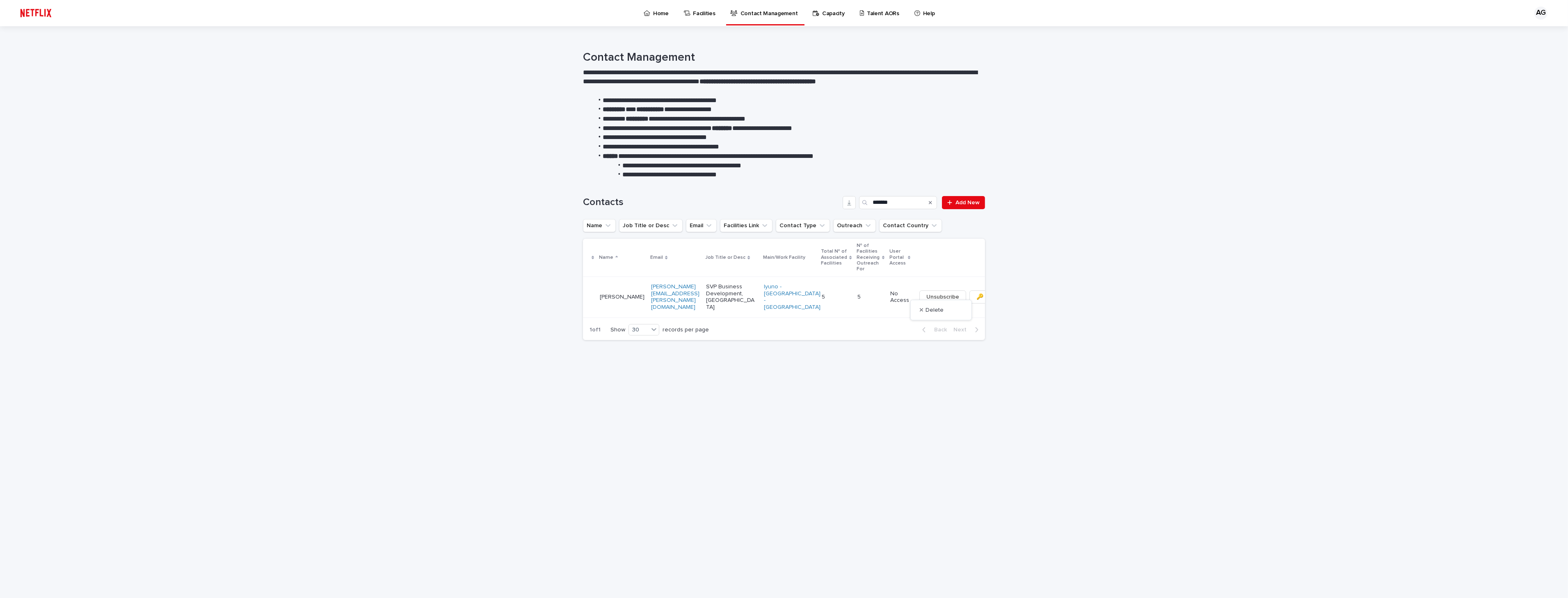
click at [1032, 273] on div "Loading... Saving… Loading... Saving… Contacts ******* Add New Name Job Title o…" at bounding box center [784, 388] width 1568 height 418
click at [932, 202] on icon "Search" at bounding box center [930, 202] width 3 height 3
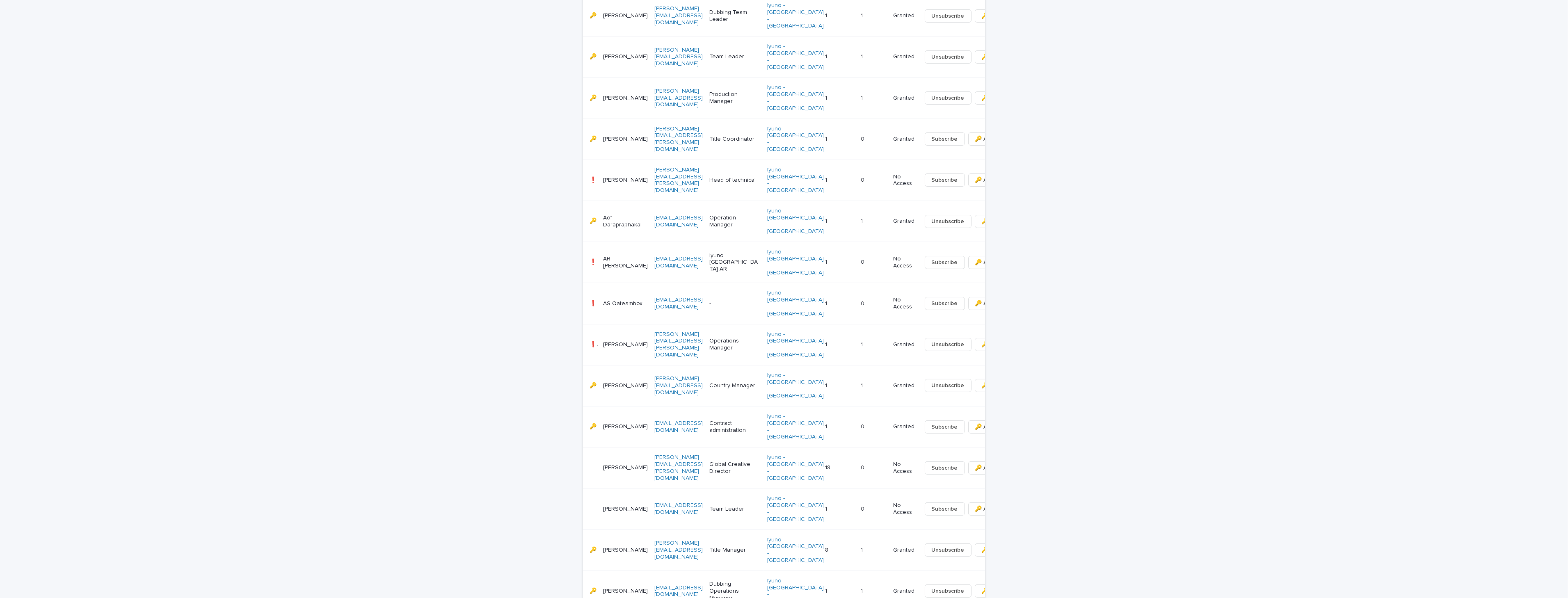
scroll to position [788, 0]
